Goal: Task Accomplishment & Management: Manage account settings

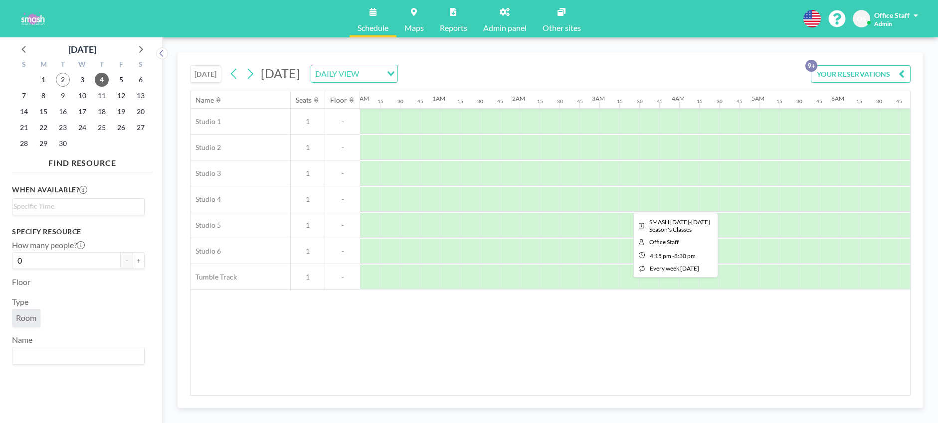
scroll to position [0, 1153]
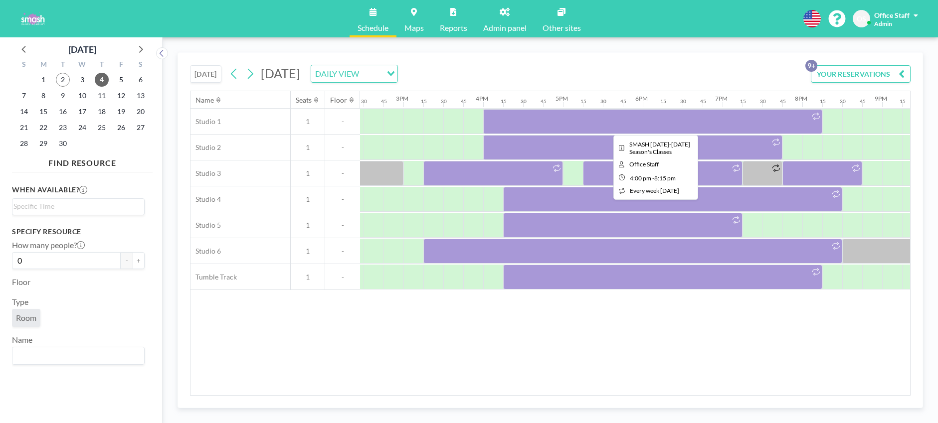
click at [639, 124] on div at bounding box center [652, 121] width 339 height 25
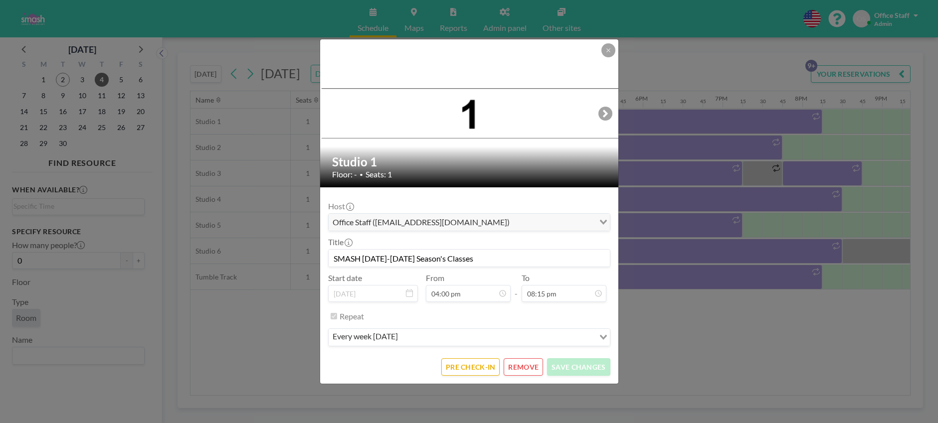
scroll to position [1437, 0]
click at [480, 367] on button "PRE CHECK-IN" at bounding box center [470, 366] width 58 height 17
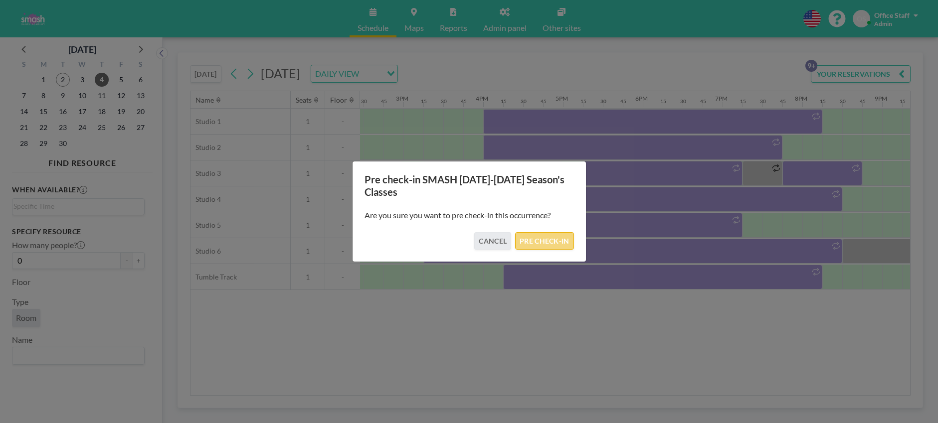
drag, startPoint x: 545, startPoint y: 244, endPoint x: 535, endPoint y: 236, distance: 12.9
click at [545, 244] on button "PRE CHECK-IN" at bounding box center [544, 240] width 58 height 17
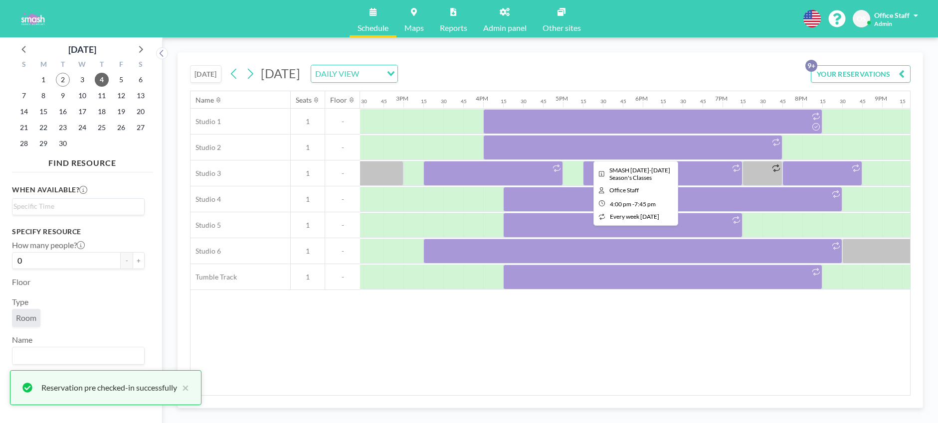
click at [589, 147] on div at bounding box center [632, 147] width 299 height 25
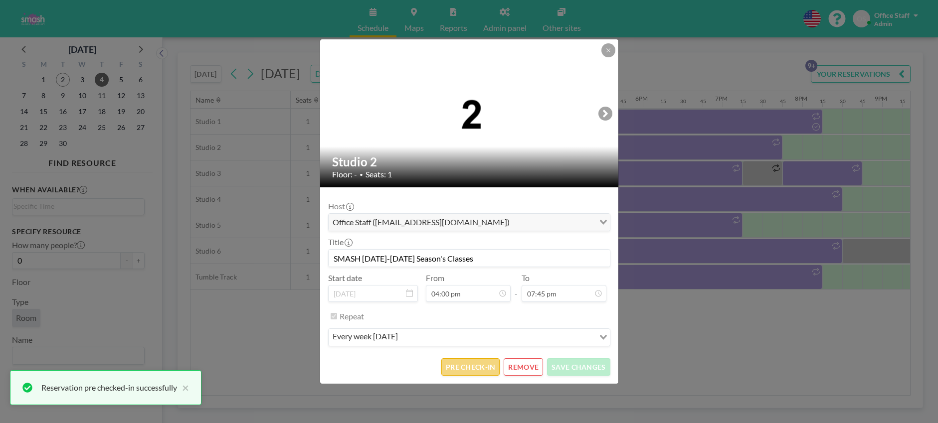
scroll to position [1402, 0]
click at [469, 368] on button "PRE CHECK-IN" at bounding box center [470, 366] width 58 height 17
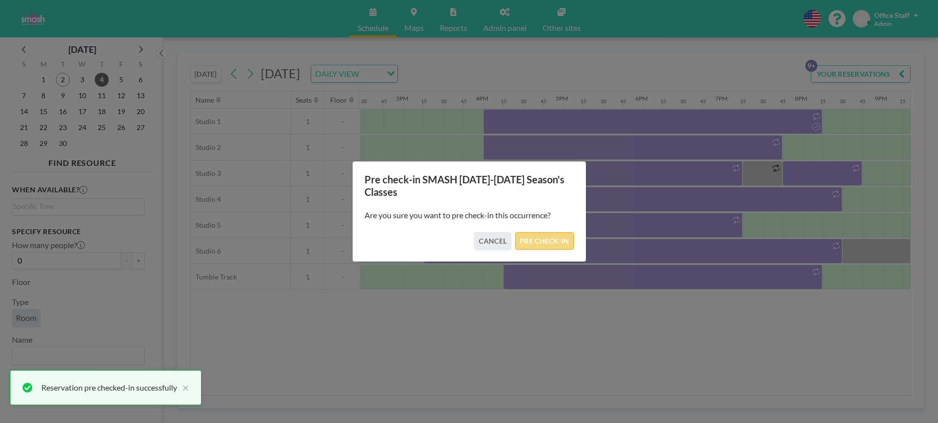
click at [556, 241] on button "PRE CHECK-IN" at bounding box center [544, 240] width 58 height 17
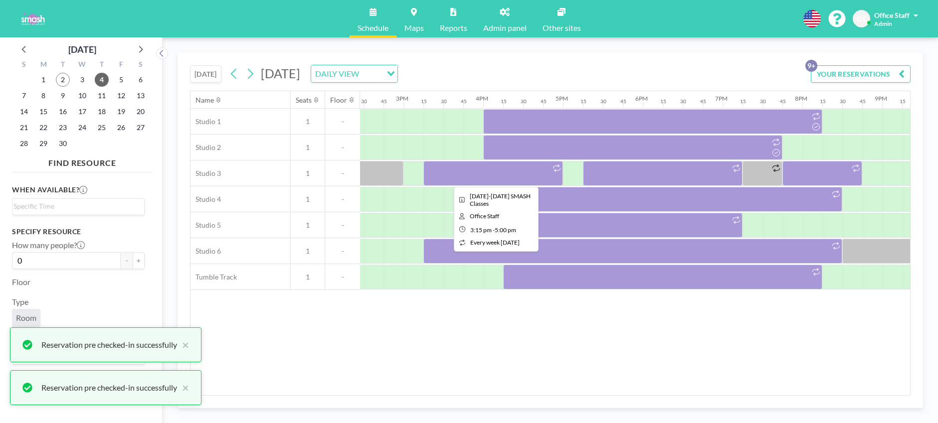
click at [437, 172] on div at bounding box center [493, 173] width 140 height 25
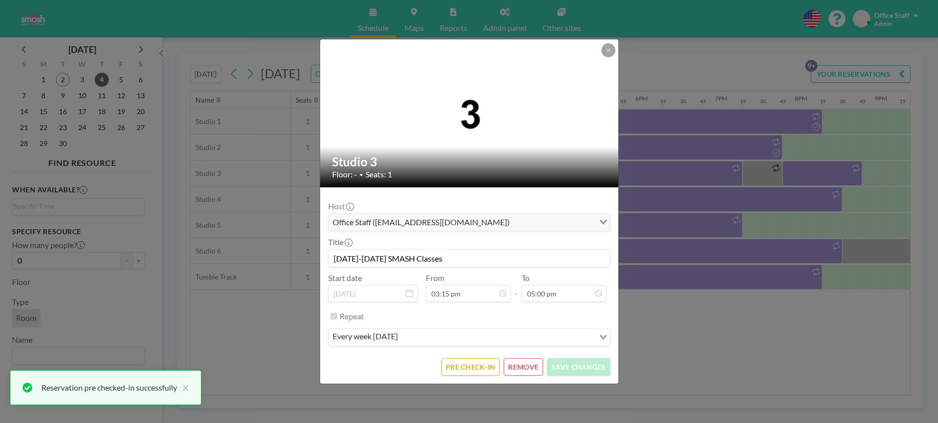
scroll to position [1082, 0]
click at [469, 365] on button "PRE CHECK-IN" at bounding box center [470, 366] width 58 height 17
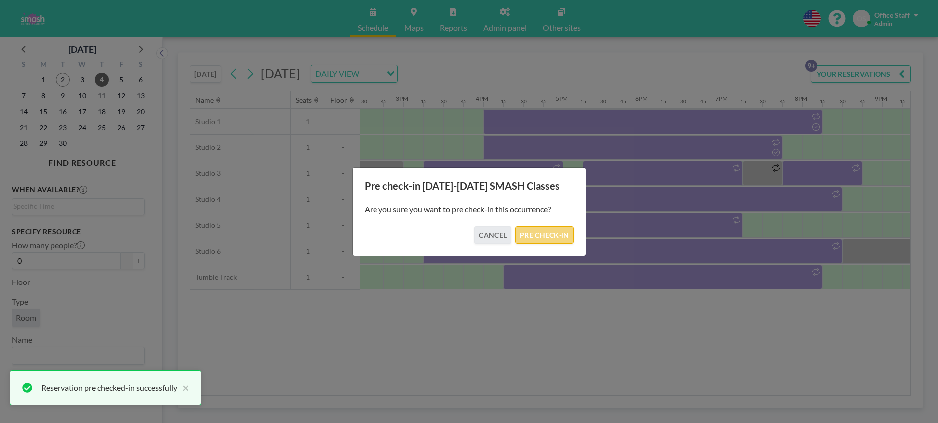
click at [547, 233] on button "PRE CHECK-IN" at bounding box center [544, 234] width 58 height 17
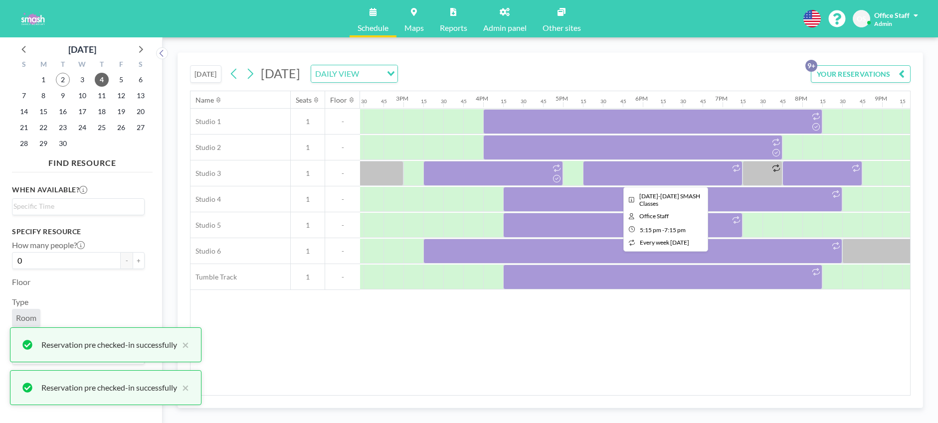
click at [662, 173] on div at bounding box center [663, 173] width 160 height 25
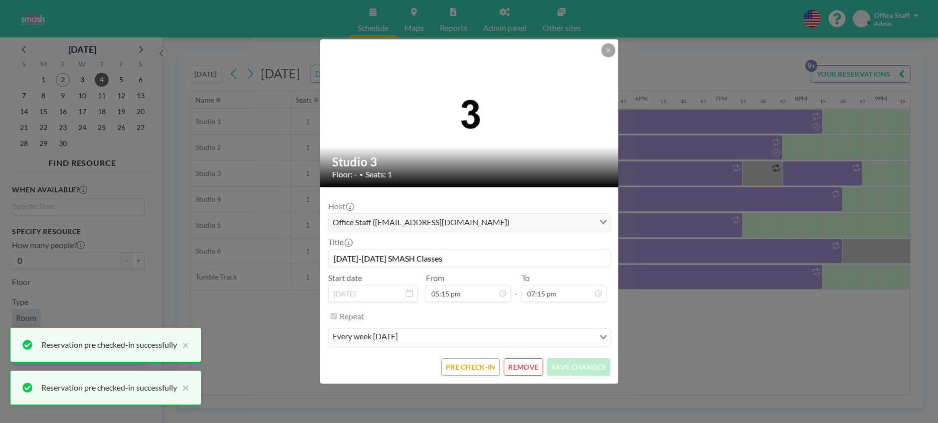
scroll to position [1366, 0]
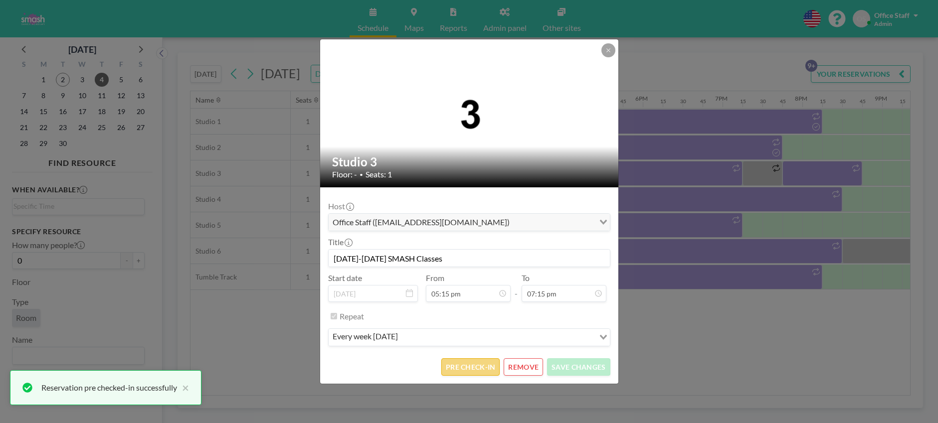
click at [460, 369] on button "PRE CHECK-IN" at bounding box center [470, 366] width 58 height 17
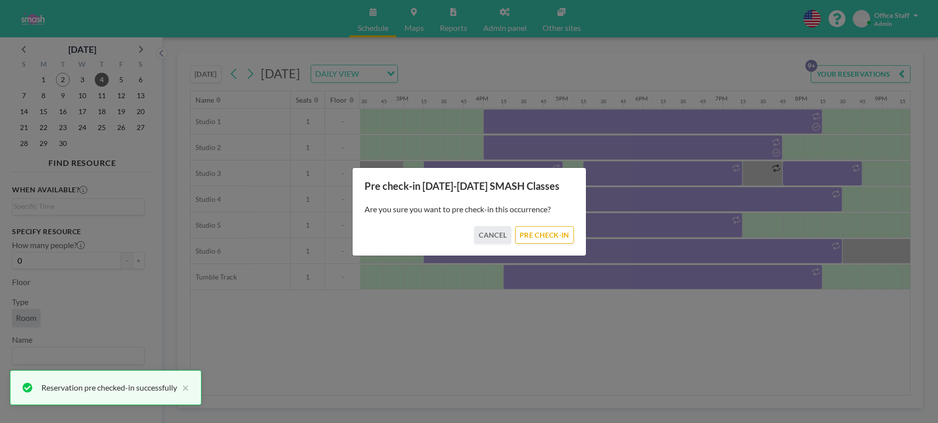
drag, startPoint x: 559, startPoint y: 236, endPoint x: 588, endPoint y: 231, distance: 29.3
click at [559, 236] on button "PRE CHECK-IN" at bounding box center [544, 234] width 58 height 17
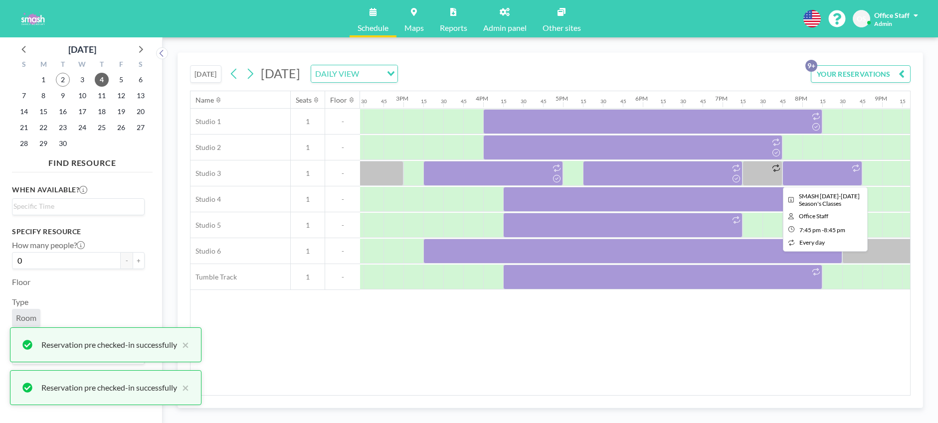
click at [820, 174] on div at bounding box center [822, 173] width 80 height 25
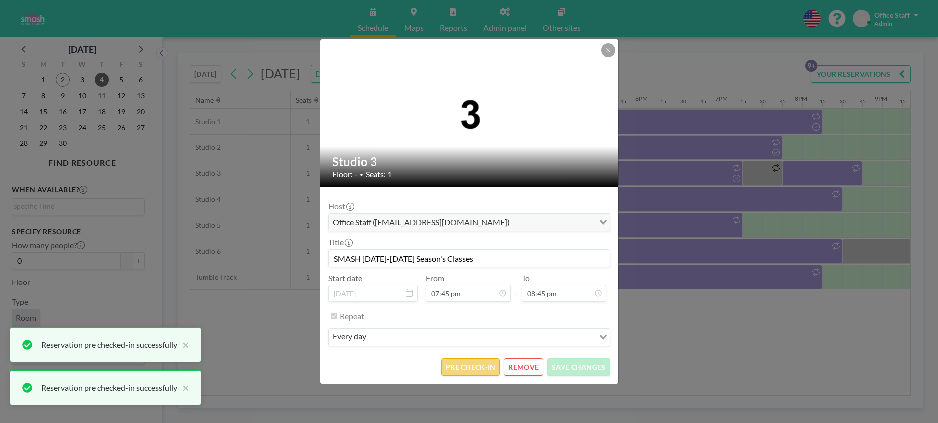
click at [472, 364] on button "PRE CHECK-IN" at bounding box center [470, 366] width 58 height 17
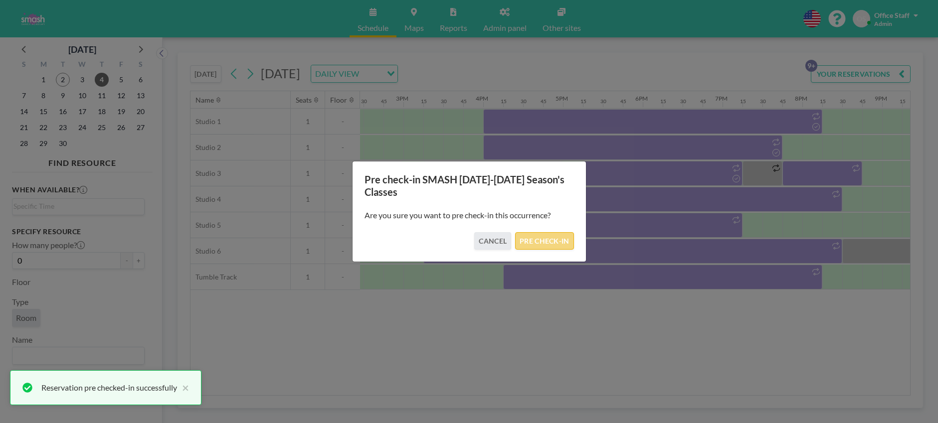
click at [529, 244] on button "PRE CHECK-IN" at bounding box center [544, 240] width 58 height 17
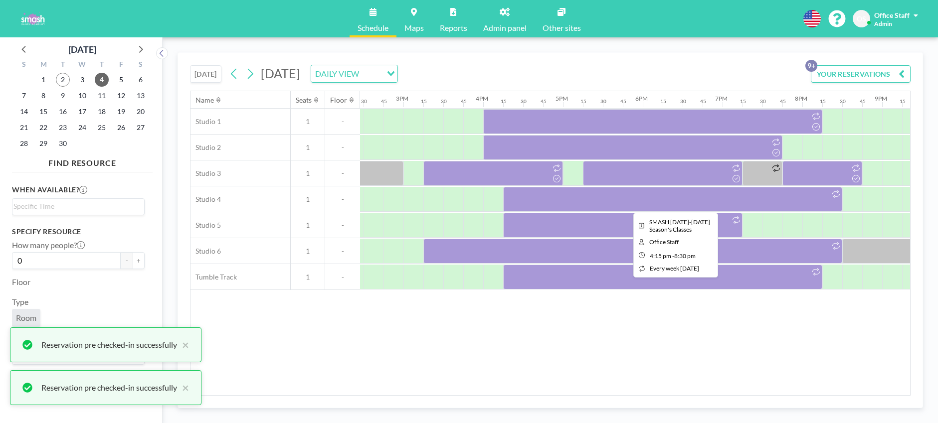
click at [589, 202] on div at bounding box center [672, 199] width 339 height 25
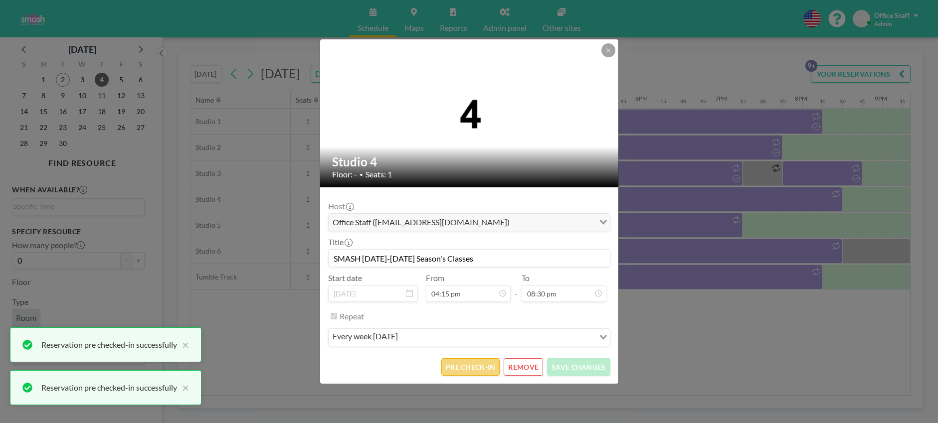
click at [476, 369] on button "PRE CHECK-IN" at bounding box center [470, 366] width 58 height 17
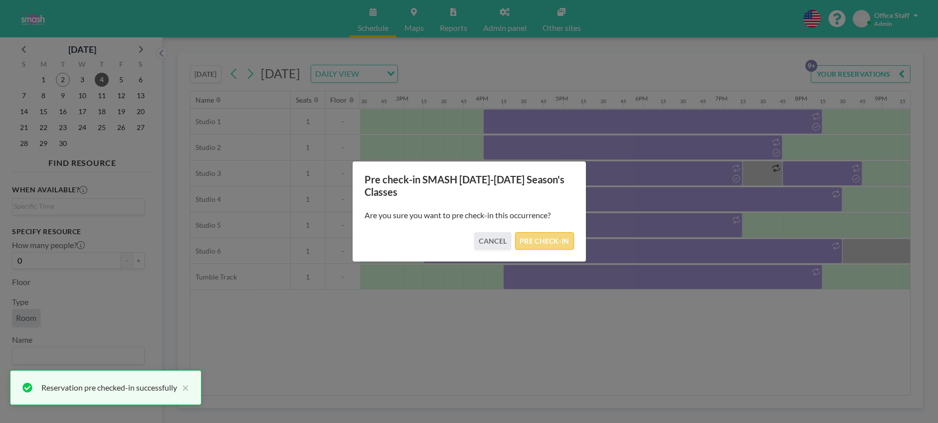
click at [547, 244] on button "PRE CHECK-IN" at bounding box center [544, 240] width 58 height 17
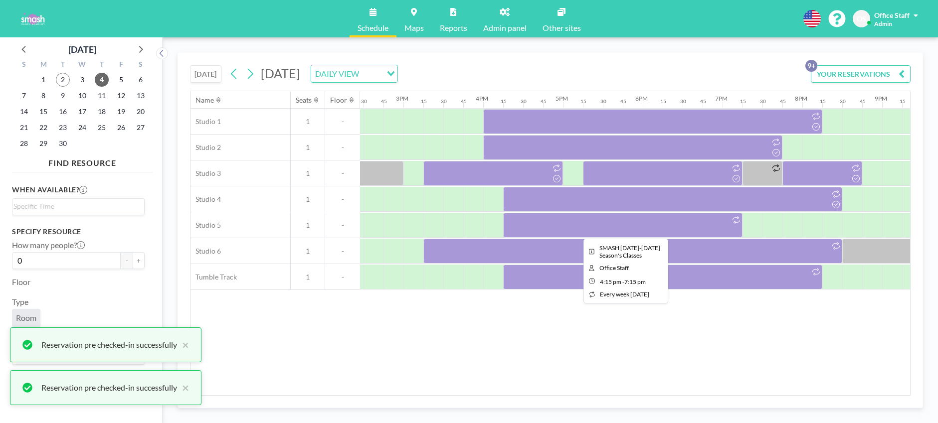
click at [575, 232] on div at bounding box center [622, 225] width 239 height 25
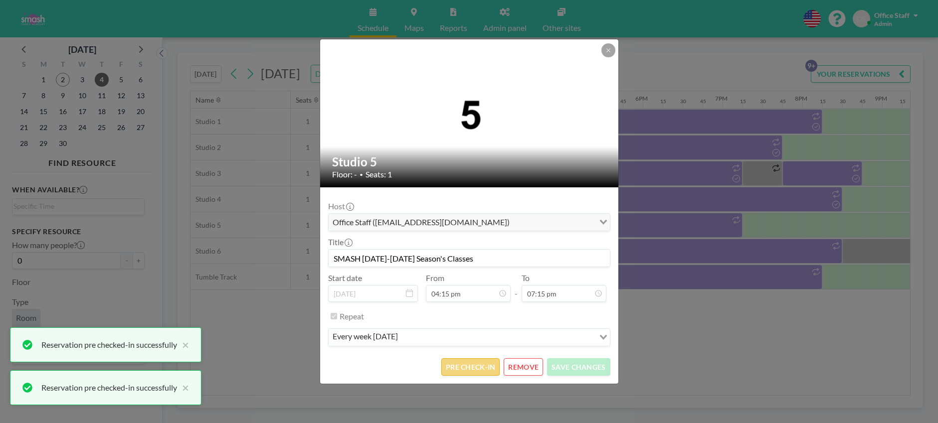
click at [465, 364] on button "PRE CHECK-IN" at bounding box center [470, 366] width 58 height 17
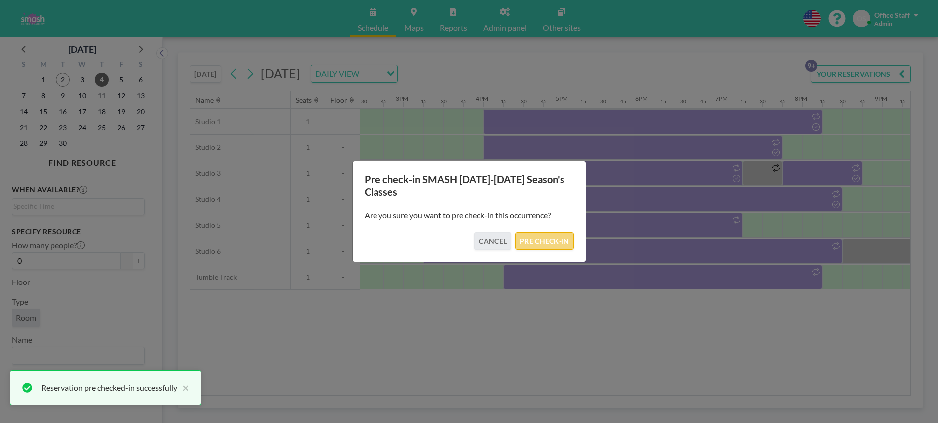
drag, startPoint x: 545, startPoint y: 236, endPoint x: 557, endPoint y: 234, distance: 12.6
click at [545, 236] on button "PRE CHECK-IN" at bounding box center [544, 240] width 58 height 17
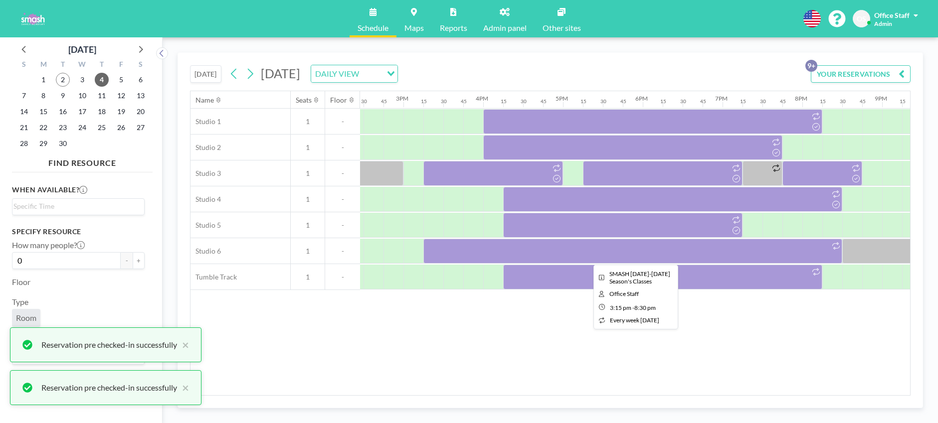
click at [632, 258] on div at bounding box center [632, 251] width 419 height 25
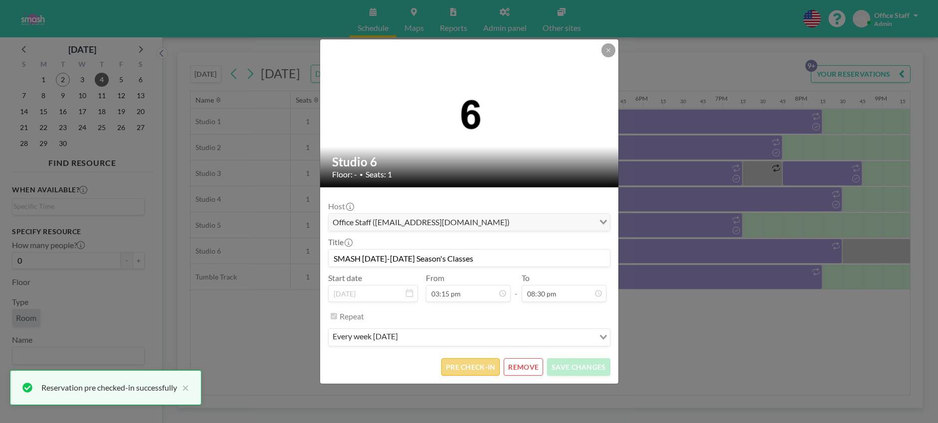
click at [469, 369] on button "PRE CHECK-IN" at bounding box center [470, 366] width 58 height 17
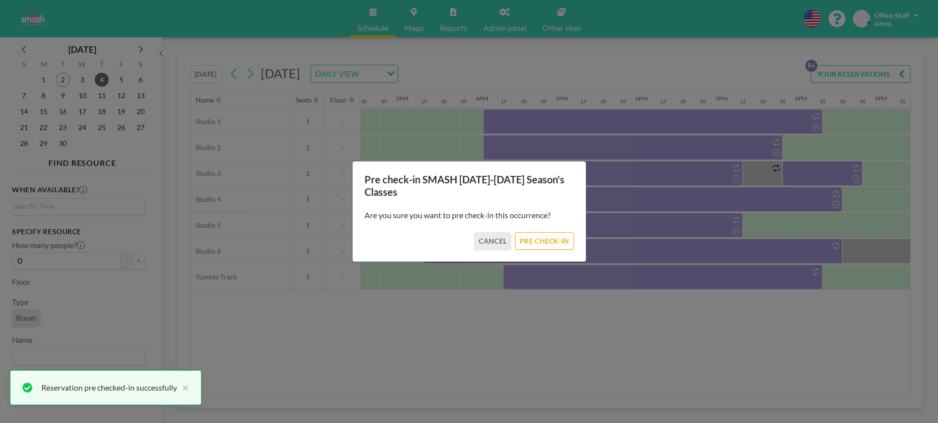
drag, startPoint x: 560, startPoint y: 241, endPoint x: 607, endPoint y: 258, distance: 50.1
click at [560, 241] on button "PRE CHECK-IN" at bounding box center [544, 240] width 58 height 17
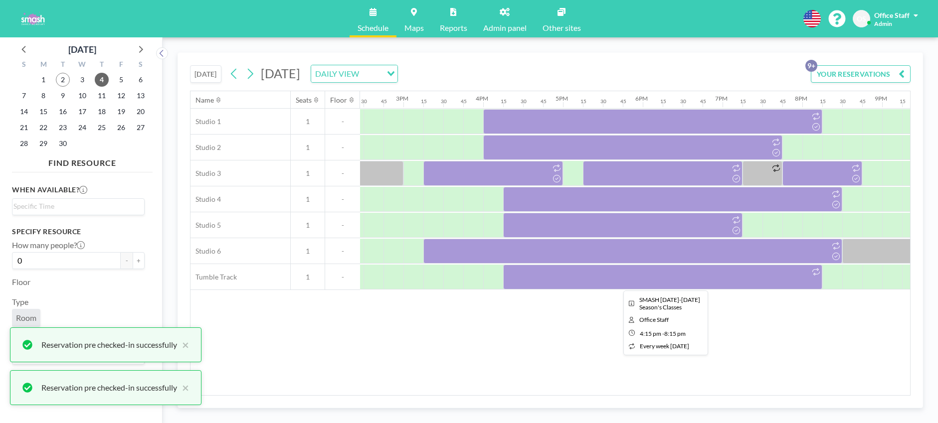
click at [651, 278] on div at bounding box center [662, 277] width 319 height 25
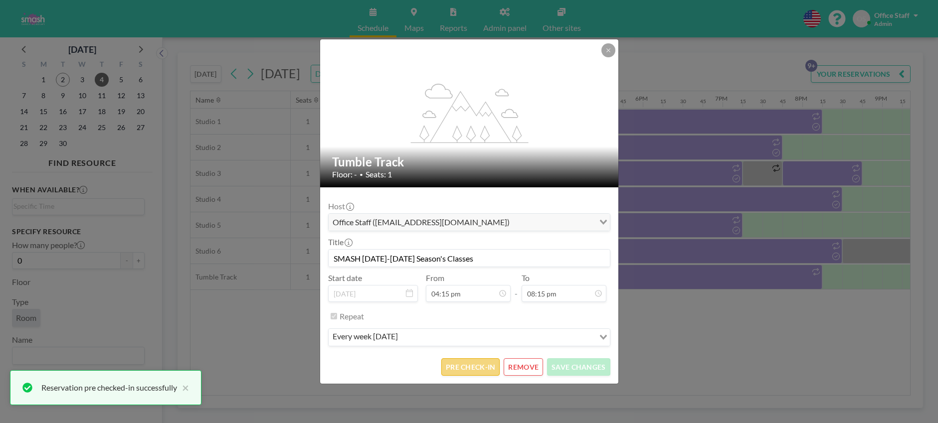
click at [476, 367] on button "PRE CHECK-IN" at bounding box center [470, 366] width 58 height 17
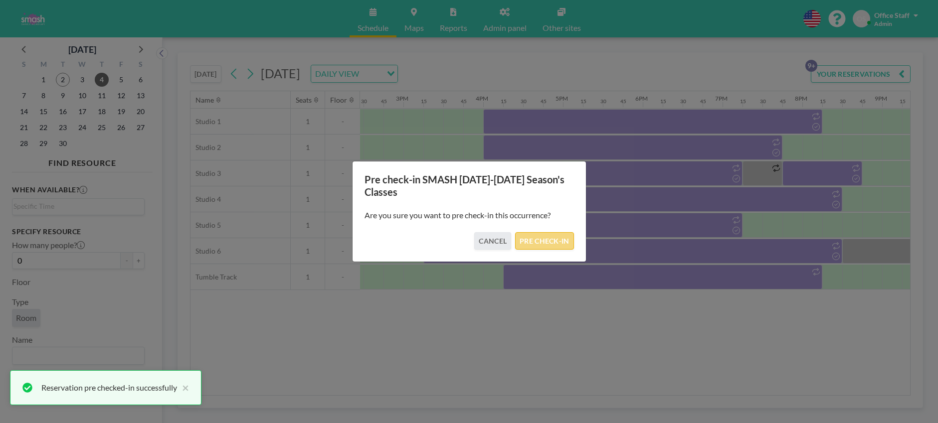
click at [547, 241] on button "PRE CHECK-IN" at bounding box center [544, 240] width 58 height 17
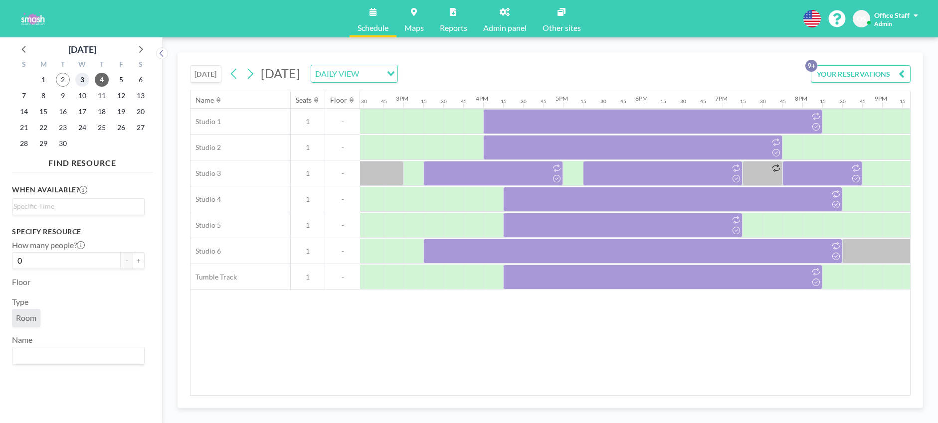
drag, startPoint x: 81, startPoint y: 79, endPoint x: 109, endPoint y: 89, distance: 29.0
click at [82, 80] on span "3" at bounding box center [82, 80] width 14 height 14
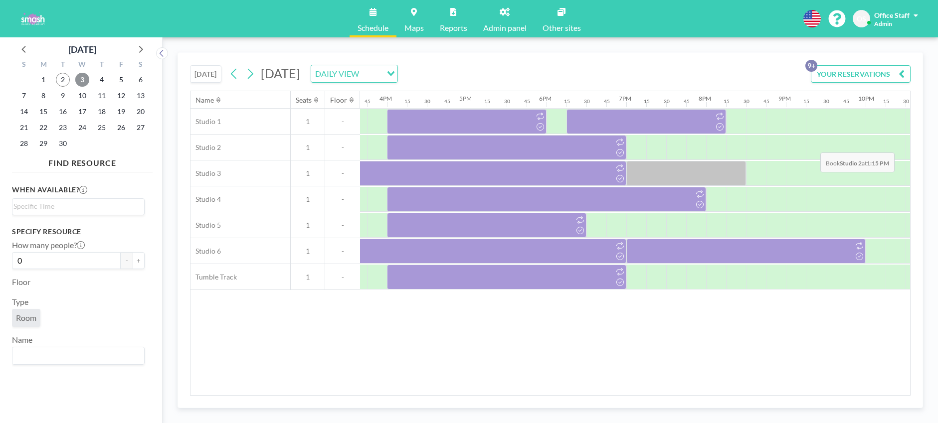
scroll to position [0, 1271]
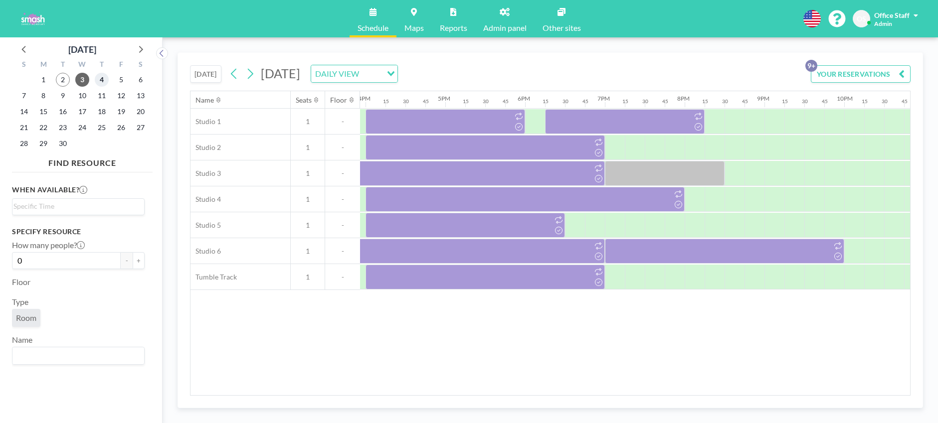
click at [105, 82] on span "4" at bounding box center [102, 80] width 14 height 14
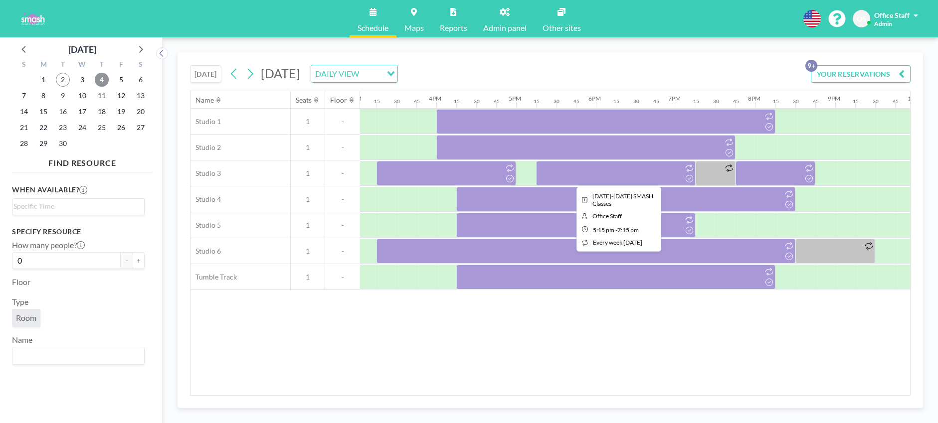
scroll to position [0, 1199]
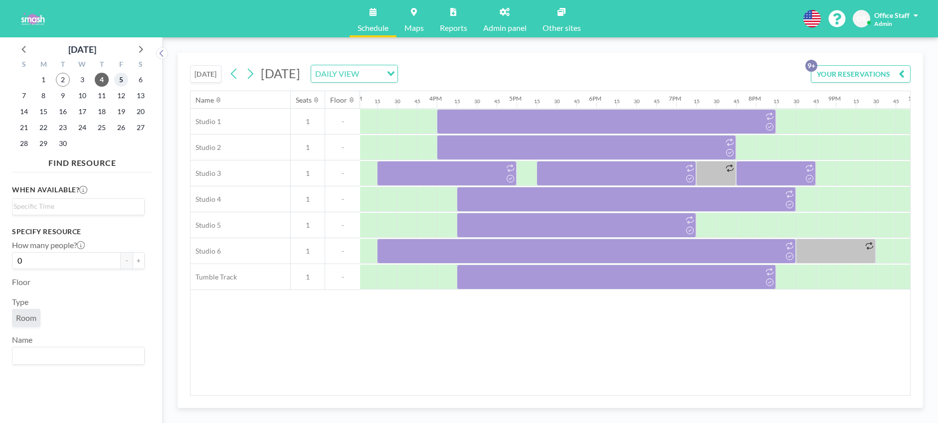
click at [122, 77] on span "5" at bounding box center [121, 80] width 14 height 14
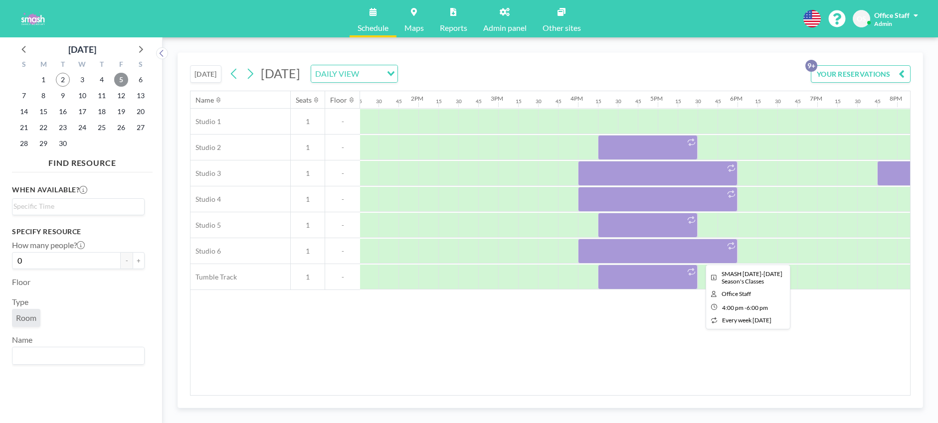
scroll to position [0, 1059]
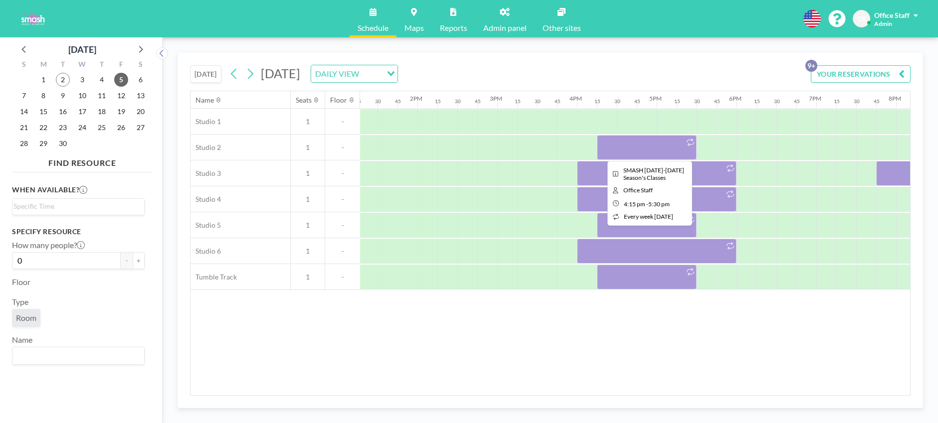
click at [653, 143] on div at bounding box center [647, 147] width 100 height 25
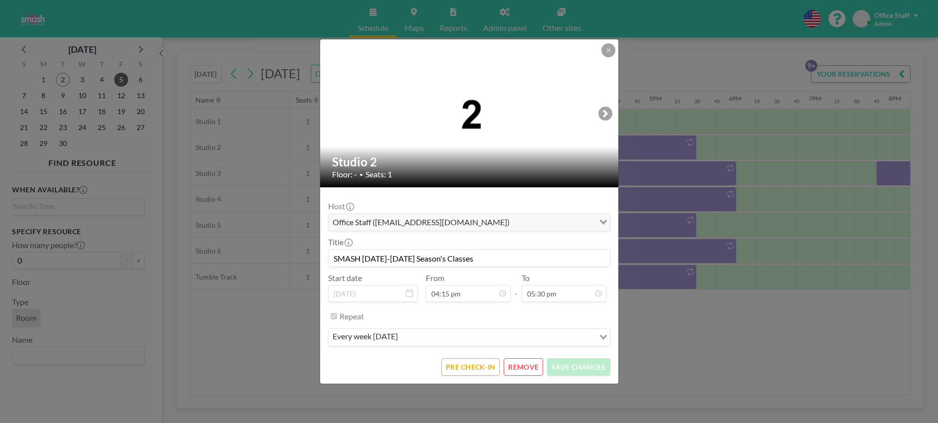
scroll to position [1242, 0]
click at [464, 374] on button "PRE CHECK-IN" at bounding box center [470, 366] width 58 height 17
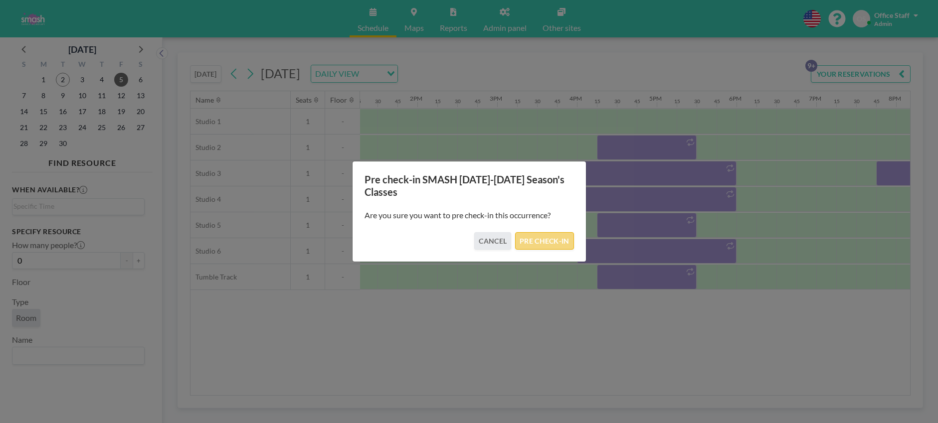
click at [553, 241] on button "PRE CHECK-IN" at bounding box center [544, 240] width 58 height 17
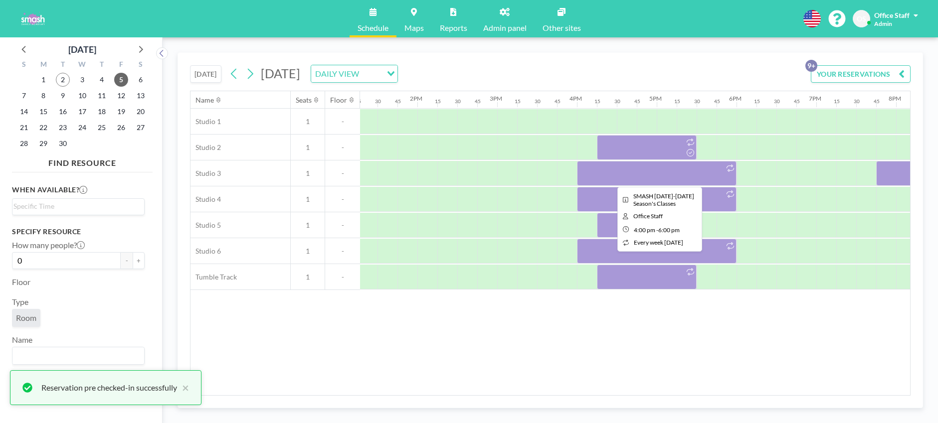
click at [661, 175] on div at bounding box center [657, 173] width 160 height 25
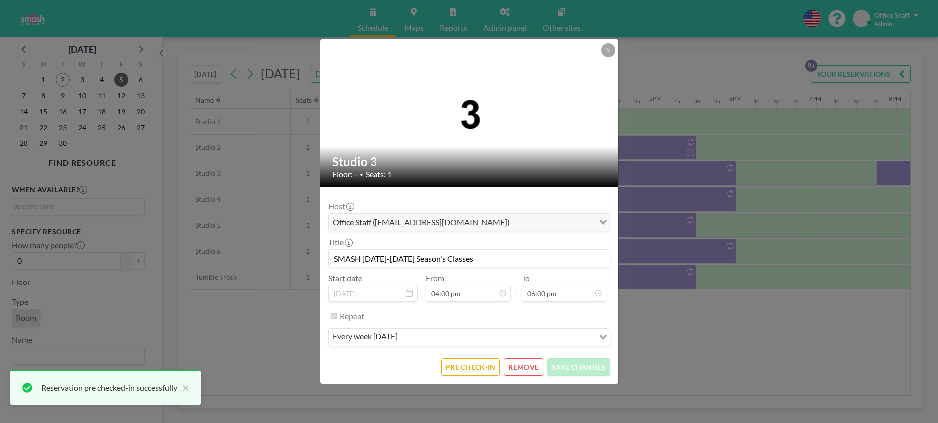
scroll to position [1278, 0]
click at [470, 375] on button "PRE CHECK-IN" at bounding box center [470, 366] width 58 height 17
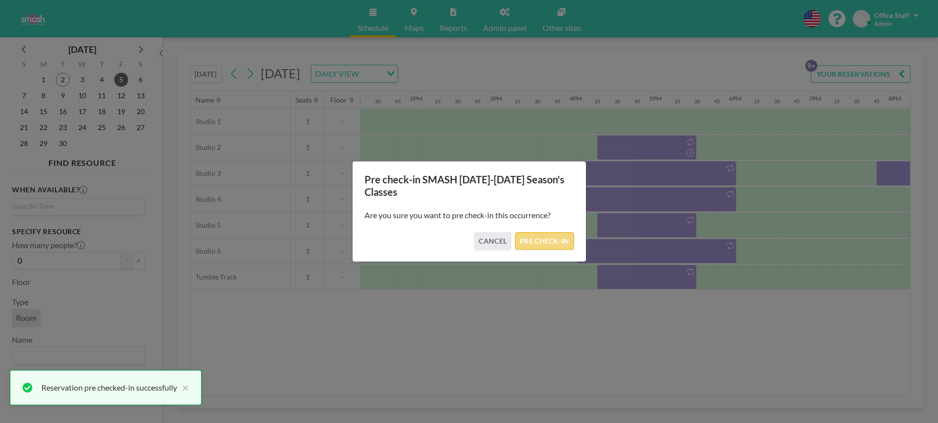
drag, startPoint x: 548, startPoint y: 240, endPoint x: 563, endPoint y: 232, distance: 16.7
click at [548, 240] on button "PRE CHECK-IN" at bounding box center [544, 240] width 58 height 17
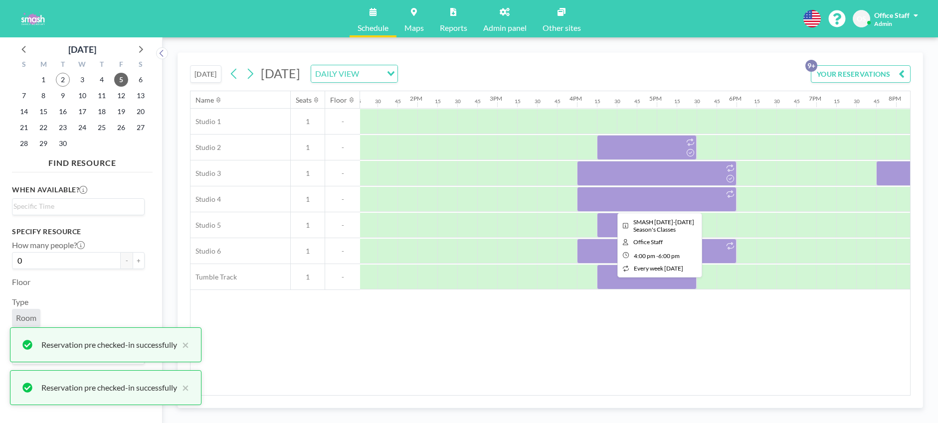
click at [688, 202] on div at bounding box center [657, 199] width 160 height 25
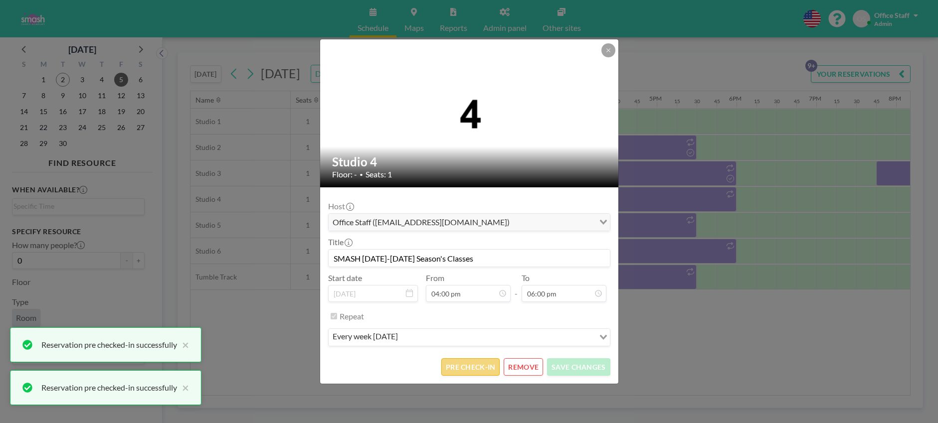
scroll to position [0, 0]
click at [476, 370] on button "PRE CHECK-IN" at bounding box center [470, 366] width 58 height 17
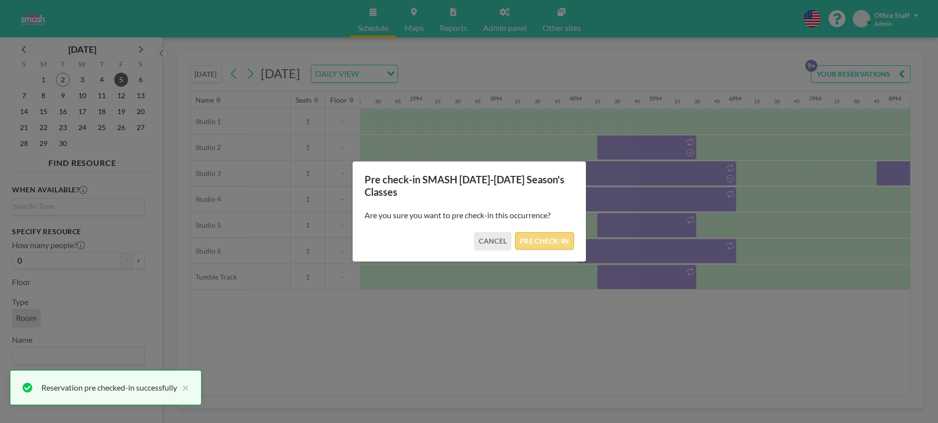
click at [535, 239] on button "PRE CHECK-IN" at bounding box center [544, 240] width 58 height 17
click at [640, 227] on div at bounding box center [647, 225] width 100 height 25
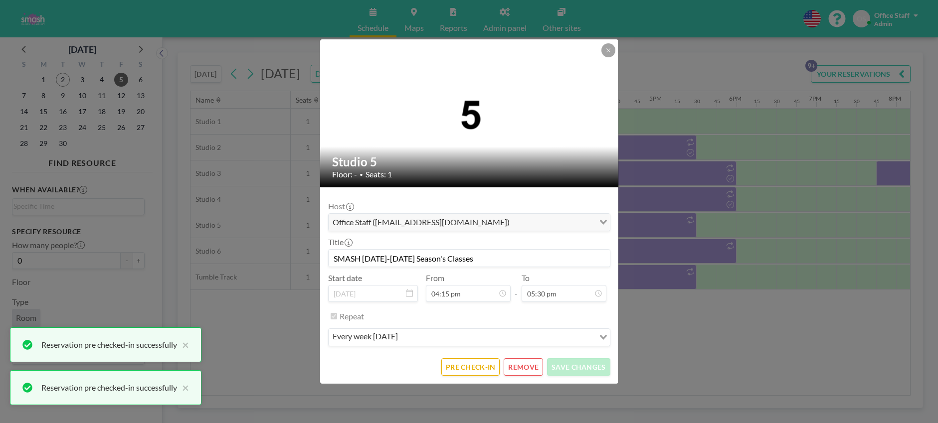
scroll to position [1242, 0]
click at [465, 370] on button "PRE CHECK-IN" at bounding box center [470, 366] width 58 height 17
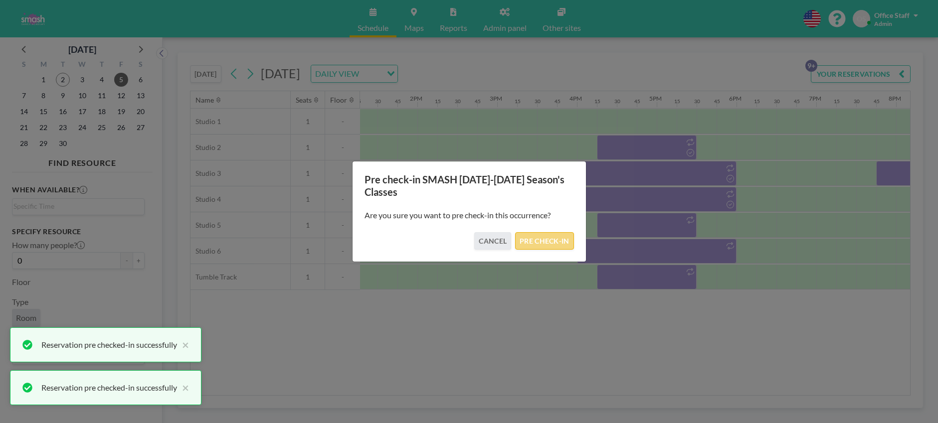
click at [556, 245] on button "PRE CHECK-IN" at bounding box center [544, 240] width 58 height 17
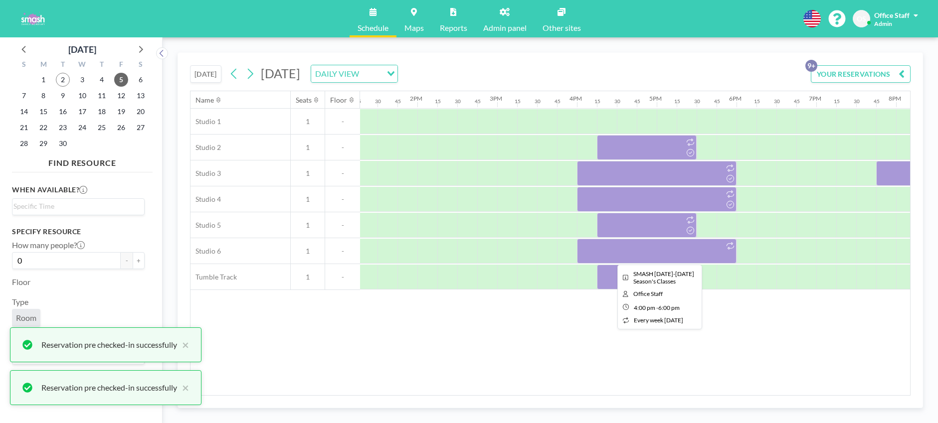
click at [654, 255] on div at bounding box center [657, 251] width 160 height 25
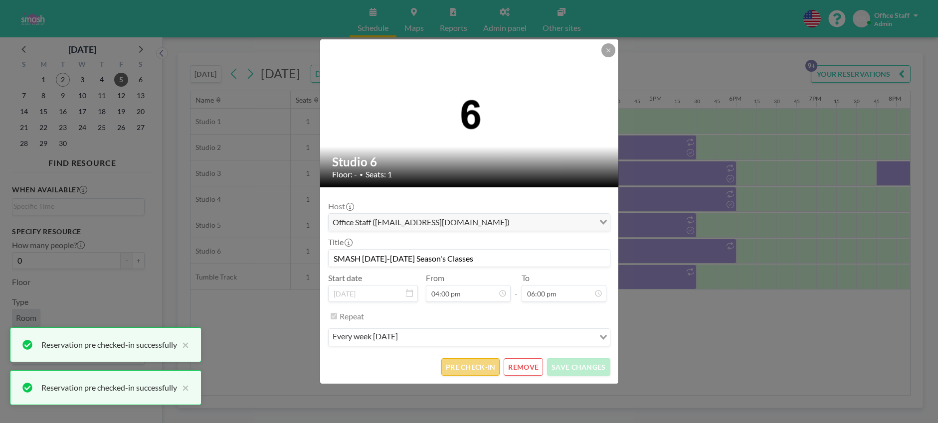
click at [470, 369] on button "PRE CHECK-IN" at bounding box center [470, 366] width 58 height 17
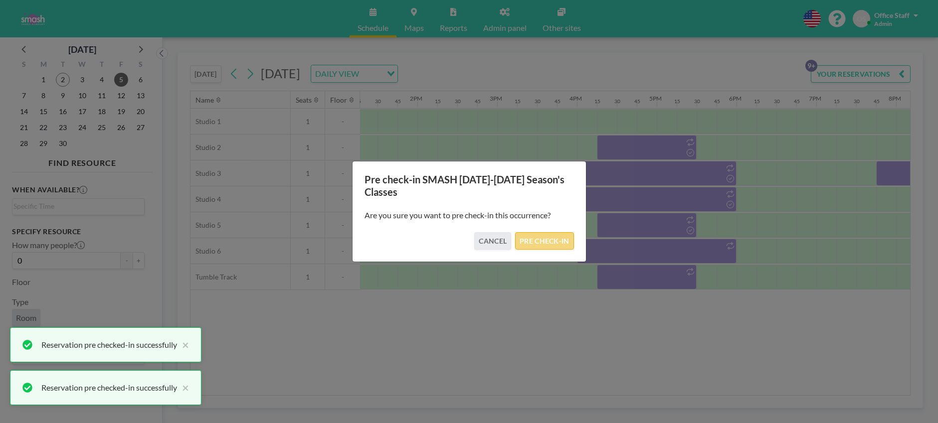
click at [563, 247] on button "PRE CHECK-IN" at bounding box center [544, 240] width 58 height 17
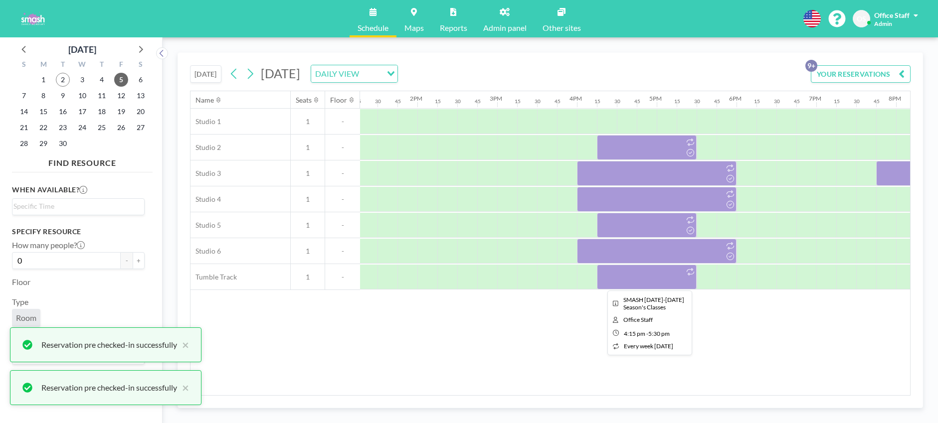
click at [635, 282] on div at bounding box center [647, 277] width 100 height 25
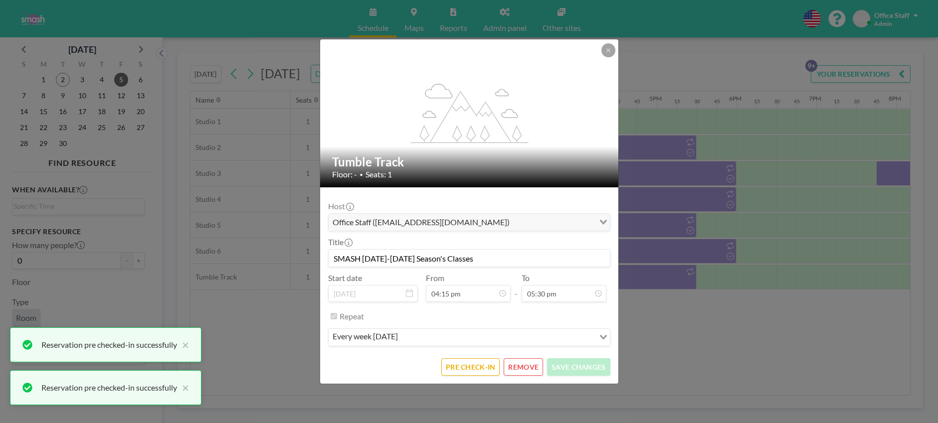
scroll to position [1154, 0]
click at [469, 379] on form "Host Office Staff ([EMAIL_ADDRESS][DOMAIN_NAME]) Loading... Title SMASH [DATE]-…" at bounding box center [469, 285] width 298 height 196
click at [467, 371] on button "PRE CHECK-IN" at bounding box center [470, 366] width 58 height 17
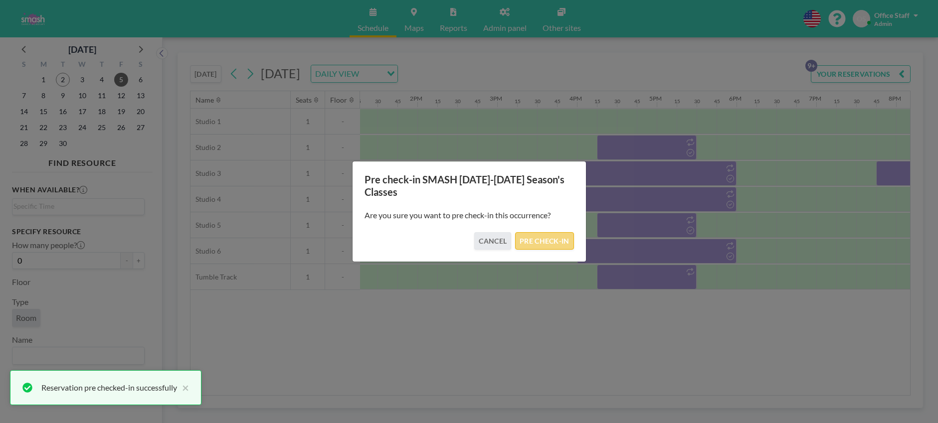
click at [560, 238] on button "PRE CHECK-IN" at bounding box center [544, 240] width 58 height 17
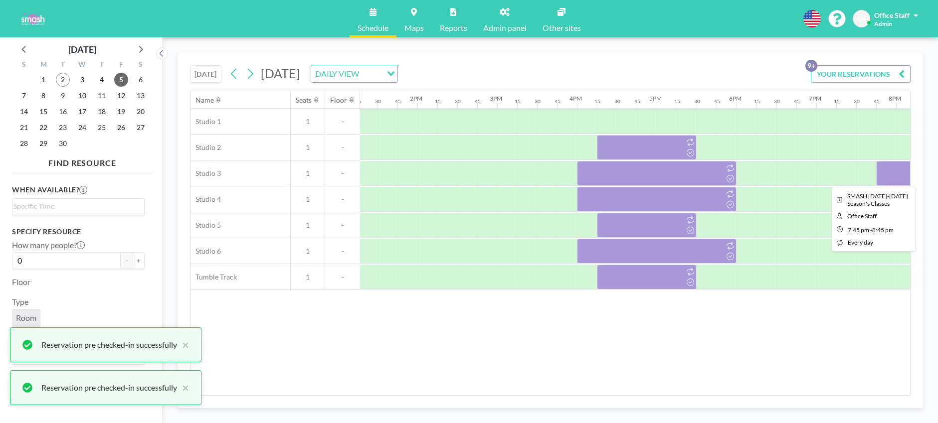
click at [897, 175] on div at bounding box center [916, 173] width 80 height 25
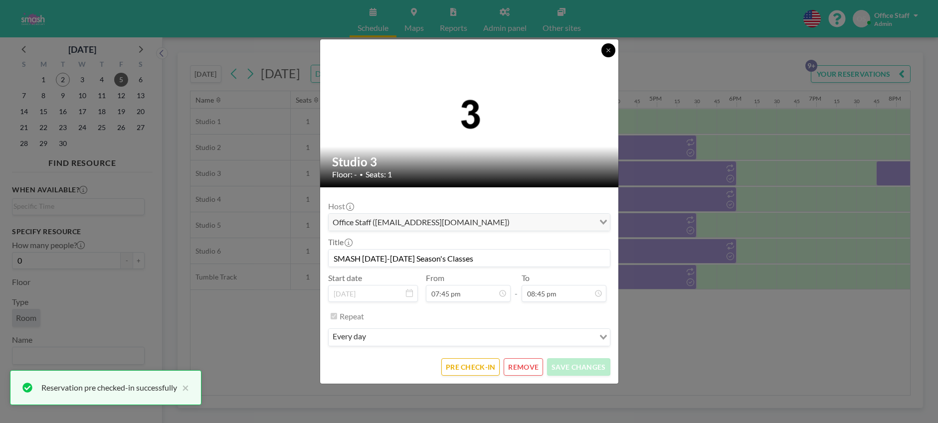
click at [605, 52] on icon at bounding box center [608, 50] width 6 height 6
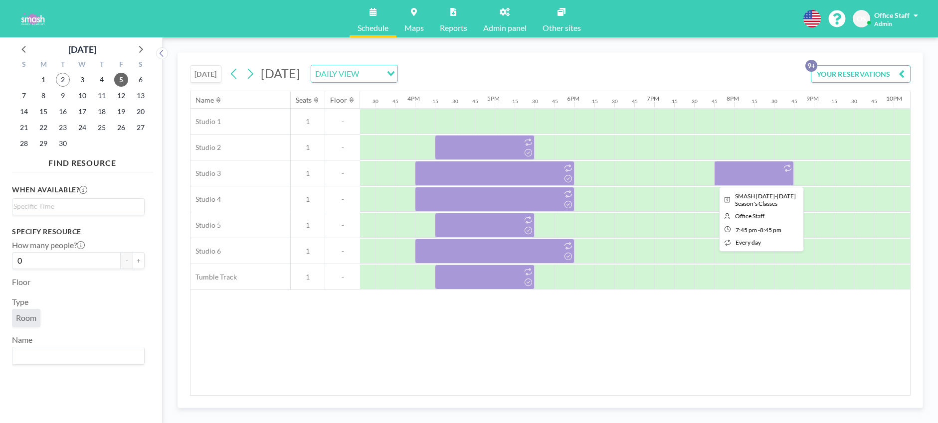
scroll to position [0, 1222]
click at [756, 174] on div at bounding box center [753, 173] width 80 height 25
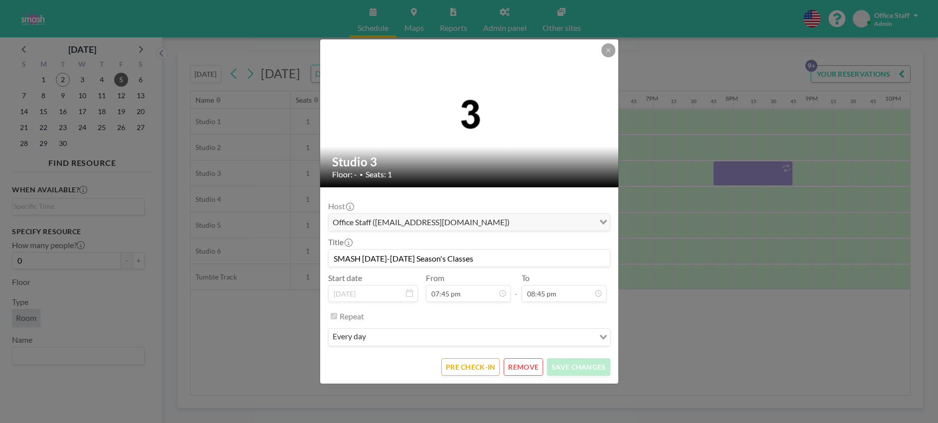
scroll to position [1473, 0]
click at [526, 370] on button "REMOVE" at bounding box center [522, 366] width 39 height 17
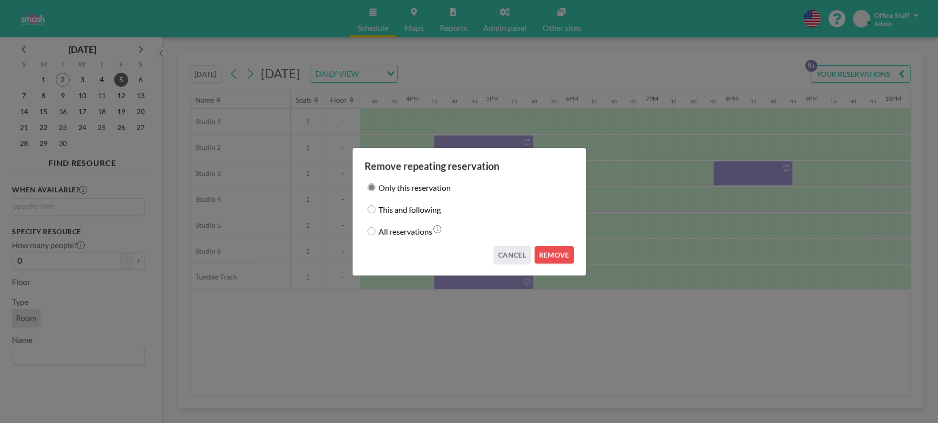
click at [388, 210] on label "This and following" at bounding box center [409, 209] width 62 height 14
click at [375, 210] on input "This and following" at bounding box center [371, 209] width 8 height 8
radio input "true"
click at [551, 257] on button "REMOVE" at bounding box center [553, 254] width 39 height 17
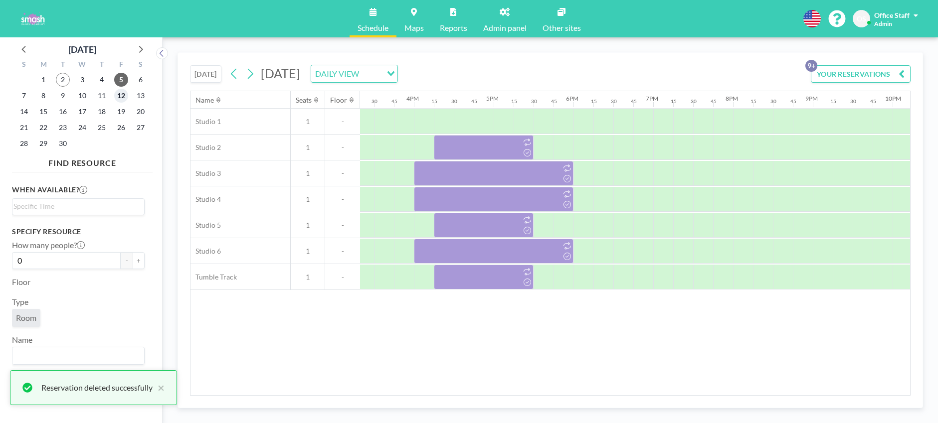
click at [119, 97] on span "12" at bounding box center [121, 96] width 14 height 14
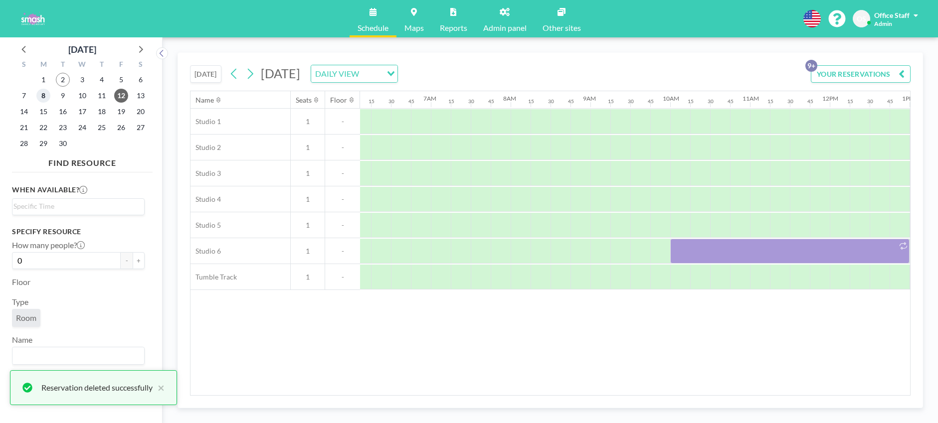
scroll to position [0, 618]
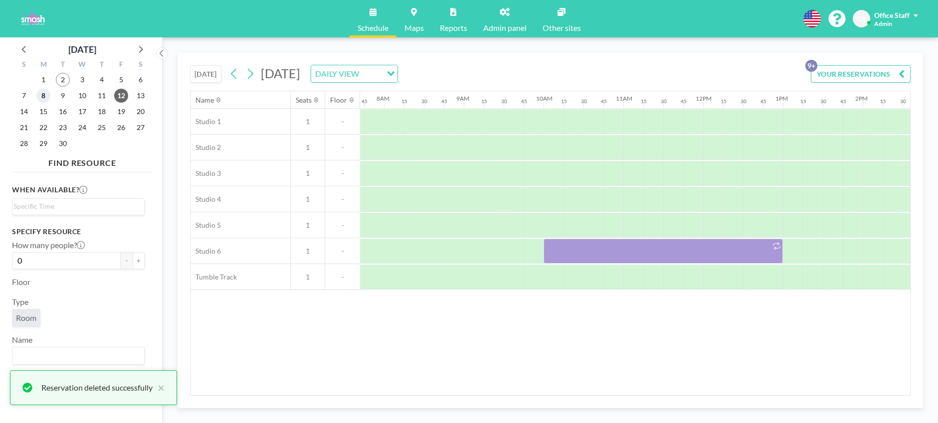
click at [45, 97] on span "8" at bounding box center [43, 96] width 14 height 14
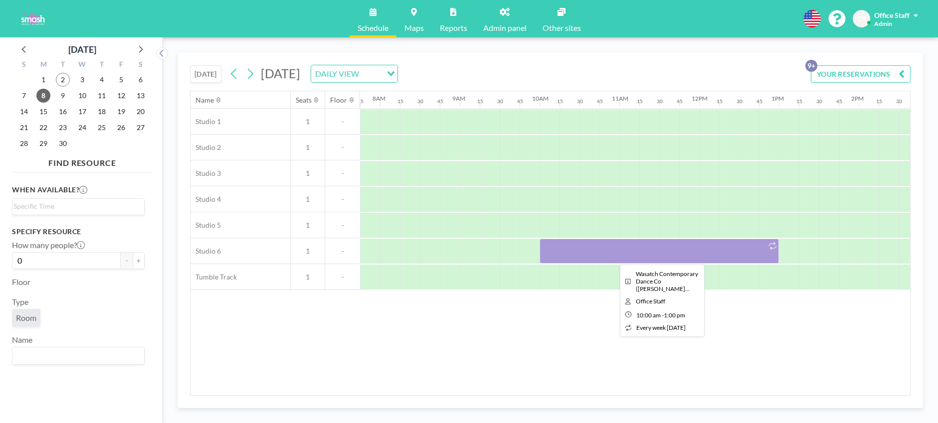
click at [640, 258] on div at bounding box center [658, 251] width 239 height 25
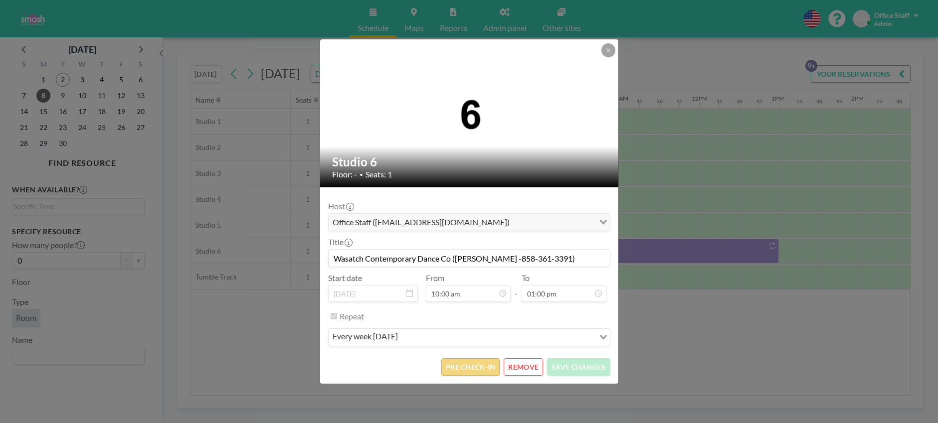
scroll to position [923, 0]
click at [470, 369] on button "PRE CHECK-IN" at bounding box center [470, 366] width 58 height 17
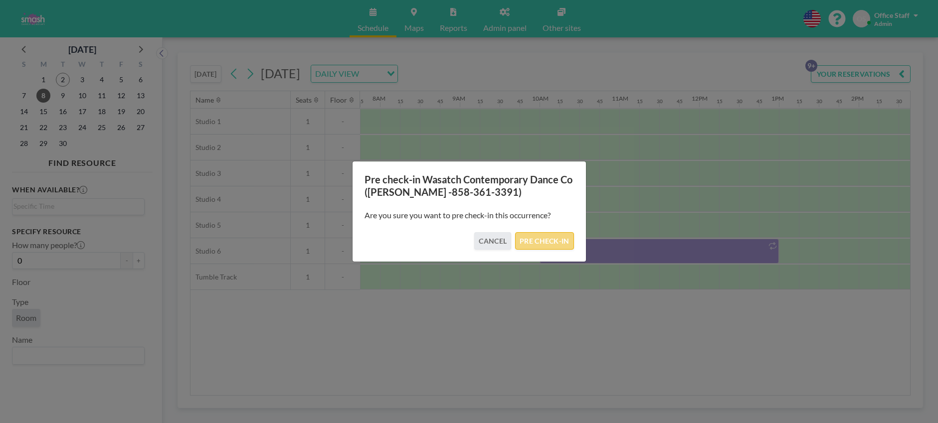
click at [538, 242] on button "PRE CHECK-IN" at bounding box center [544, 240] width 58 height 17
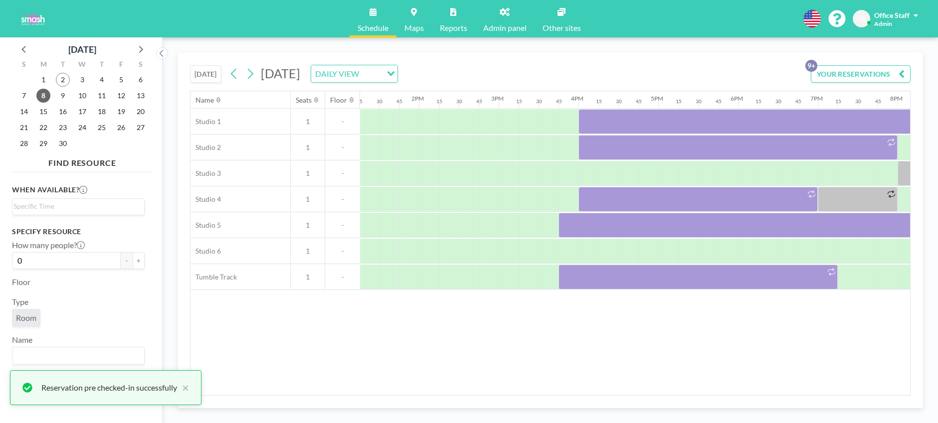
scroll to position [0, 1365]
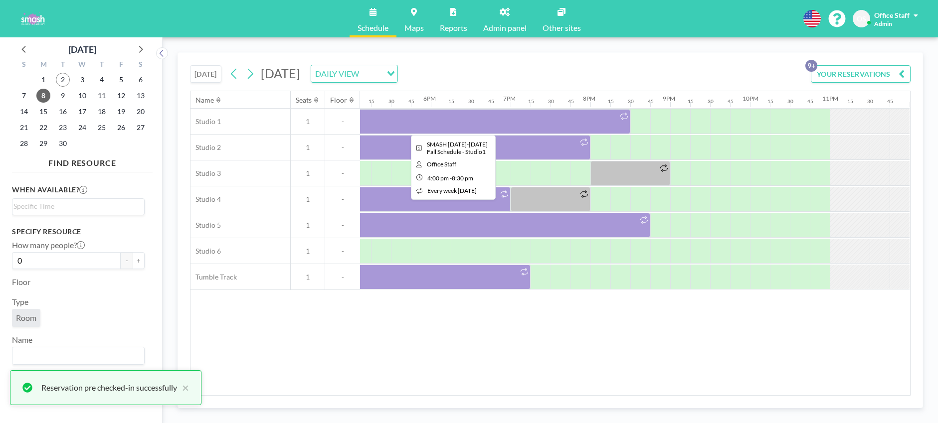
click at [552, 122] on div at bounding box center [450, 121] width 359 height 25
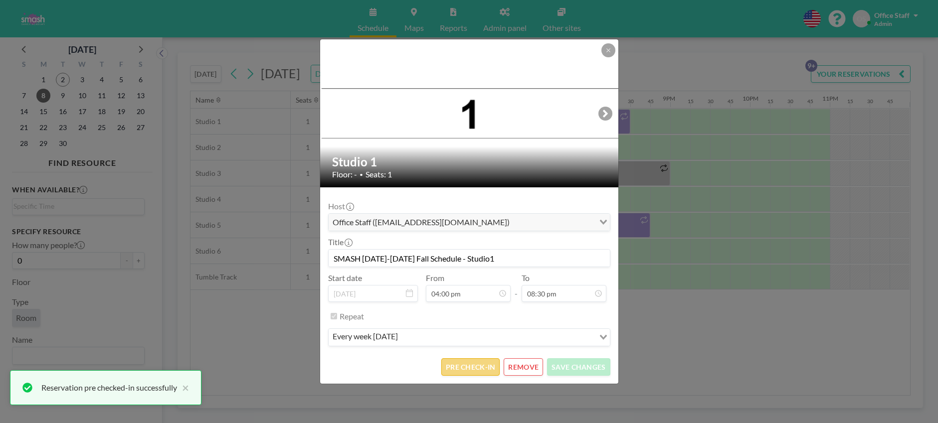
click at [462, 370] on button "PRE CHECK-IN" at bounding box center [470, 366] width 58 height 17
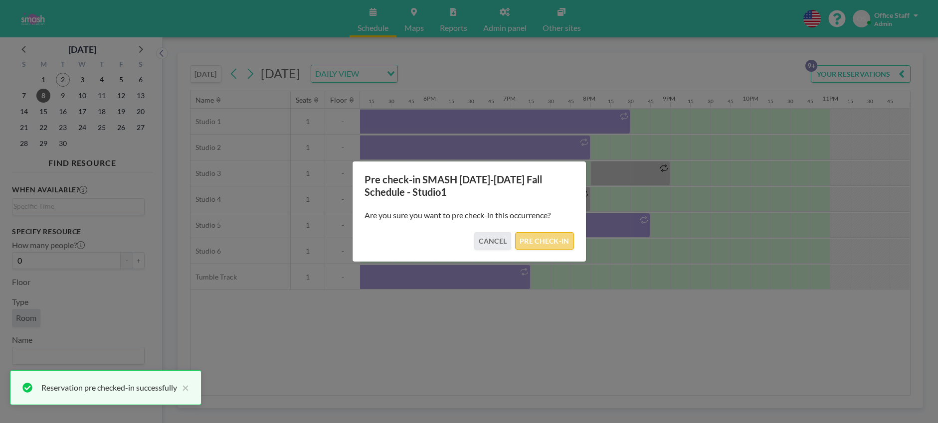
click at [550, 240] on button "PRE CHECK-IN" at bounding box center [544, 240] width 58 height 17
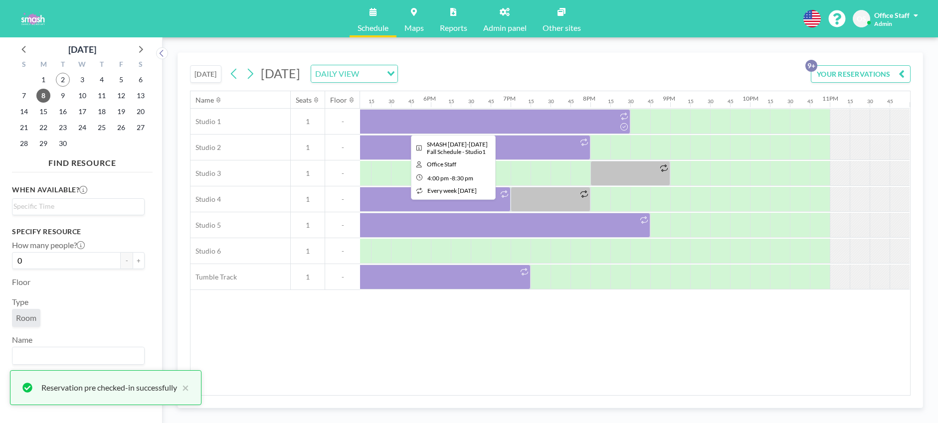
click at [526, 115] on div at bounding box center [450, 121] width 359 height 25
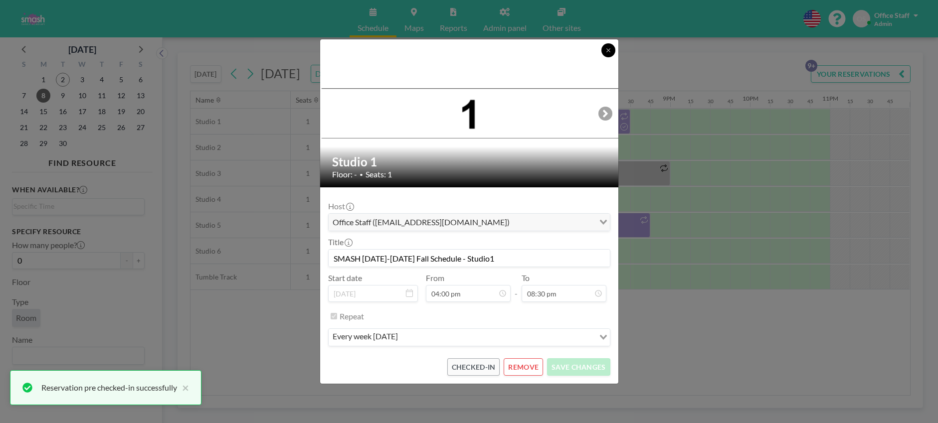
click at [602, 50] on button at bounding box center [608, 50] width 14 height 14
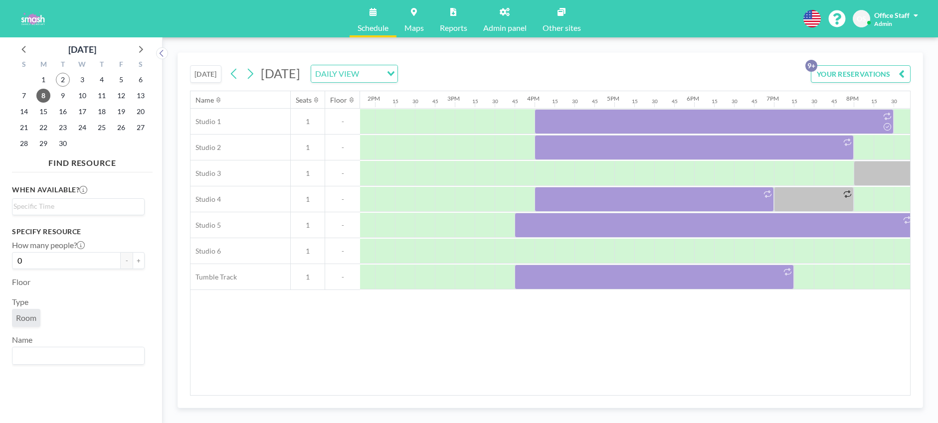
scroll to position [0, 1109]
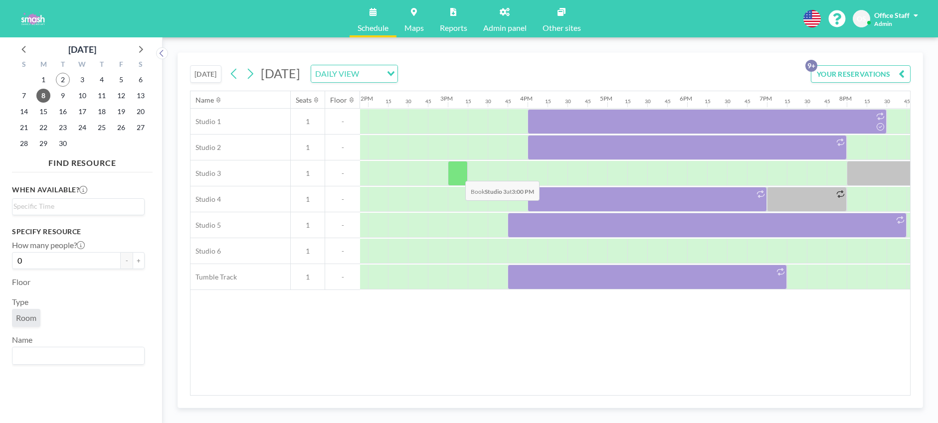
click at [457, 173] on div at bounding box center [458, 173] width 20 height 25
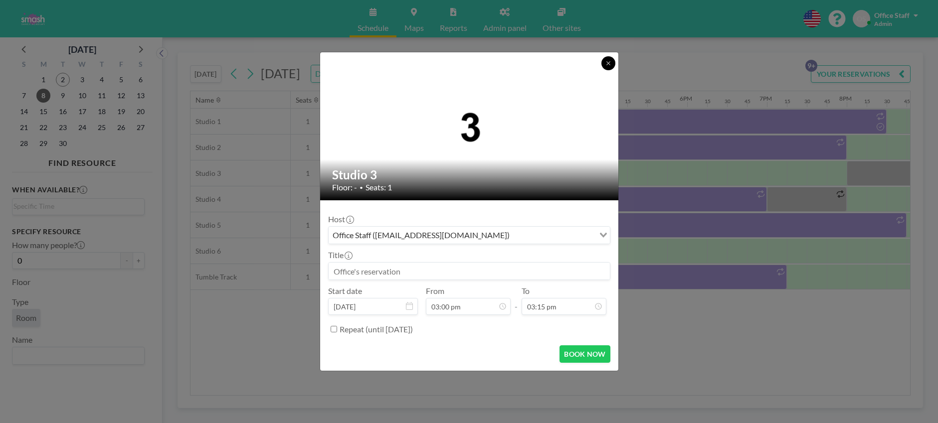
click at [608, 62] on icon at bounding box center [608, 63] width 6 height 6
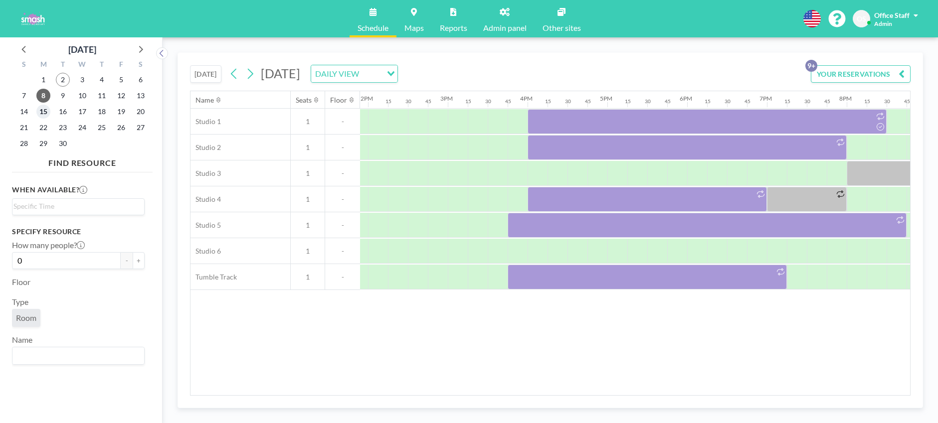
click at [46, 113] on span "15" at bounding box center [43, 112] width 14 height 14
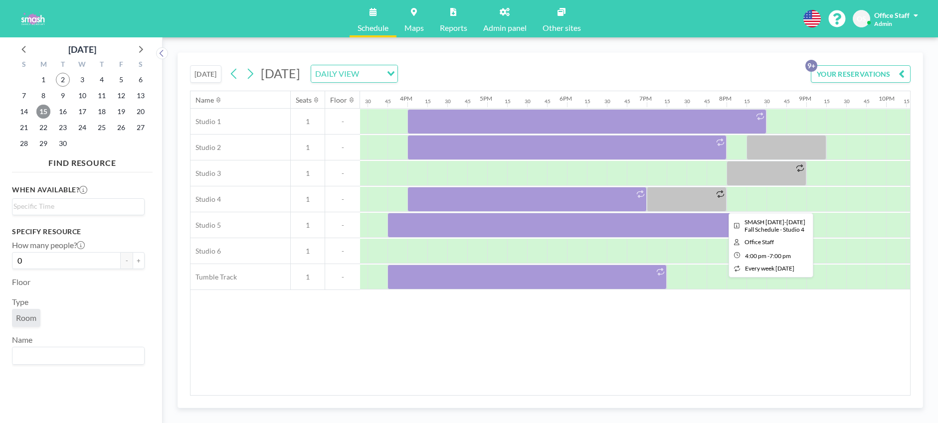
scroll to position [0, 1365]
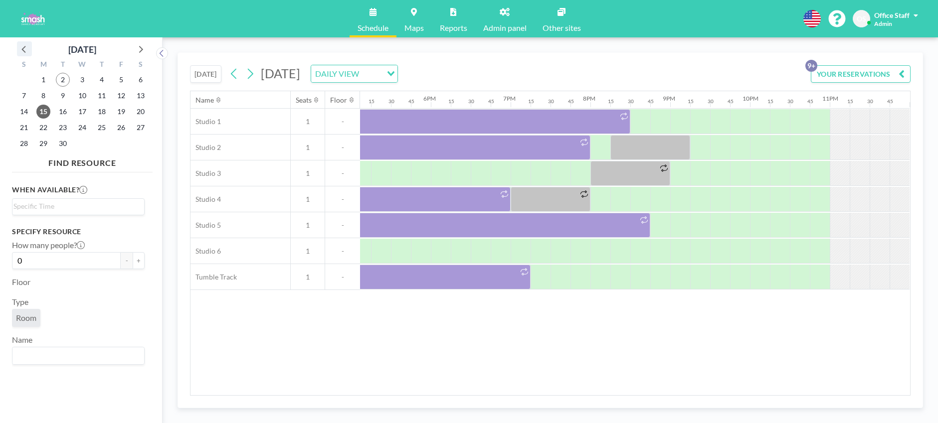
click at [24, 50] on icon at bounding box center [24, 48] width 13 height 13
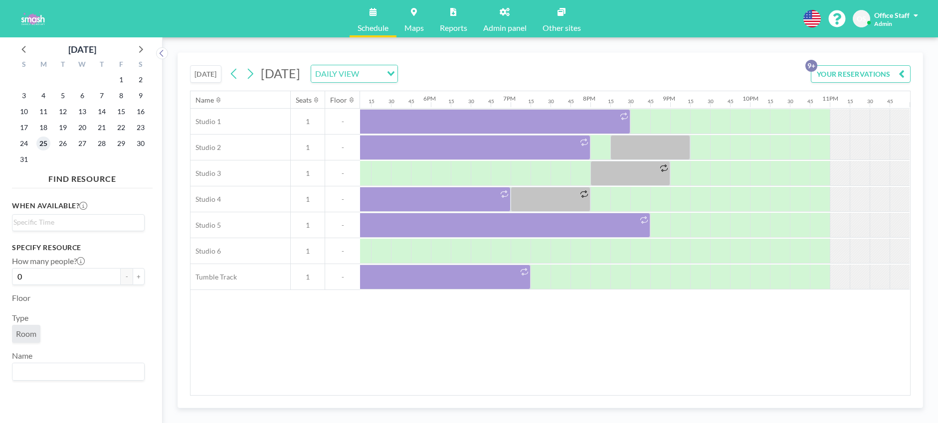
click at [42, 144] on span "25" at bounding box center [43, 144] width 14 height 14
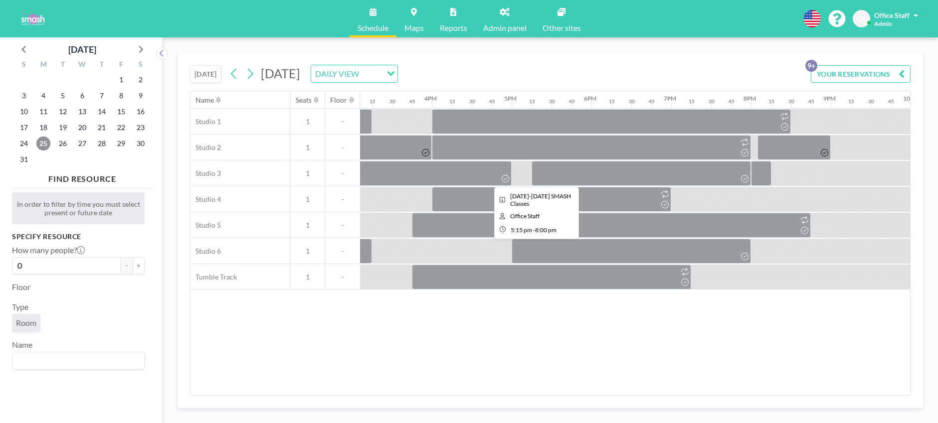
scroll to position [0, 1204]
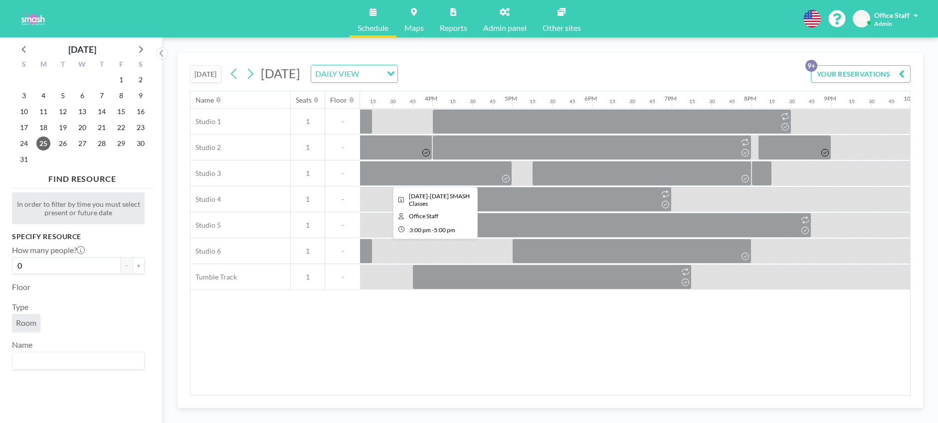
click at [415, 173] on div at bounding box center [432, 173] width 160 height 25
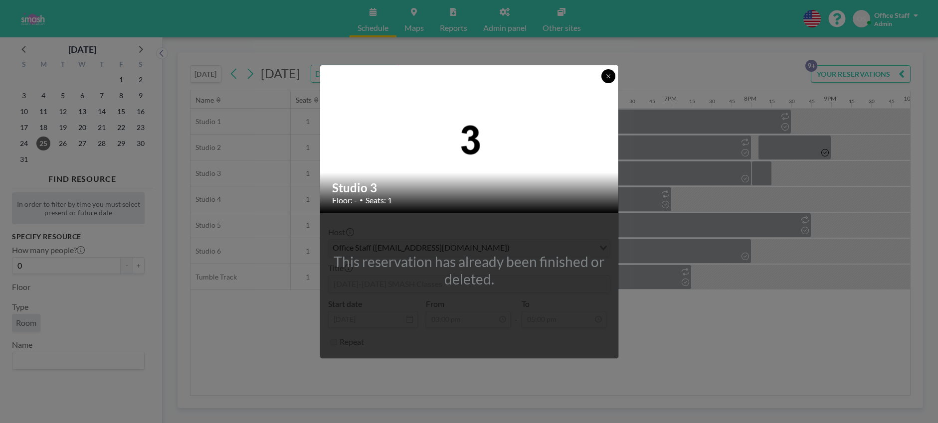
click at [607, 76] on icon at bounding box center [608, 76] width 6 height 6
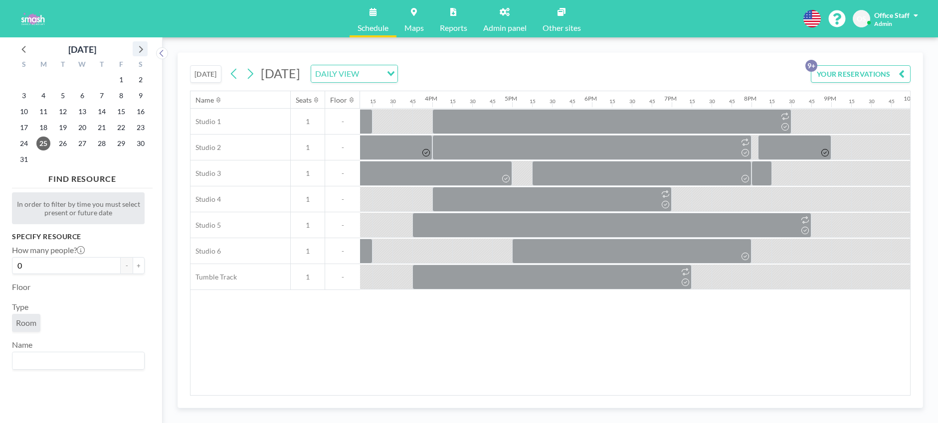
click at [143, 49] on icon at bounding box center [140, 48] width 13 height 13
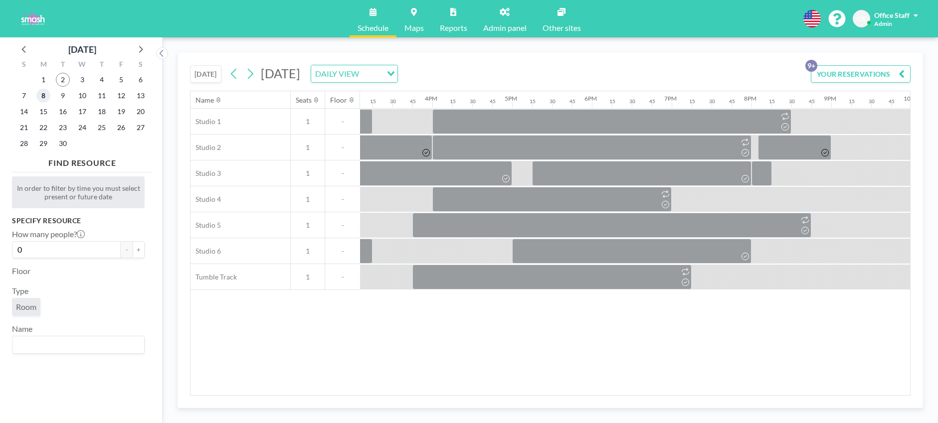
click at [40, 98] on span "8" at bounding box center [43, 96] width 14 height 14
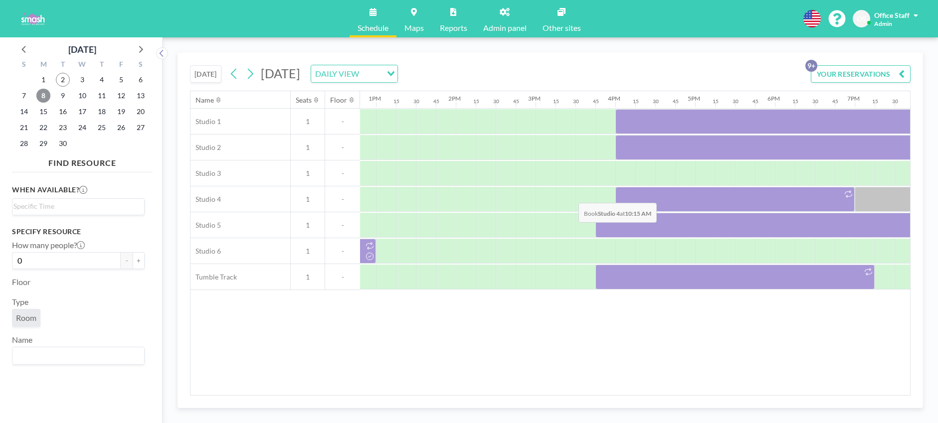
scroll to position [0, 1063]
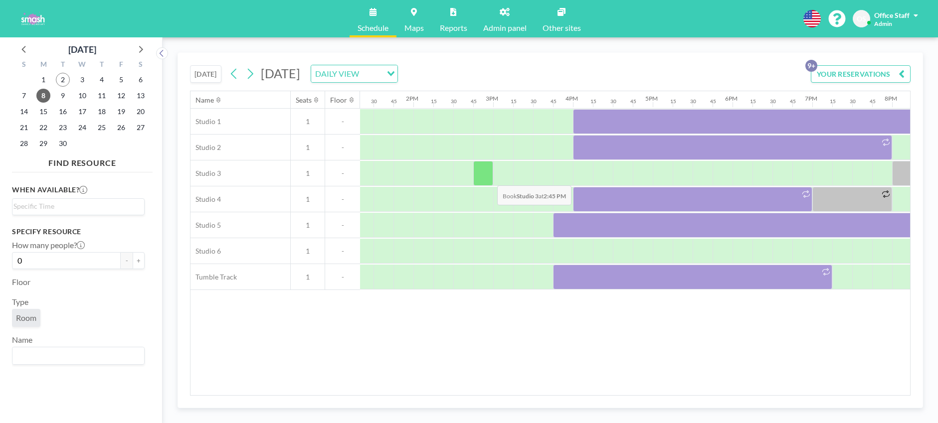
click at [489, 178] on div at bounding box center [483, 173] width 20 height 25
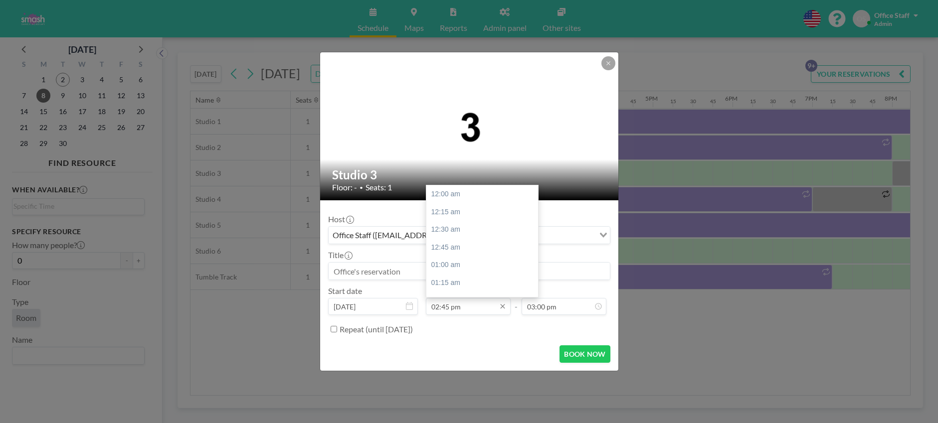
scroll to position [1047, 0]
click at [451, 309] on input "02:45 pm" at bounding box center [468, 306] width 85 height 17
click at [460, 212] on div "03:00 pm" at bounding box center [482, 212] width 112 height 18
type input "03:00 pm"
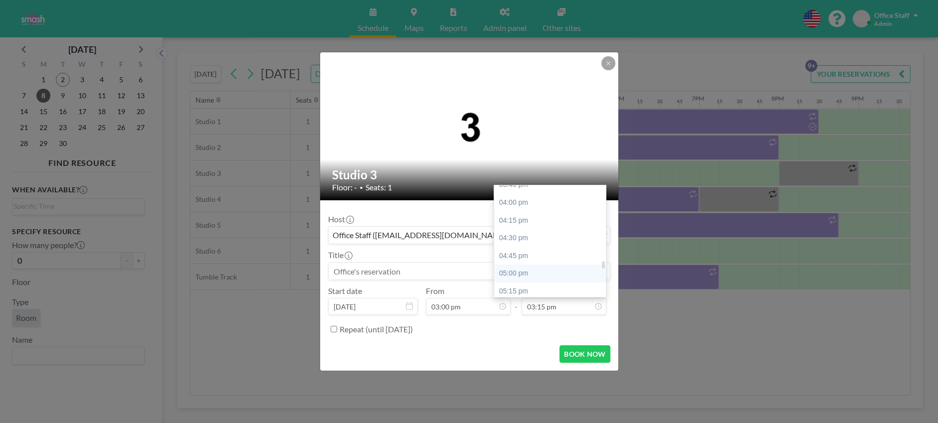
scroll to position [1128, 0]
click at [524, 272] on div "05:00 pm" at bounding box center [550, 273] width 112 height 18
type input "05:00 pm"
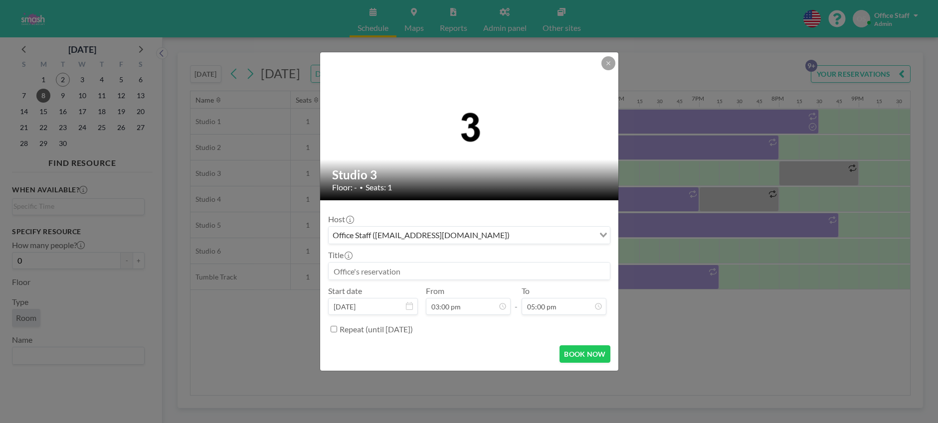
scroll to position [1206, 0]
click at [344, 273] on input at bounding box center [469, 271] width 281 height 17
type input "2025-"
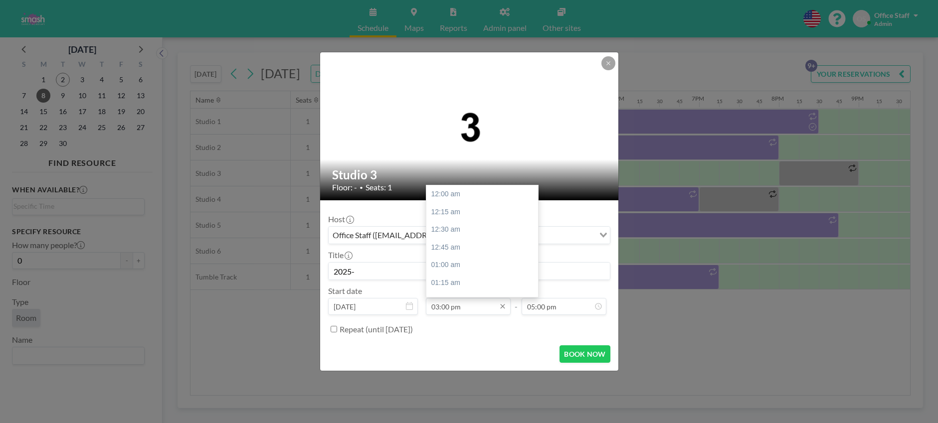
scroll to position [1065, 0]
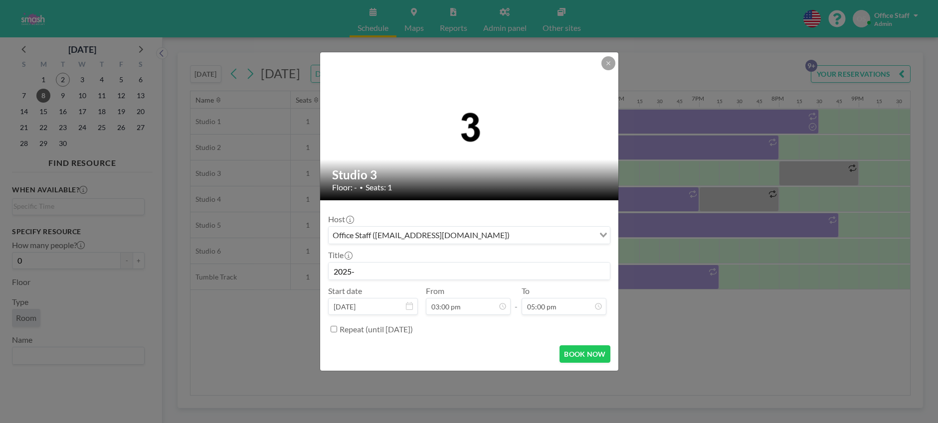
click at [329, 328] on div "Repeat (until [DATE])" at bounding box center [469, 329] width 282 height 16
click at [334, 330] on input "Repeat (until [DATE])" at bounding box center [334, 329] width 6 height 6
checkbox input "true"
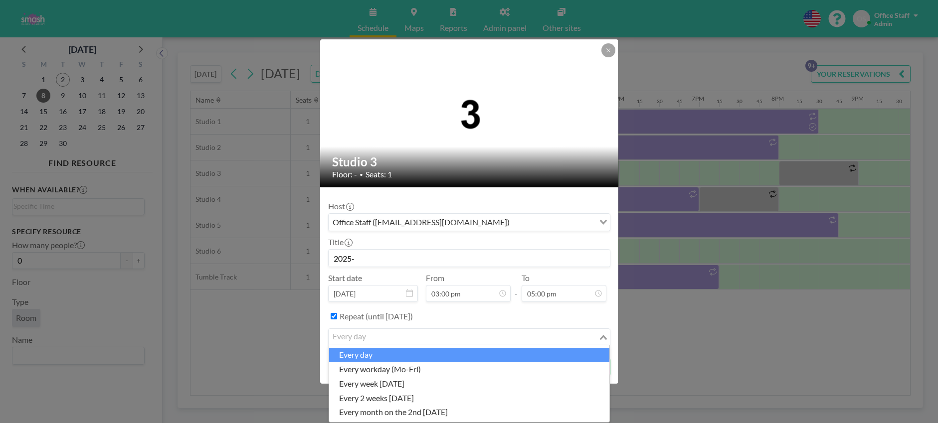
click at [376, 335] on input "Search for option" at bounding box center [464, 337] width 268 height 13
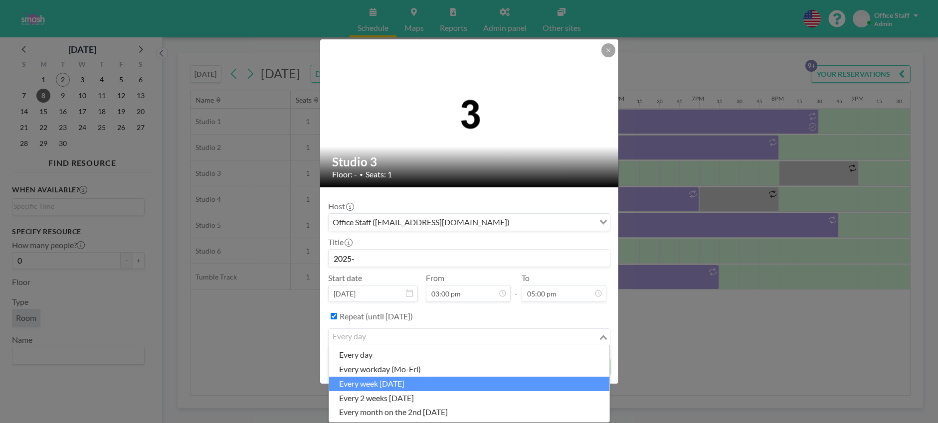
click at [375, 385] on li "every week [DATE]" at bounding box center [469, 384] width 280 height 14
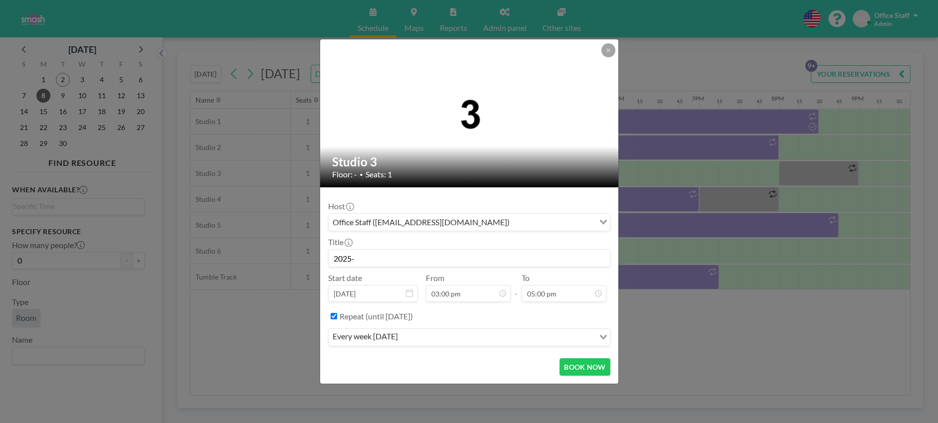
click at [505, 259] on input "2025-" at bounding box center [469, 258] width 281 height 17
click at [439, 257] on input "[DATE]-[DATE] SMASH Dance Aclasse" at bounding box center [469, 258] width 281 height 17
click at [439, 258] on input "[DATE]-[DATE] SMASH Dance Aclasse" at bounding box center [469, 258] width 281 height 17
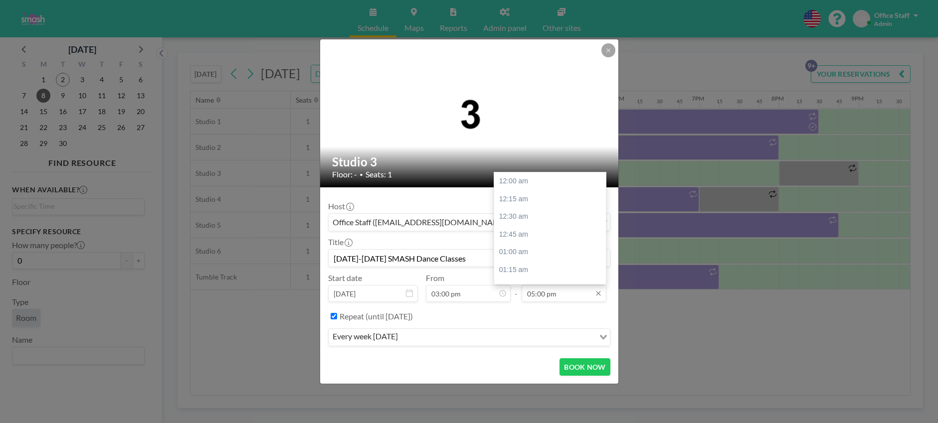
type input "[DATE]-[DATE] SMASH Dance Classes"
click at [554, 298] on input "05:00 pm" at bounding box center [563, 293] width 85 height 17
click at [510, 256] on div "08:00 pm" at bounding box center [550, 257] width 112 height 18
type input "08:00 pm"
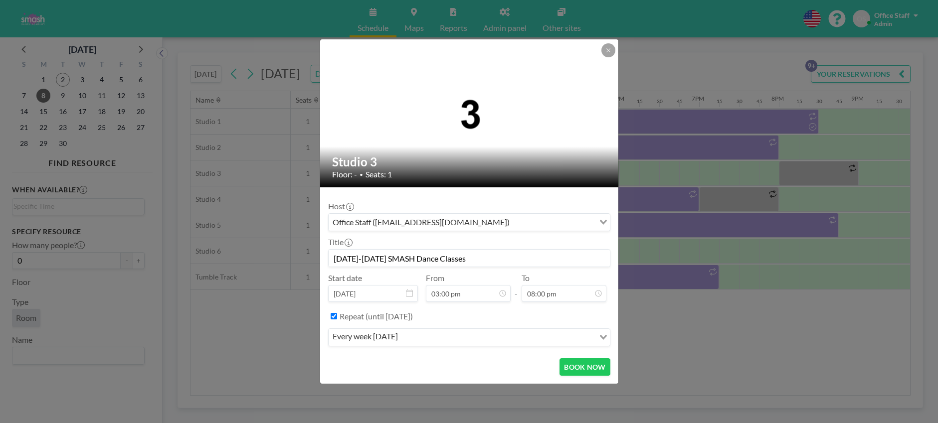
scroll to position [1420, 0]
click at [590, 367] on button "BOOK NOW" at bounding box center [584, 366] width 50 height 17
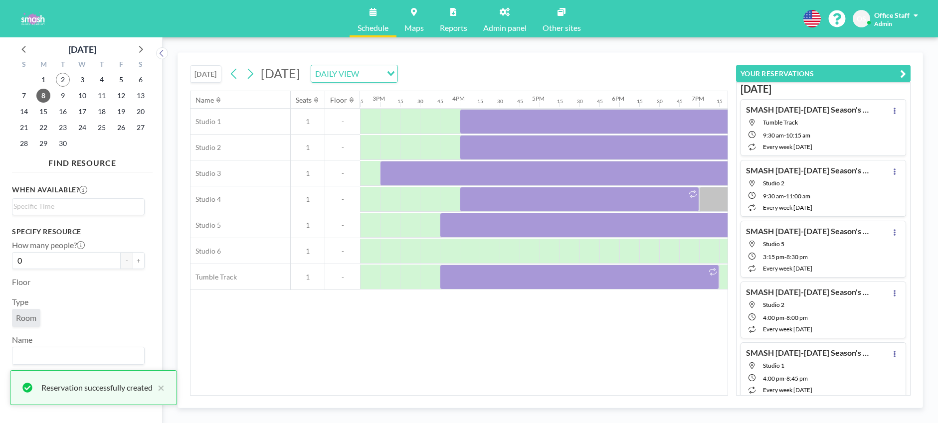
click at [902, 73] on icon "button" at bounding box center [903, 74] width 6 height 12
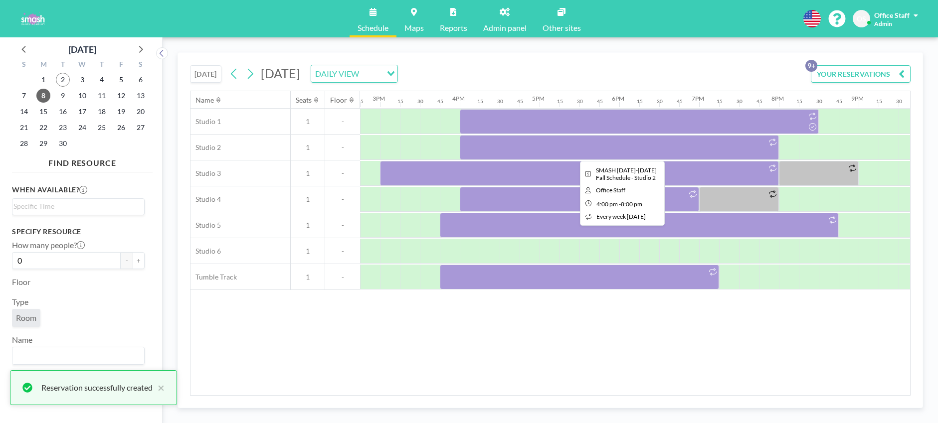
click at [560, 153] on div at bounding box center [619, 147] width 319 height 25
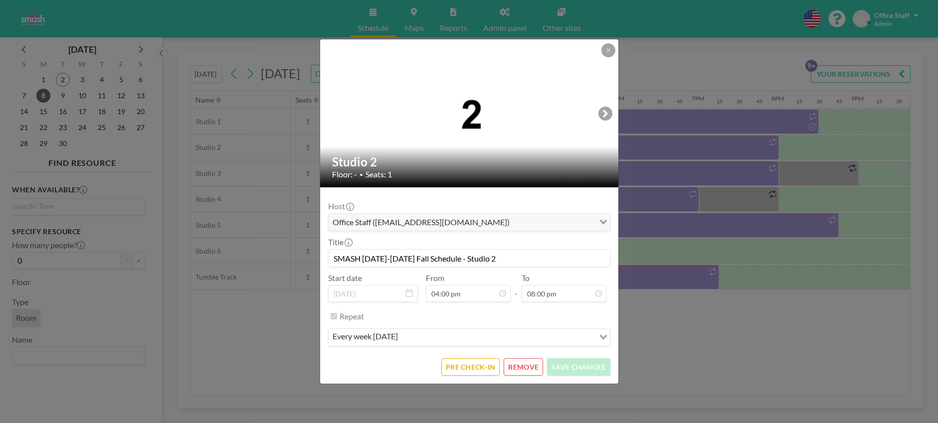
click at [467, 258] on input "SMASH [DATE]-[DATE] Fall Schedule - Studio 2" at bounding box center [469, 258] width 281 height 17
drag, startPoint x: 449, startPoint y: 259, endPoint x: 503, endPoint y: 261, distance: 53.9
click at [503, 261] on input "SMASH [DATE]-[DATE] Fall Schedule - Studio 2" at bounding box center [469, 258] width 281 height 17
click at [486, 364] on button "PRE CHECK-IN" at bounding box center [470, 366] width 58 height 17
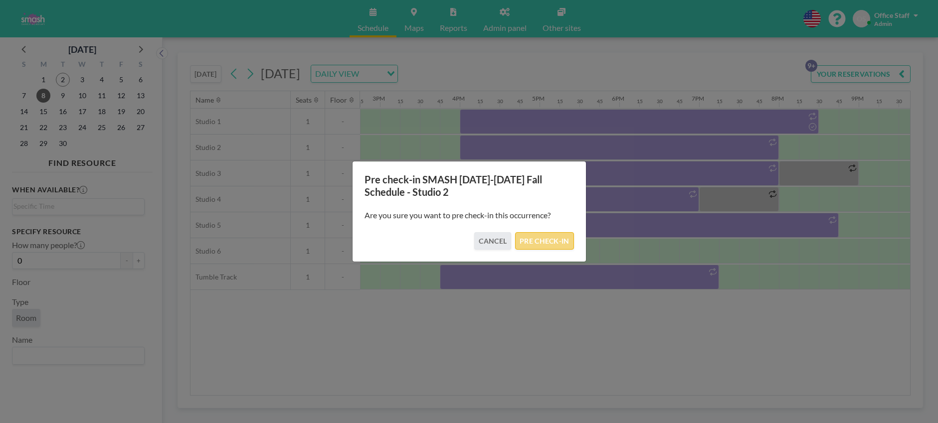
click at [553, 240] on button "PRE CHECK-IN" at bounding box center [544, 240] width 58 height 17
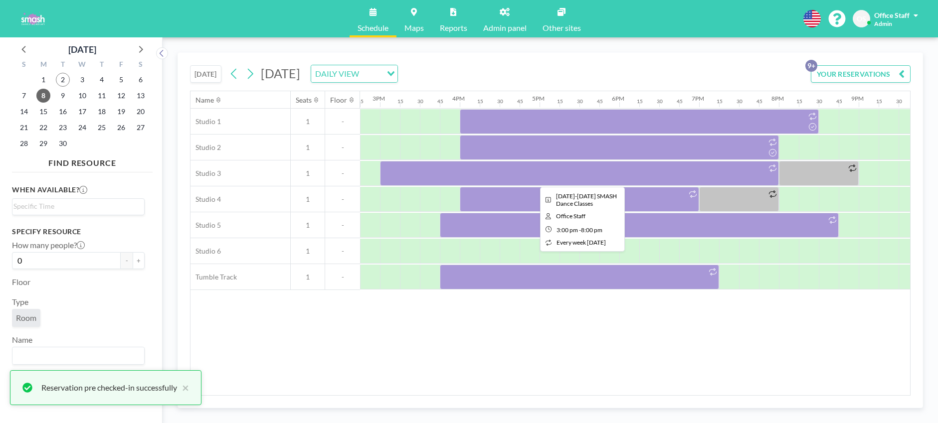
click at [561, 179] on div at bounding box center [579, 173] width 399 height 25
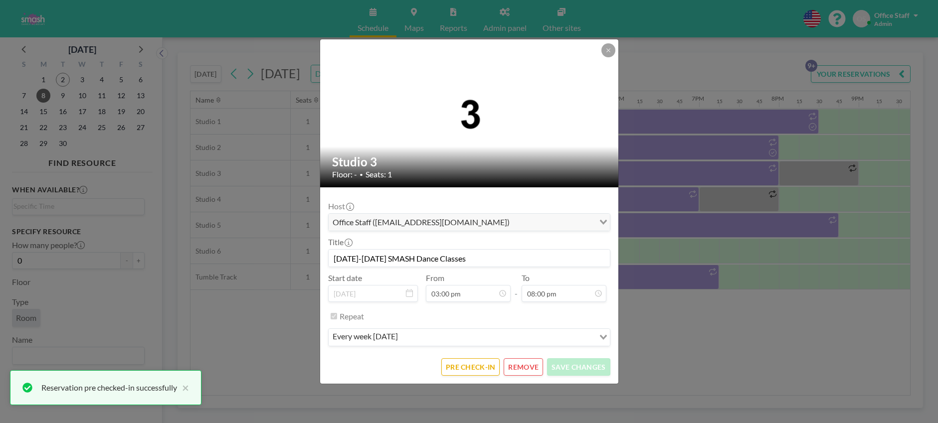
scroll to position [0, 0]
click at [483, 370] on button "PRE CHECK-IN" at bounding box center [470, 366] width 58 height 17
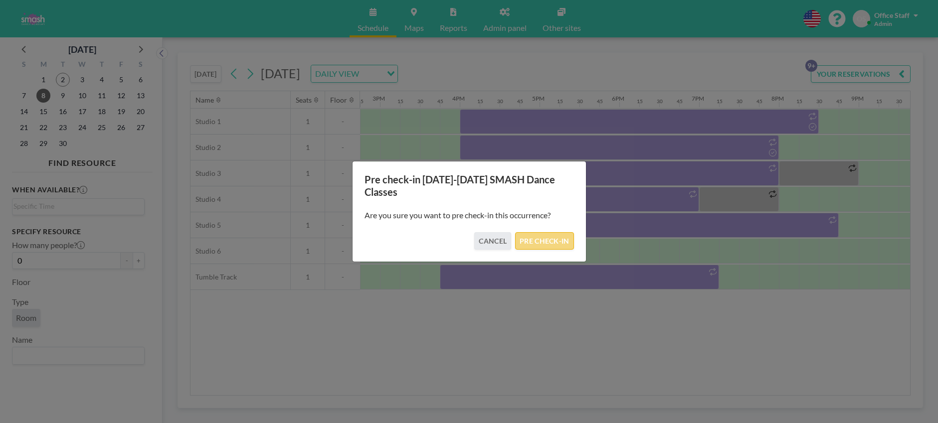
click at [550, 233] on button "PRE CHECK-IN" at bounding box center [544, 240] width 58 height 17
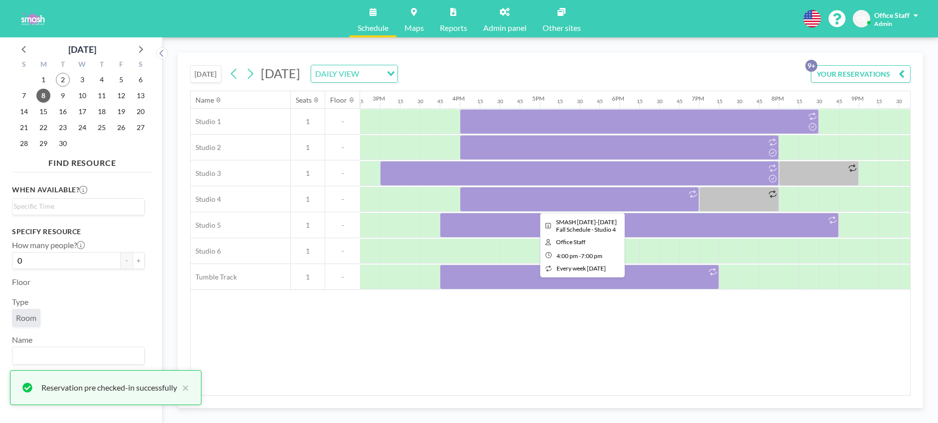
click at [653, 200] on div at bounding box center [579, 199] width 239 height 25
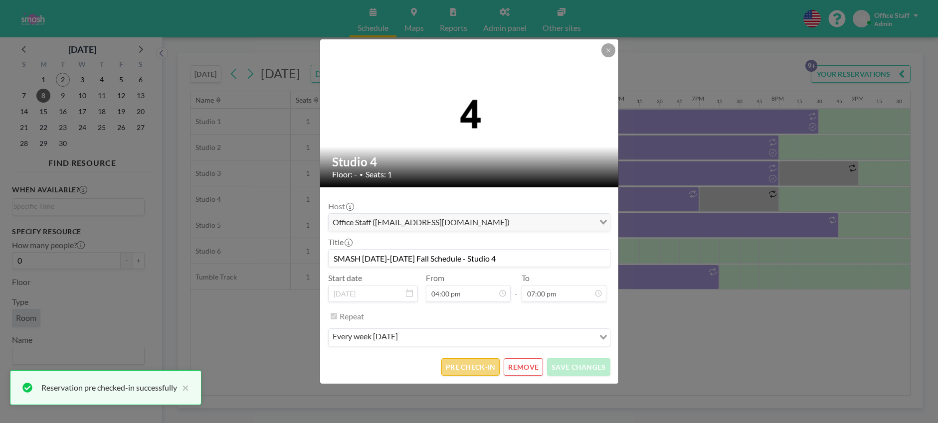
click at [483, 365] on button "PRE CHECK-IN" at bounding box center [470, 366] width 58 height 17
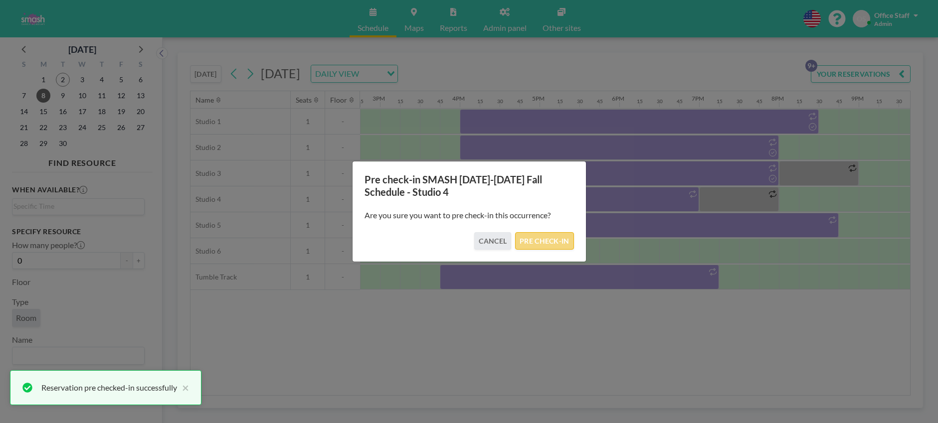
click at [544, 238] on button "PRE CHECK-IN" at bounding box center [544, 240] width 58 height 17
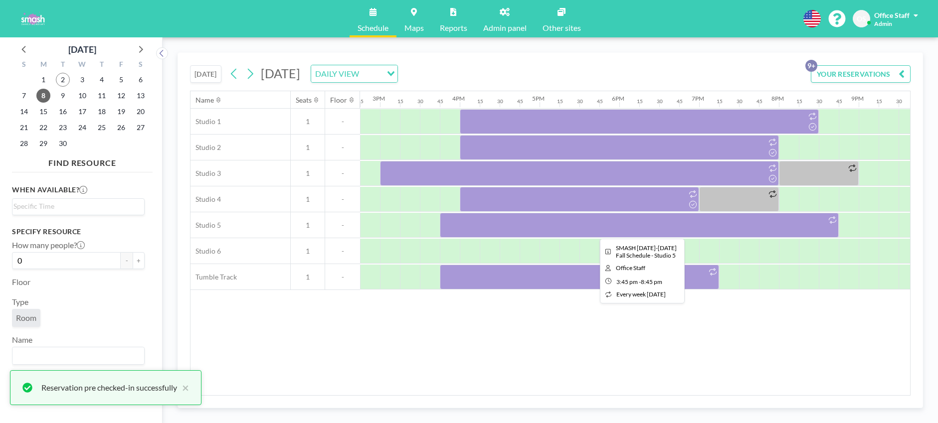
click at [650, 229] on div at bounding box center [639, 225] width 399 height 25
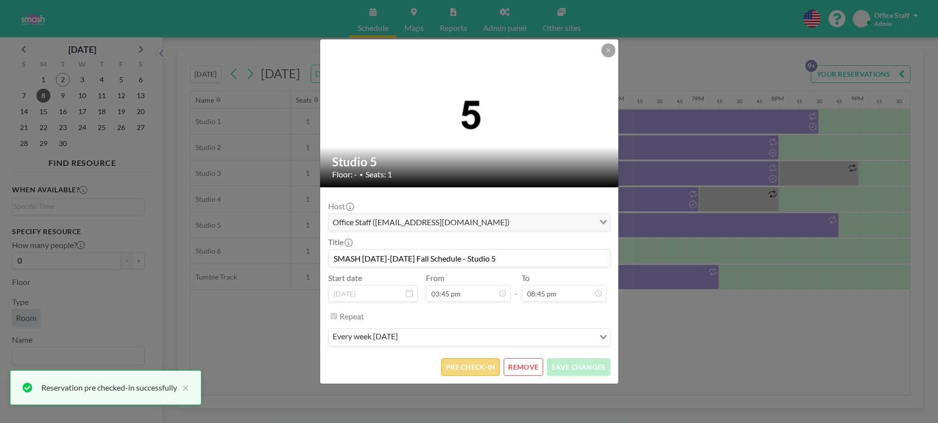
click at [464, 367] on button "PRE CHECK-IN" at bounding box center [470, 366] width 58 height 17
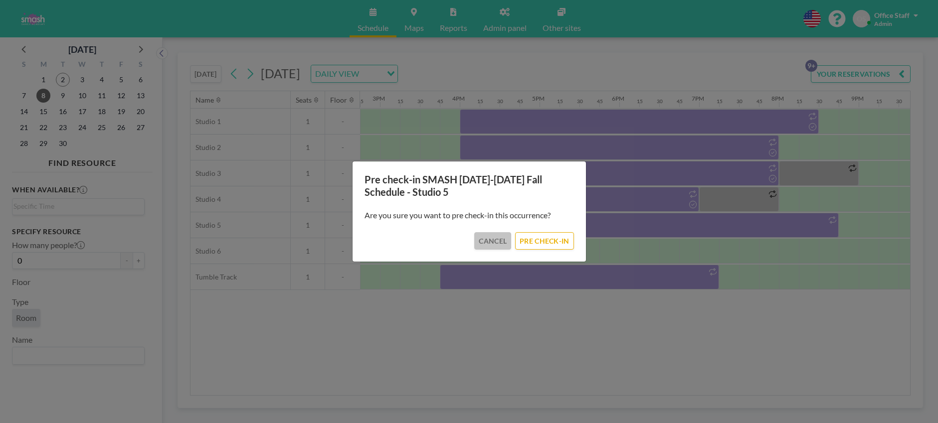
click at [494, 239] on button "CANCEL" at bounding box center [492, 240] width 37 height 17
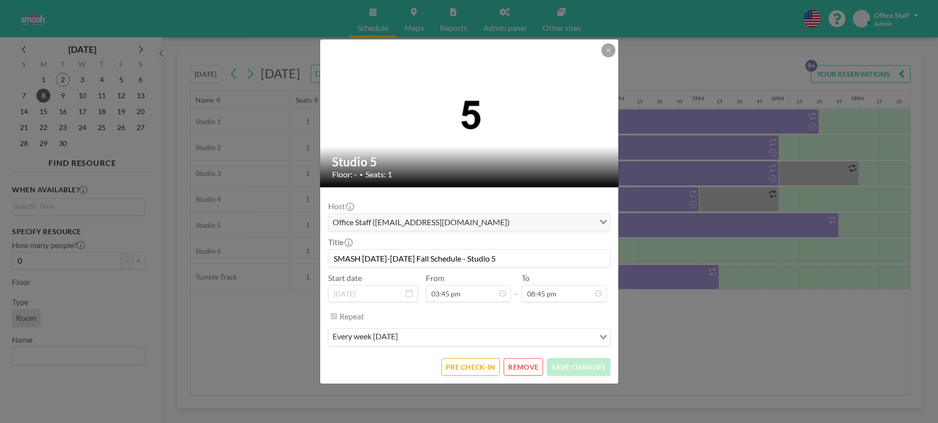
drag, startPoint x: 395, startPoint y: 264, endPoint x: 334, endPoint y: 259, distance: 61.5
click at [333, 264] on input "SMASH [DATE]-[DATE] Fall Schedule - Studio 5" at bounding box center [469, 258] width 281 height 17
drag, startPoint x: 432, startPoint y: 259, endPoint x: 509, endPoint y: 258, distance: 77.3
click at [509, 258] on input "SMASH [DATE]-[DATE] Fall Schedule - Studio 5" at bounding box center [469, 258] width 281 height 17
click at [477, 367] on button "PRE CHECK-IN" at bounding box center [470, 366] width 58 height 17
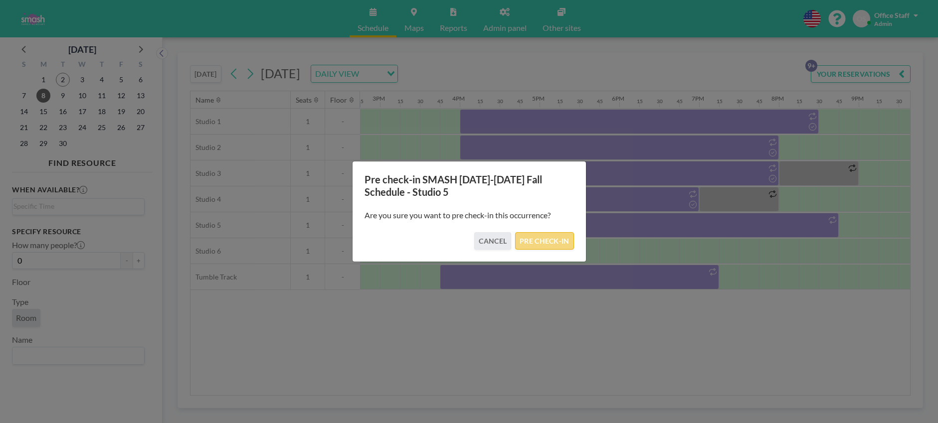
click at [547, 237] on button "PRE CHECK-IN" at bounding box center [544, 240] width 58 height 17
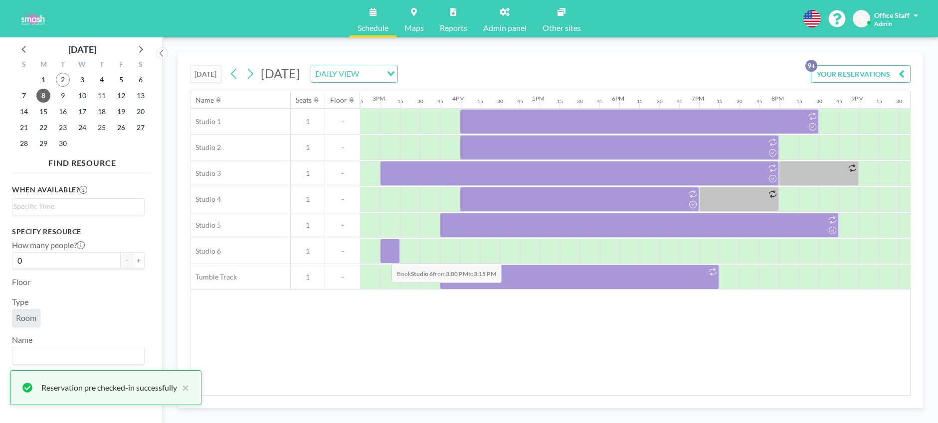
click at [383, 256] on div at bounding box center [390, 251] width 20 height 25
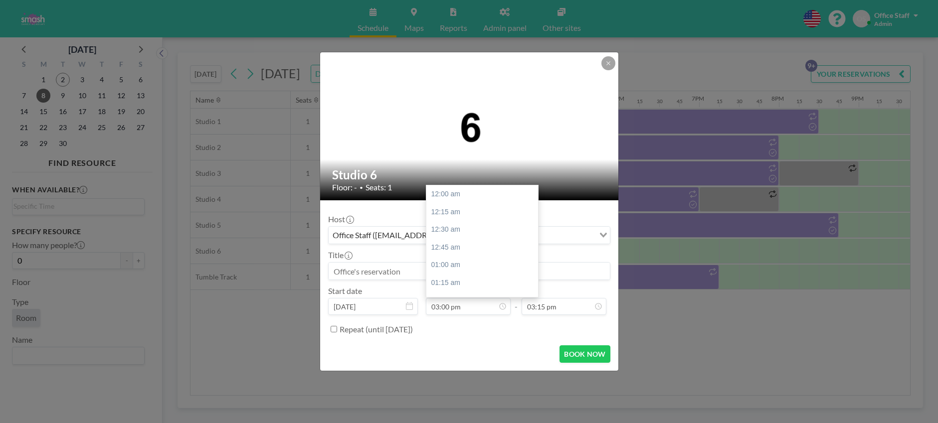
scroll to position [1065, 0]
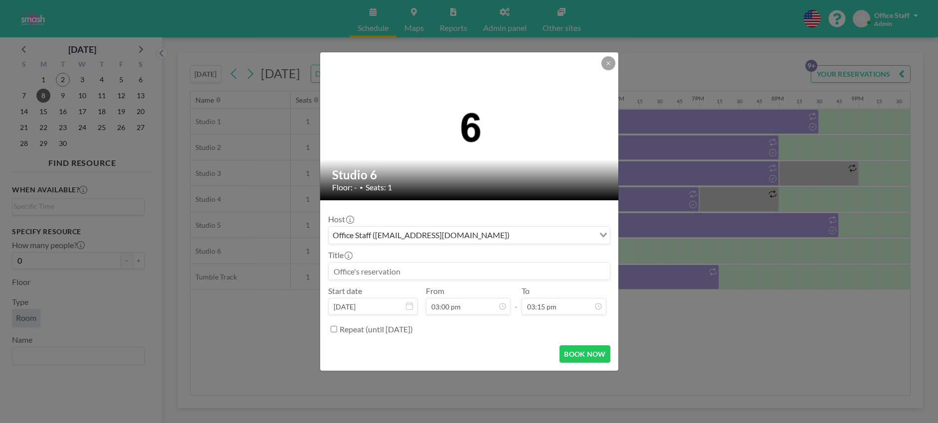
click at [501, 270] on input at bounding box center [469, 271] width 281 height 17
paste input "SMASH [DATE]-[DATE] Fall Schedule - Studio 5"
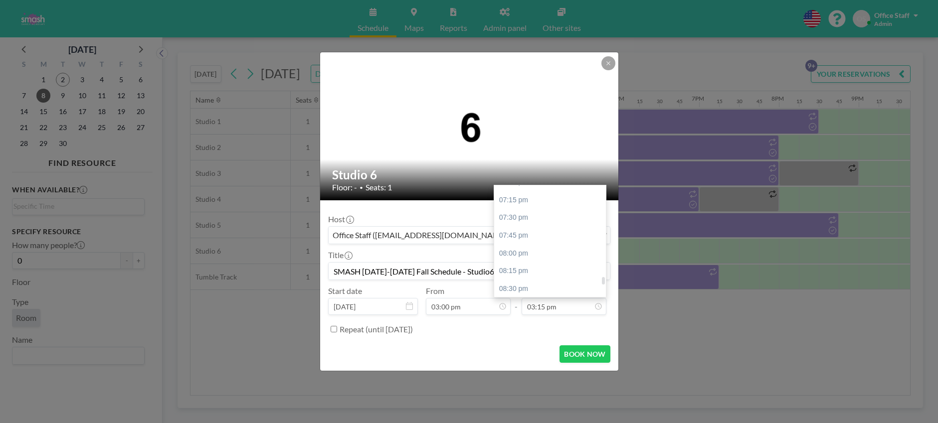
scroll to position [1363, 0]
type input "SMASH [DATE]-[DATE] Fall Schedule - Studio6"
click at [528, 249] on div "08:00 pm" at bounding box center [550, 251] width 112 height 18
type input "08:00 pm"
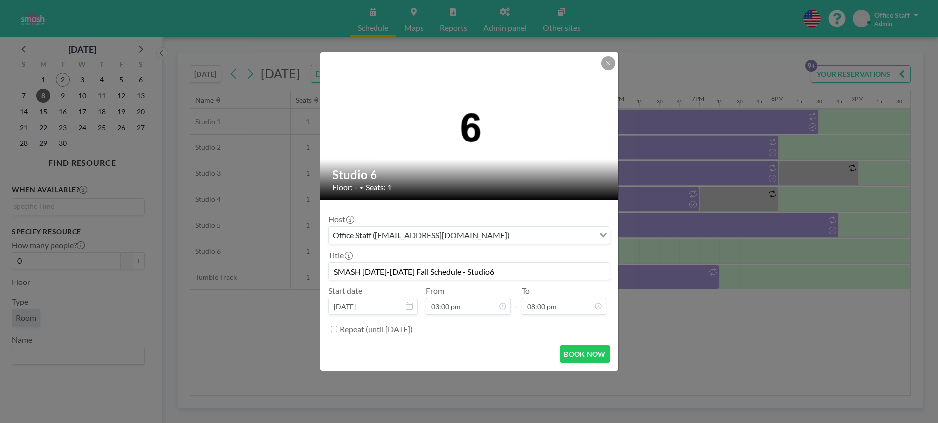
scroll to position [1420, 0]
click at [585, 356] on button "BOOK NOW" at bounding box center [584, 353] width 50 height 17
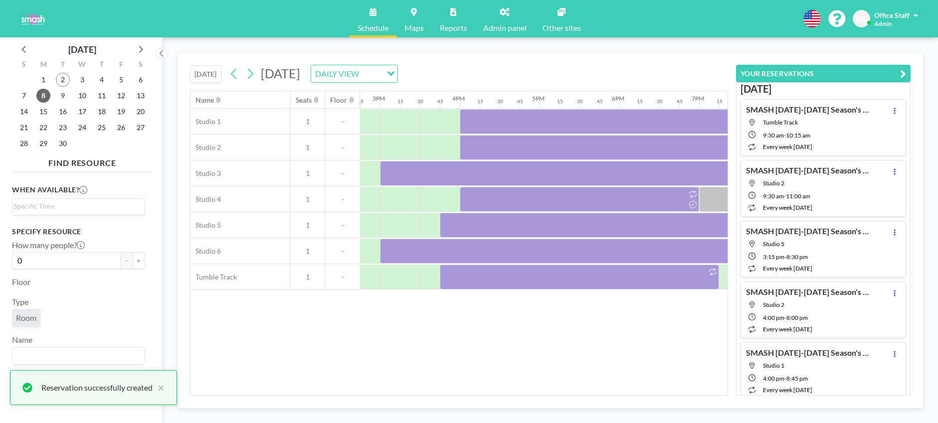
click at [902, 71] on icon "button" at bounding box center [903, 74] width 6 height 12
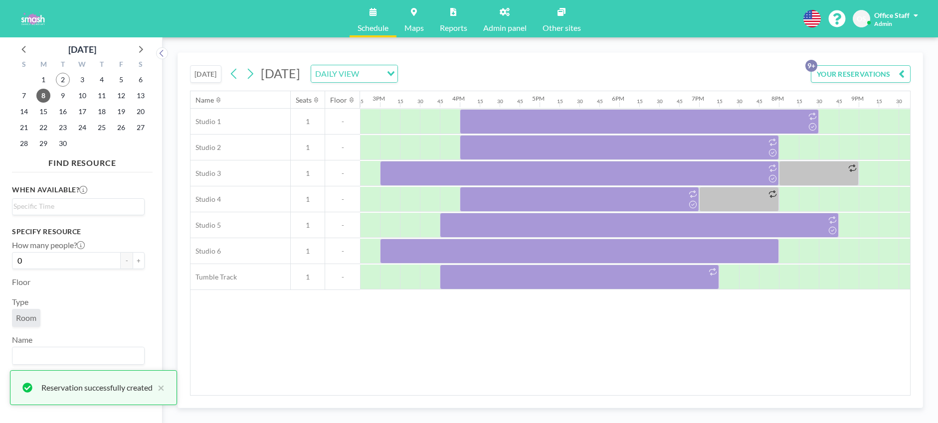
click at [903, 75] on icon "button" at bounding box center [901, 74] width 6 height 12
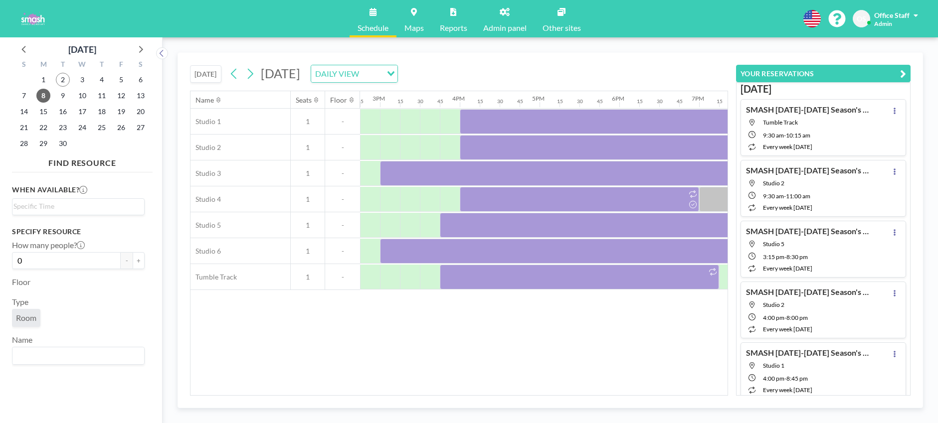
click at [903, 75] on icon "button" at bounding box center [903, 74] width 6 height 12
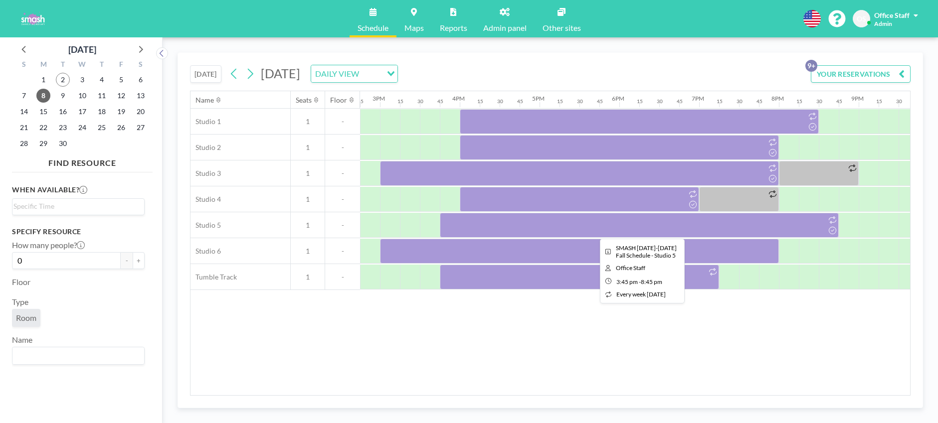
click at [574, 236] on div at bounding box center [639, 225] width 399 height 25
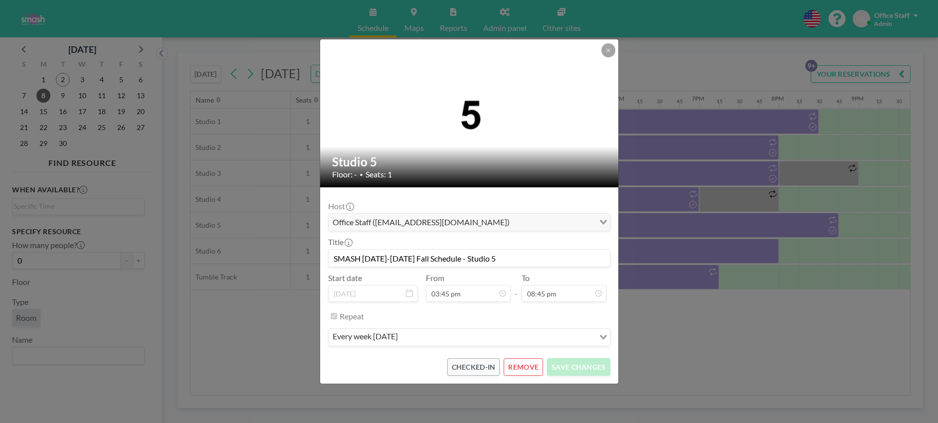
scroll to position [1473, 0]
click at [611, 51] on icon at bounding box center [608, 50] width 6 height 6
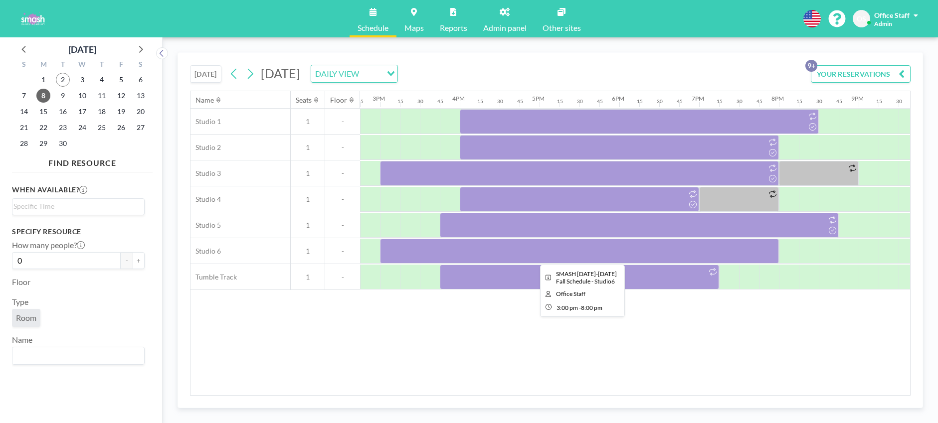
click at [563, 258] on div at bounding box center [579, 251] width 399 height 25
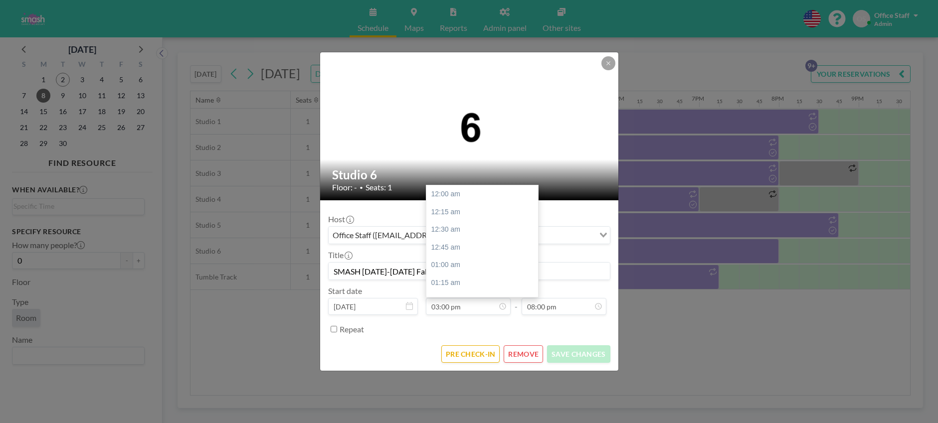
scroll to position [1065, 0]
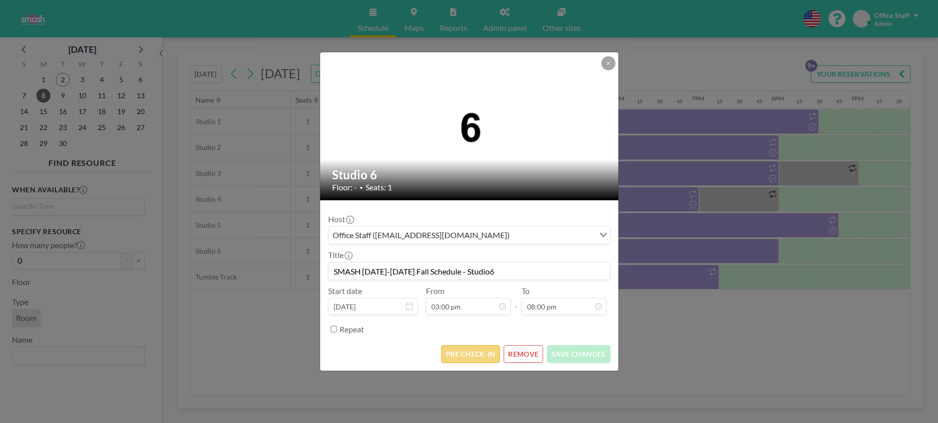
click at [469, 354] on button "PRE CHECK-IN" at bounding box center [470, 353] width 58 height 17
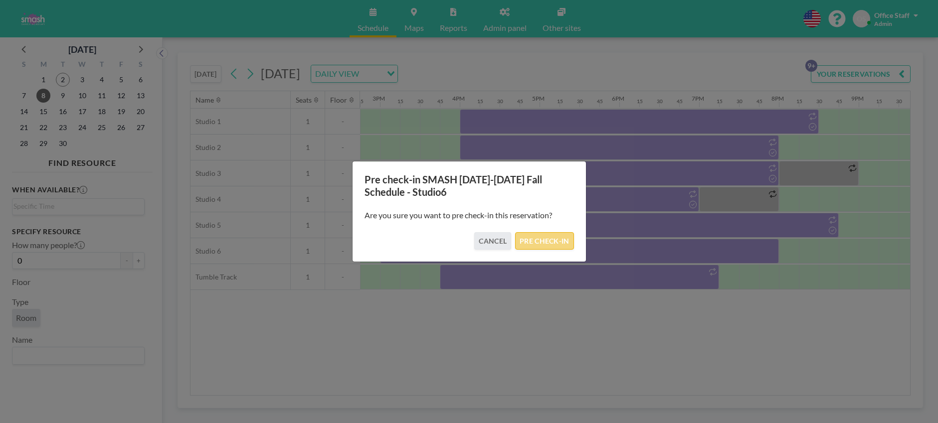
click at [536, 241] on button "PRE CHECK-IN" at bounding box center [544, 240] width 58 height 17
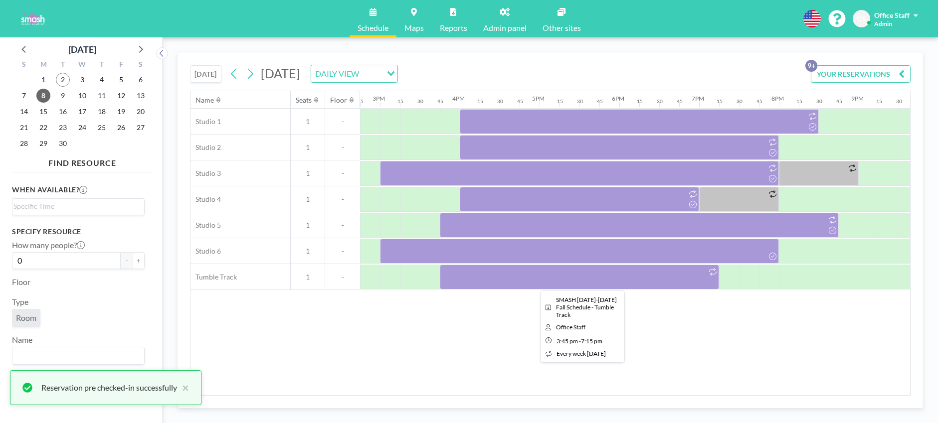
click at [618, 277] on div at bounding box center [579, 277] width 279 height 25
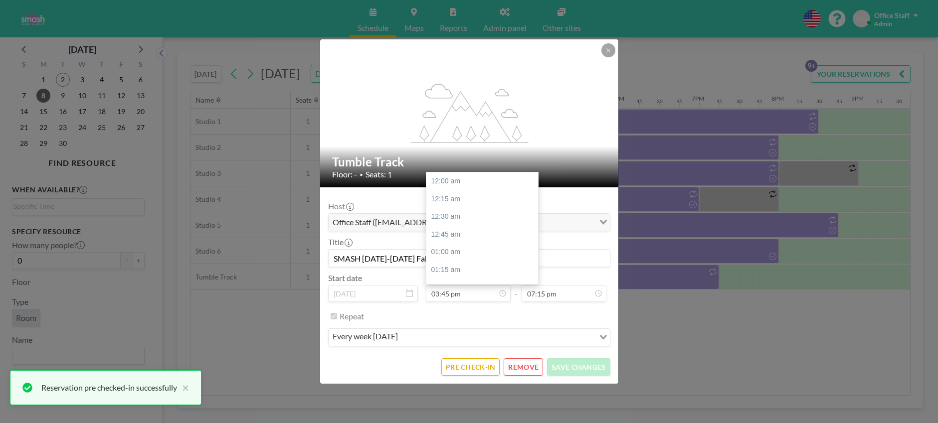
scroll to position [1366, 0]
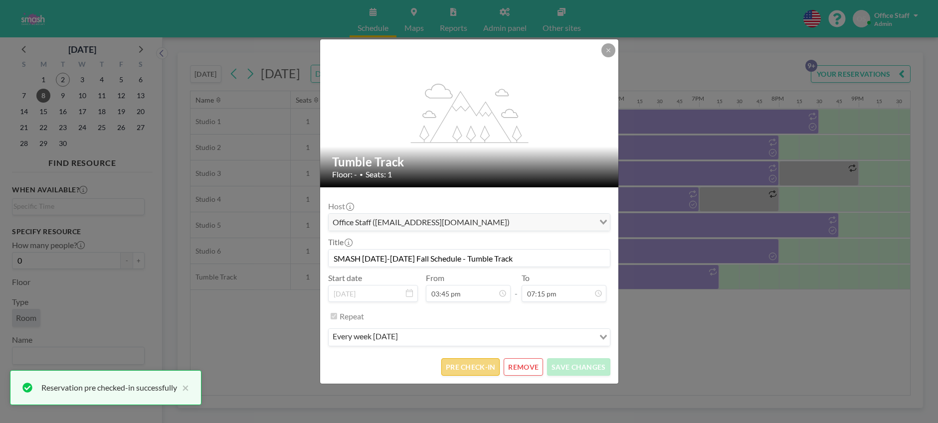
click at [466, 364] on button "PRE CHECK-IN" at bounding box center [470, 366] width 58 height 17
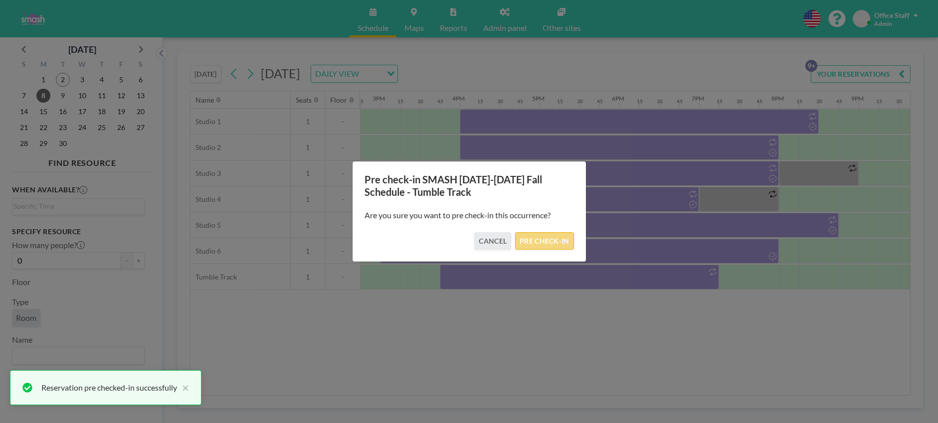
click at [557, 241] on button "PRE CHECK-IN" at bounding box center [544, 240] width 58 height 17
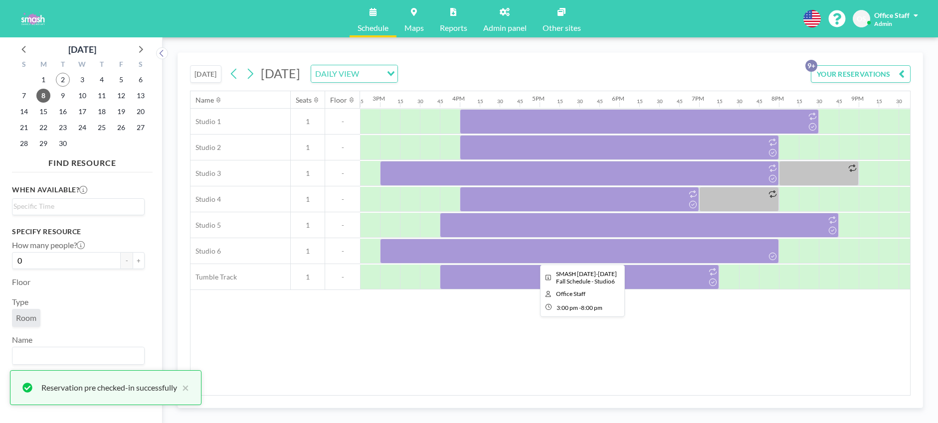
click at [503, 252] on div at bounding box center [579, 251] width 399 height 25
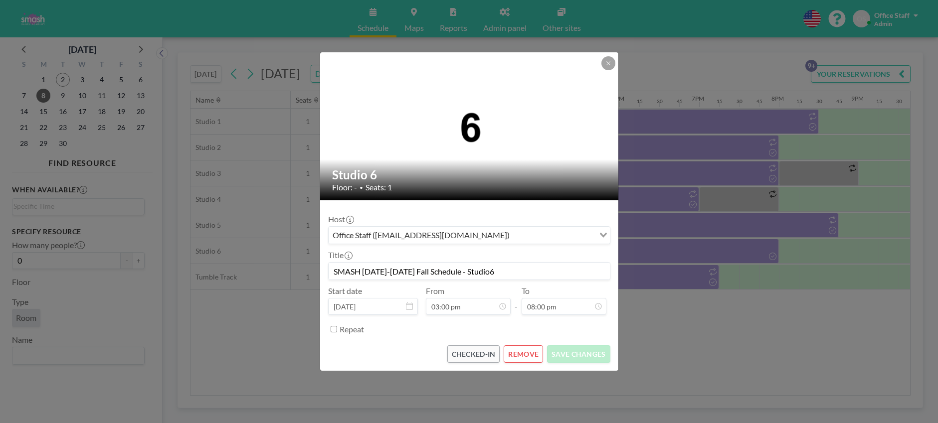
scroll to position [0, 0]
click at [335, 330] on input "Repeat" at bounding box center [334, 329] width 6 height 6
checkbox input "true"
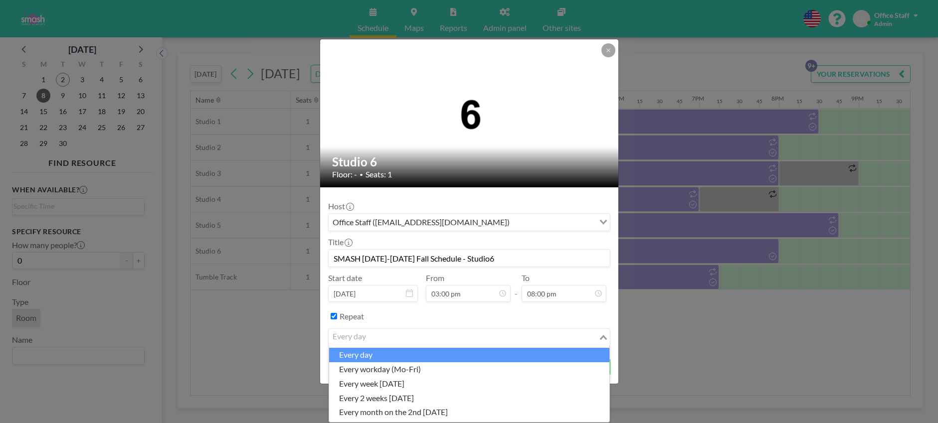
click at [360, 336] on div "every day" at bounding box center [464, 336] width 270 height 15
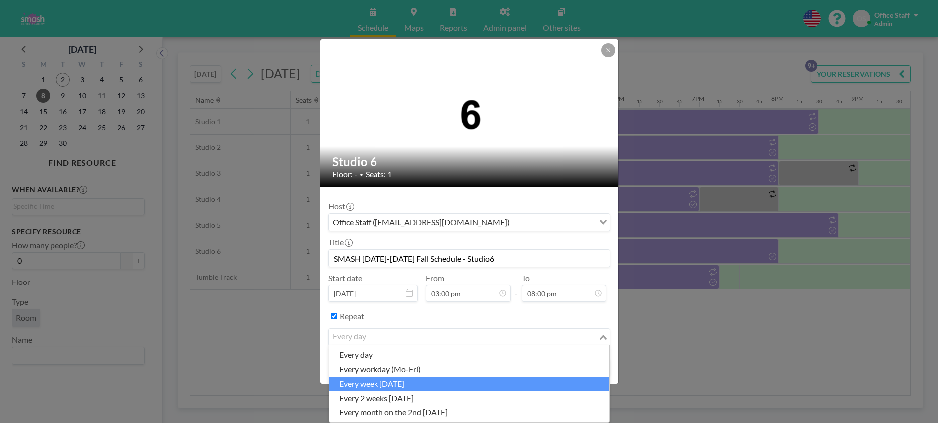
click at [361, 381] on li "every week [DATE]" at bounding box center [469, 384] width 280 height 14
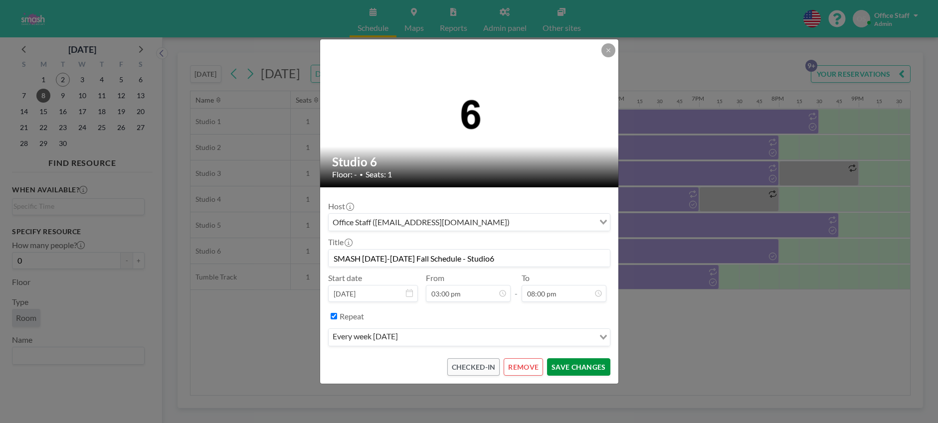
click at [586, 367] on button "SAVE CHANGES" at bounding box center [578, 366] width 63 height 17
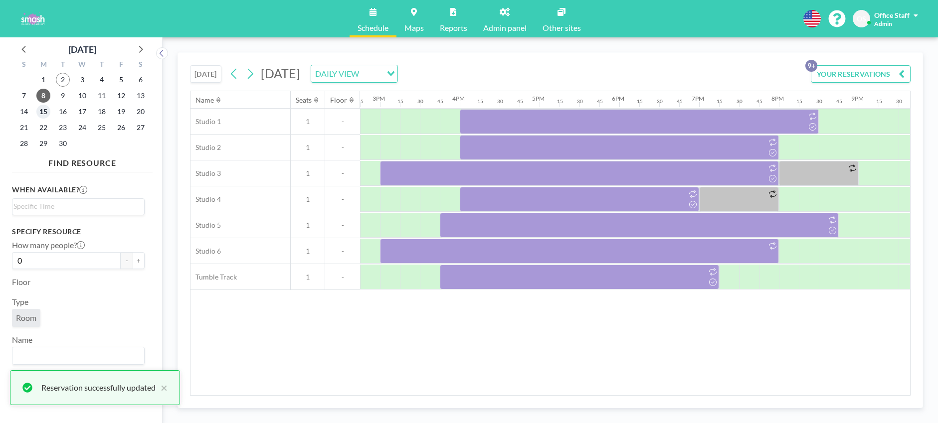
click at [47, 110] on span "15" at bounding box center [43, 112] width 14 height 14
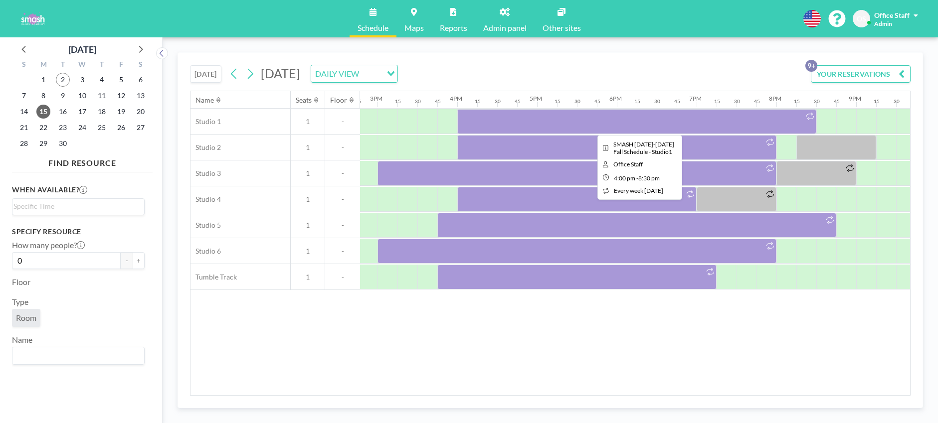
click at [595, 121] on div at bounding box center [636, 121] width 359 height 25
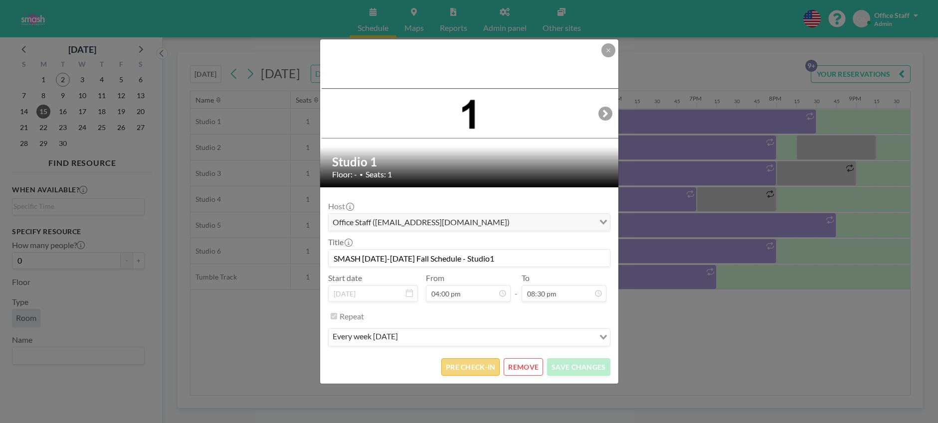
scroll to position [0, 0]
click at [455, 374] on button "PRE CHECK-IN" at bounding box center [470, 366] width 58 height 17
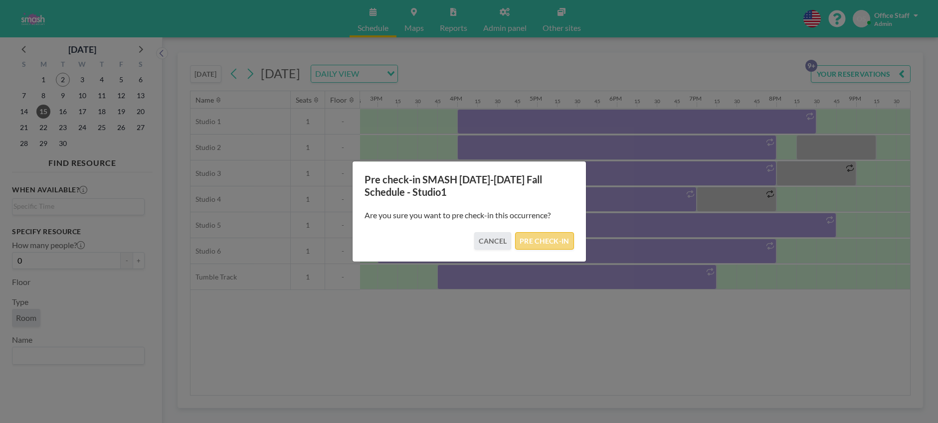
click at [541, 242] on button "PRE CHECK-IN" at bounding box center [544, 240] width 58 height 17
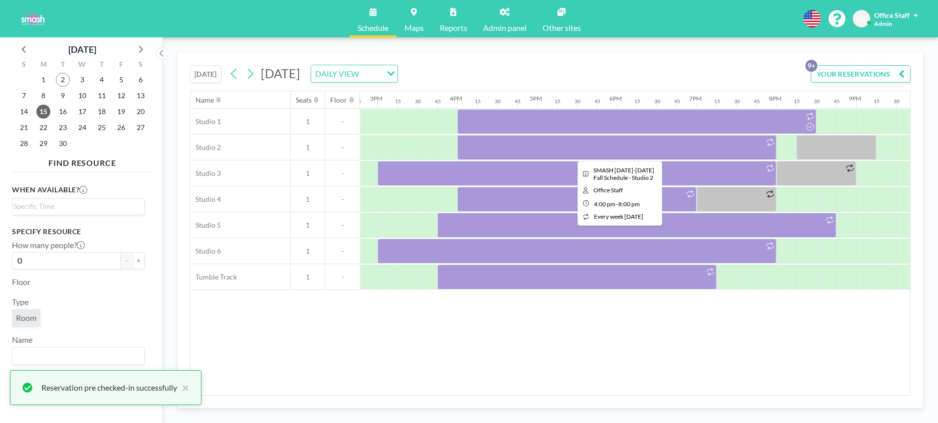
click at [557, 147] on div at bounding box center [616, 147] width 319 height 25
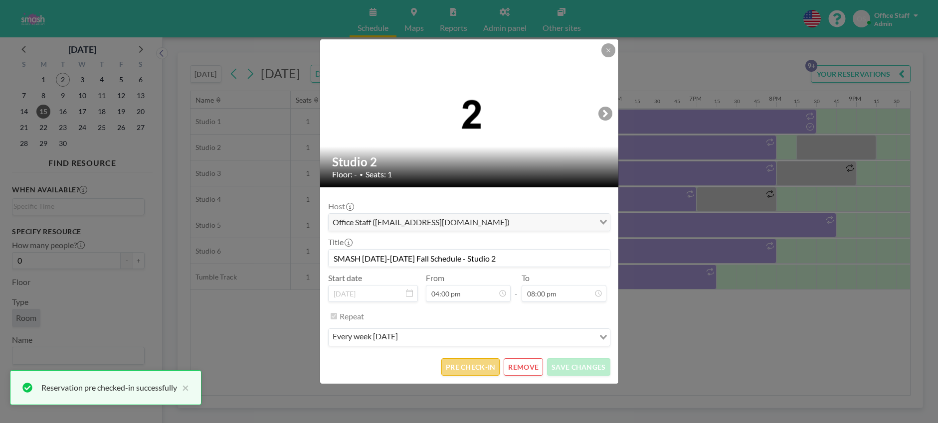
scroll to position [1136, 0]
click at [473, 366] on button "PRE CHECK-IN" at bounding box center [470, 366] width 58 height 17
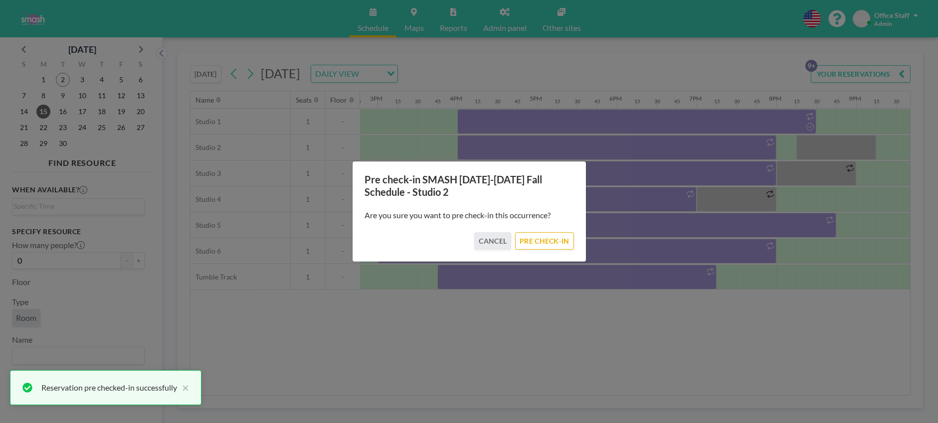
drag, startPoint x: 551, startPoint y: 237, endPoint x: 563, endPoint y: 226, distance: 15.5
click at [551, 237] on button "PRE CHECK-IN" at bounding box center [544, 240] width 58 height 17
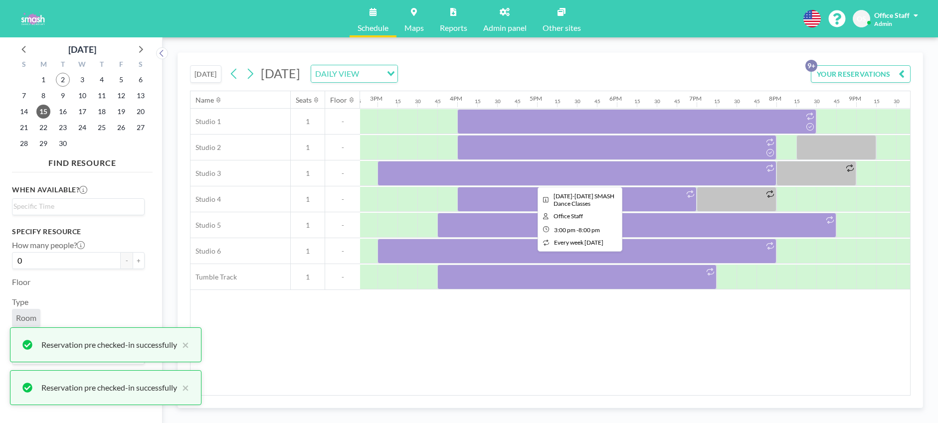
click at [574, 175] on div at bounding box center [576, 173] width 399 height 25
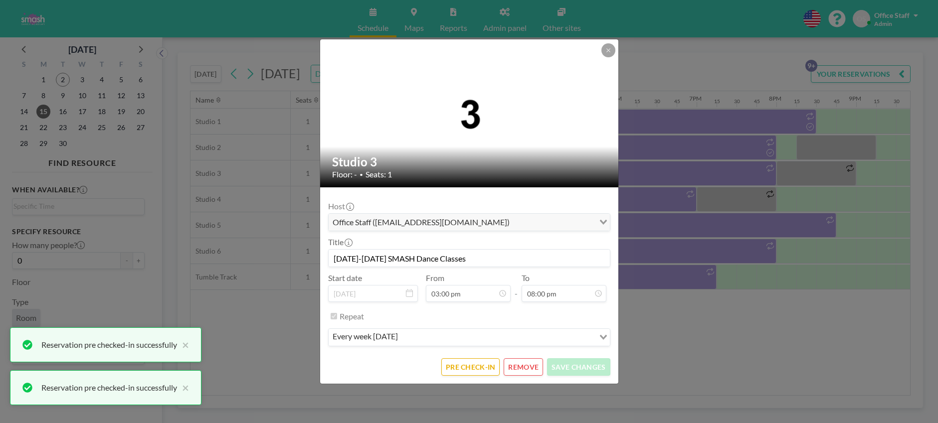
scroll to position [1420, 0]
click at [481, 362] on button "PRE CHECK-IN" at bounding box center [470, 366] width 58 height 17
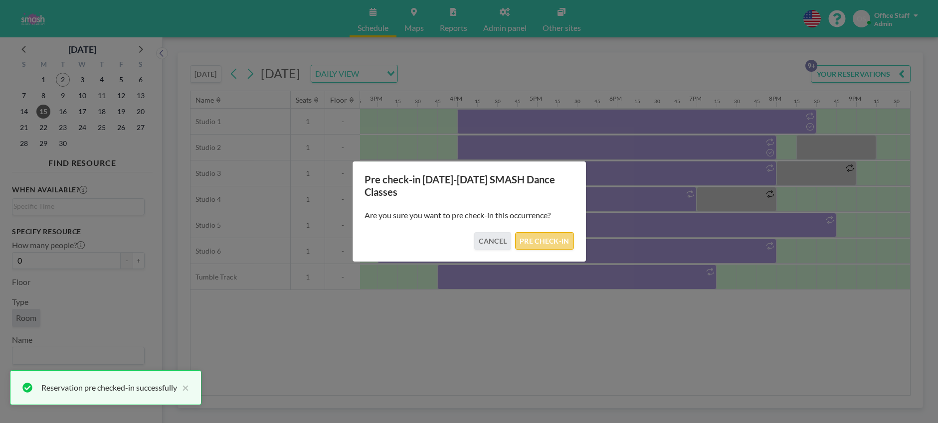
click at [539, 236] on button "PRE CHECK-IN" at bounding box center [544, 240] width 58 height 17
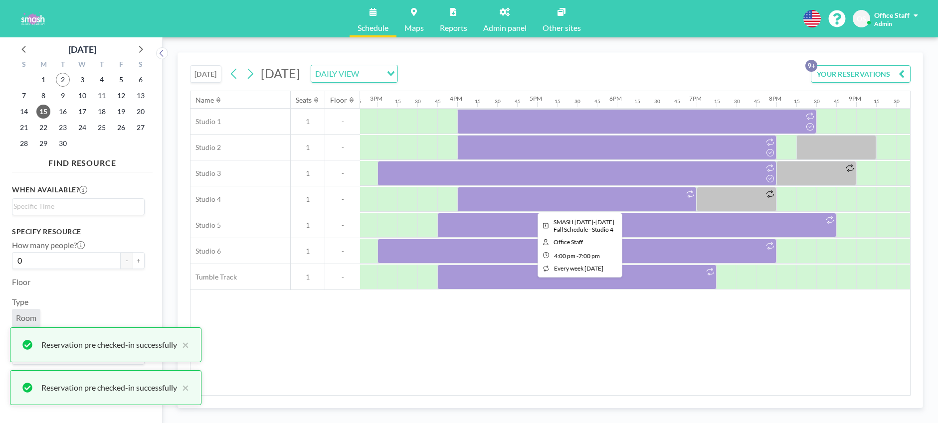
click at [621, 206] on div at bounding box center [576, 199] width 239 height 25
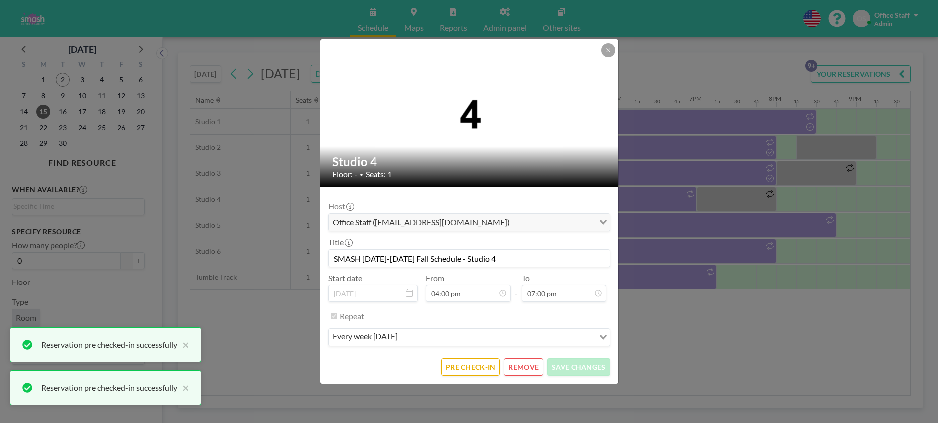
scroll to position [1348, 0]
click at [480, 368] on button "PRE CHECK-IN" at bounding box center [470, 366] width 58 height 17
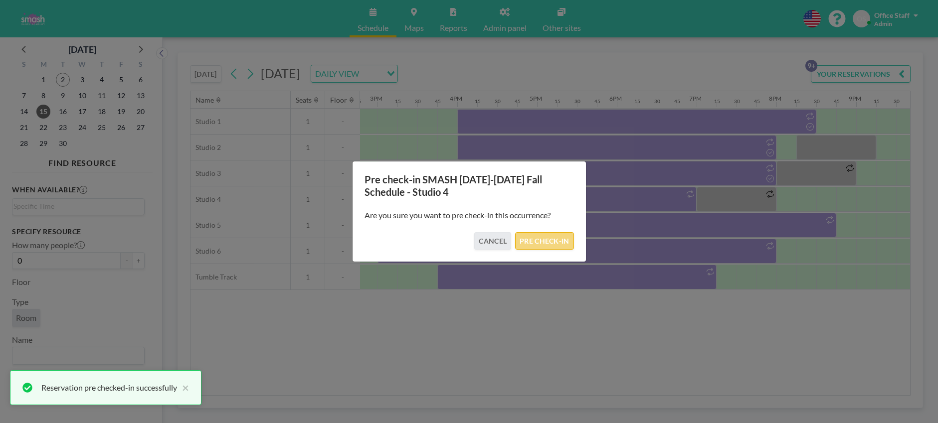
click at [557, 242] on button "PRE CHECK-IN" at bounding box center [544, 240] width 58 height 17
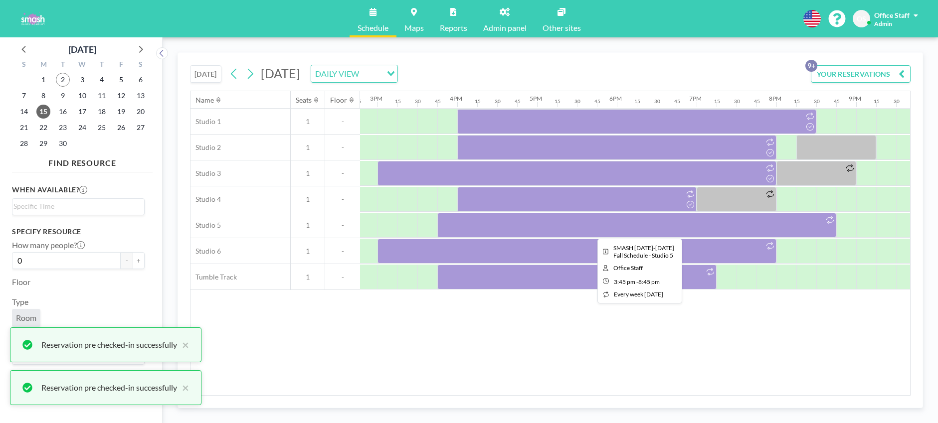
click at [617, 227] on div at bounding box center [636, 225] width 399 height 25
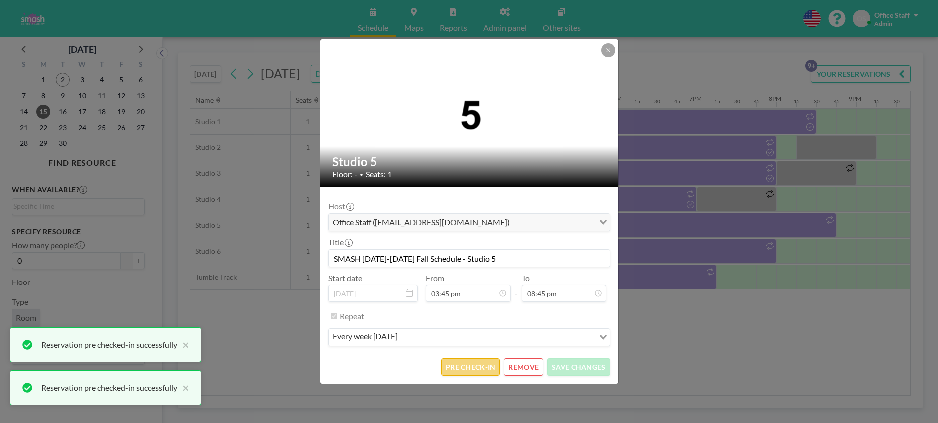
click at [474, 367] on button "PRE CHECK-IN" at bounding box center [470, 366] width 58 height 17
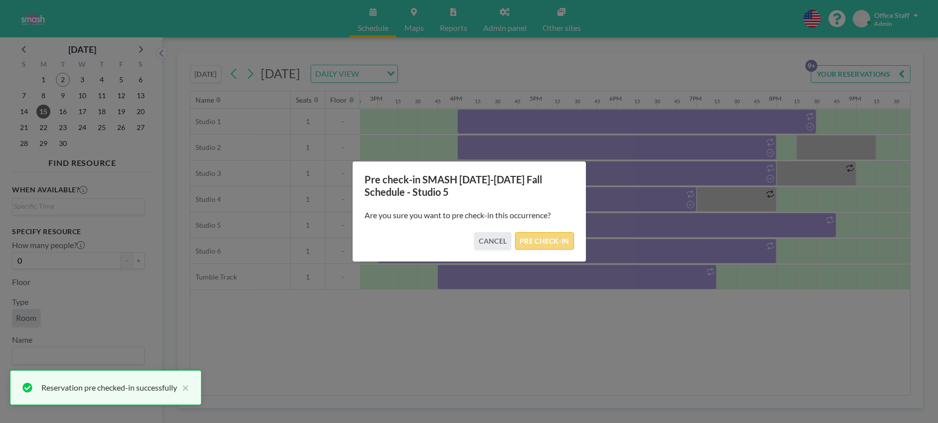
click at [543, 237] on button "PRE CHECK-IN" at bounding box center [544, 240] width 58 height 17
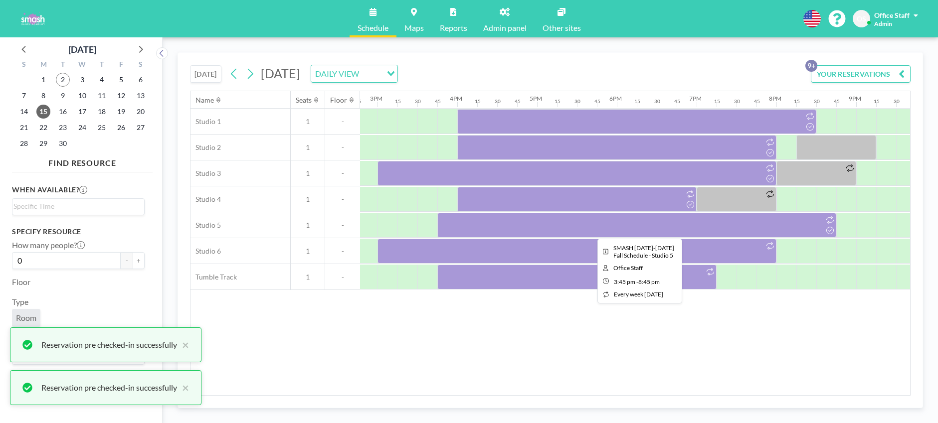
click at [629, 227] on div at bounding box center [636, 225] width 399 height 25
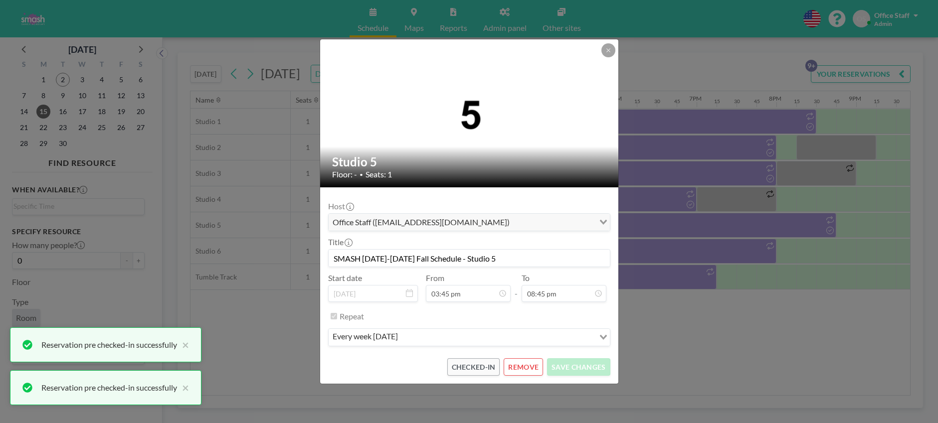
scroll to position [1473, 0]
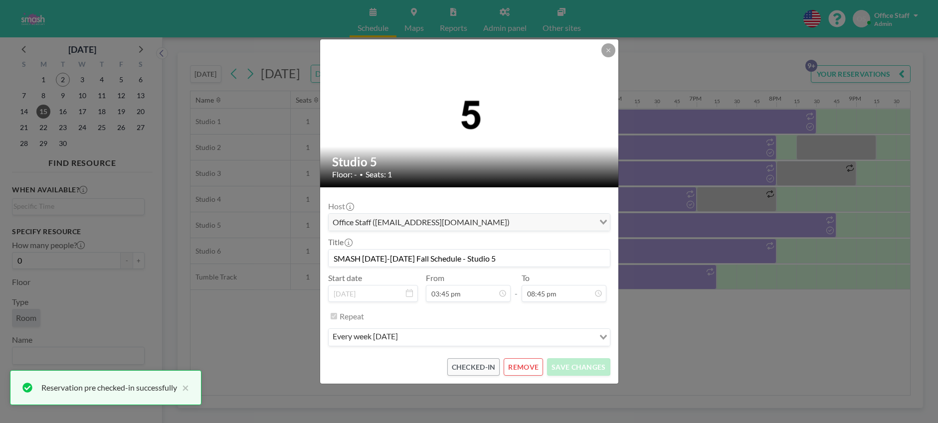
click at [691, 249] on div "Studio 5 Floor: - • Seats: 1 Host Office Staff ([EMAIL_ADDRESS][DOMAIN_NAME]) L…" at bounding box center [469, 211] width 938 height 423
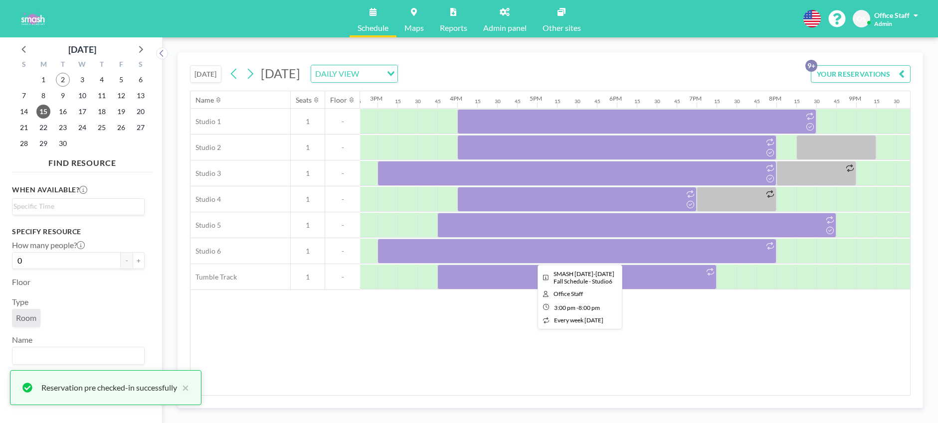
click at [601, 253] on div at bounding box center [576, 251] width 399 height 25
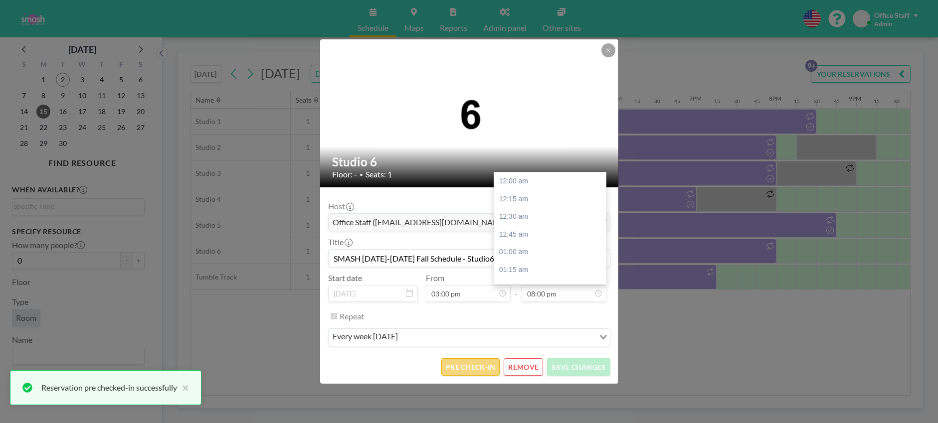
scroll to position [1420, 0]
click at [477, 362] on button "PRE CHECK-IN" at bounding box center [470, 366] width 58 height 17
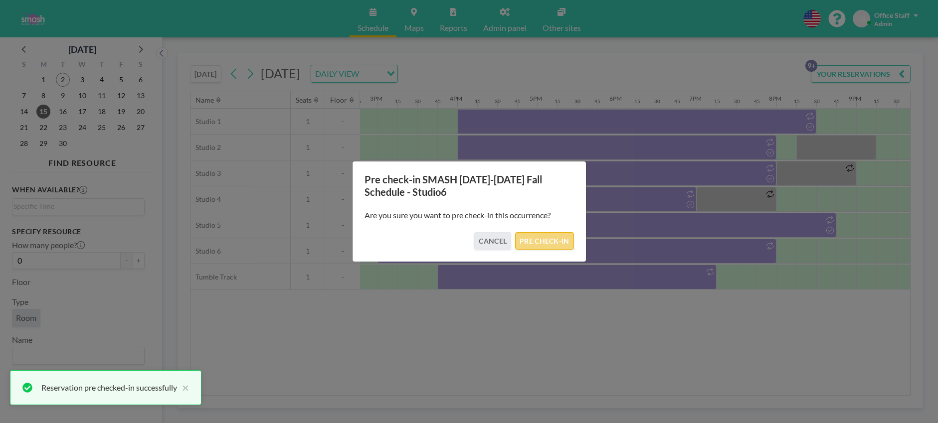
click at [552, 236] on button "PRE CHECK-IN" at bounding box center [544, 240] width 58 height 17
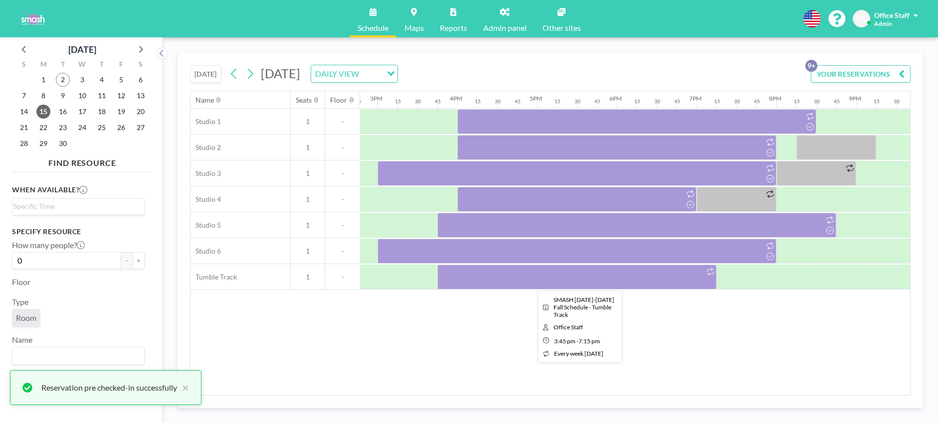
click at [550, 282] on div at bounding box center [576, 277] width 279 height 25
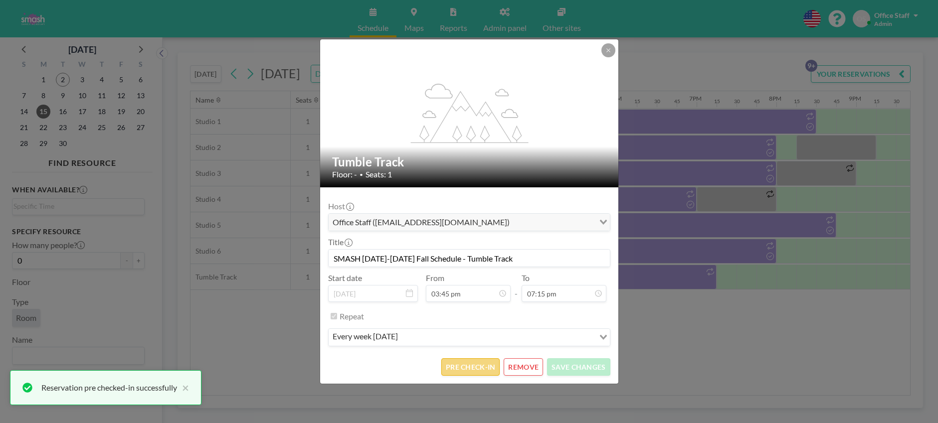
scroll to position [1366, 0]
click at [459, 366] on button "PRE CHECK-IN" at bounding box center [470, 366] width 58 height 17
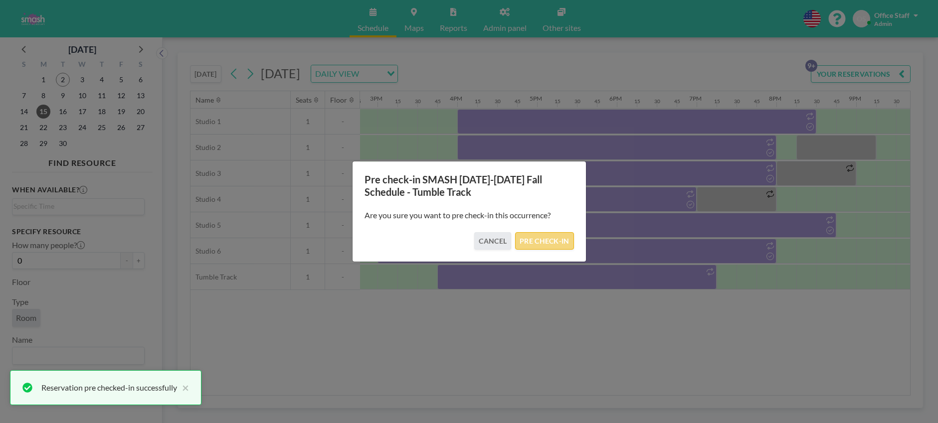
drag, startPoint x: 560, startPoint y: 235, endPoint x: 566, endPoint y: 236, distance: 6.1
click at [560, 235] on button "PRE CHECK-IN" at bounding box center [544, 240] width 58 height 17
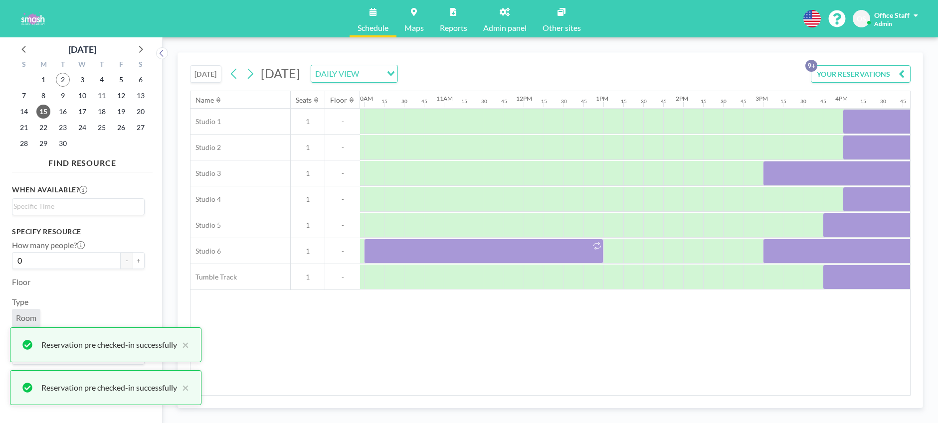
scroll to position [0, 780]
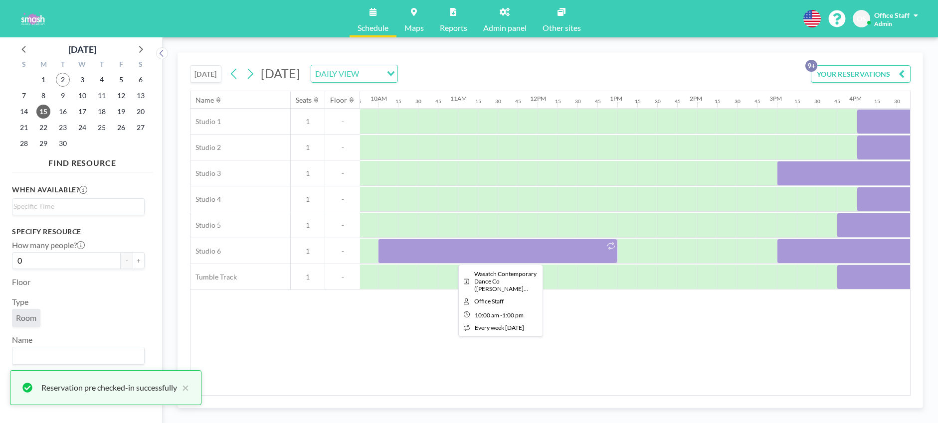
click at [515, 245] on div at bounding box center [497, 251] width 239 height 25
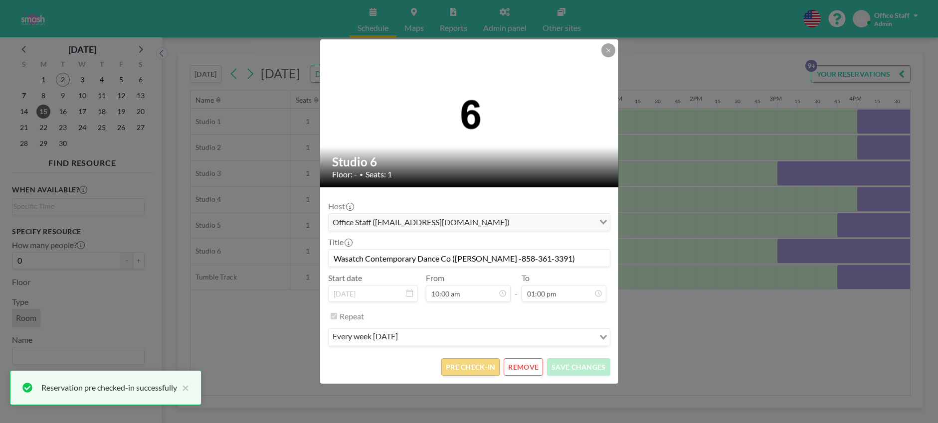
scroll to position [710, 0]
click at [462, 369] on button "PRE CHECK-IN" at bounding box center [470, 366] width 58 height 17
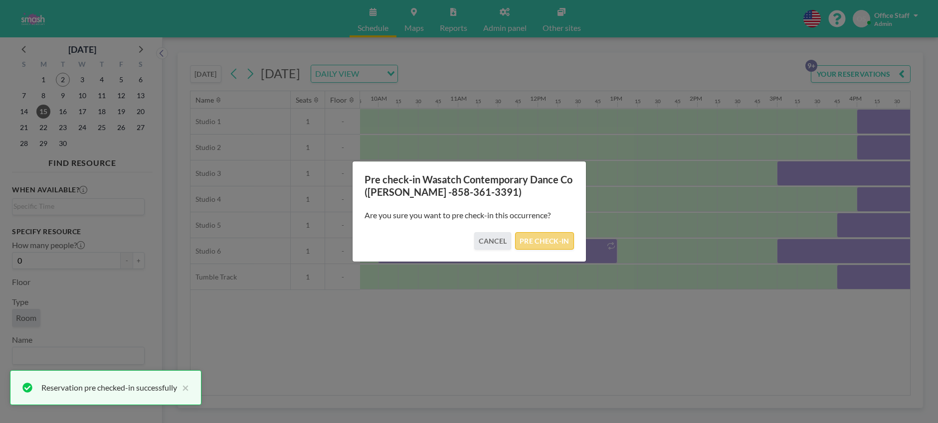
click at [550, 239] on button "PRE CHECK-IN" at bounding box center [544, 240] width 58 height 17
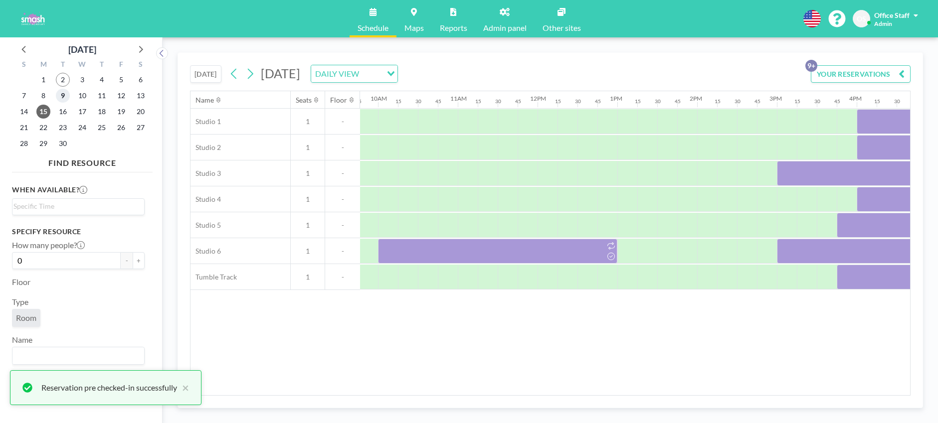
click at [63, 92] on span "9" at bounding box center [63, 96] width 14 height 14
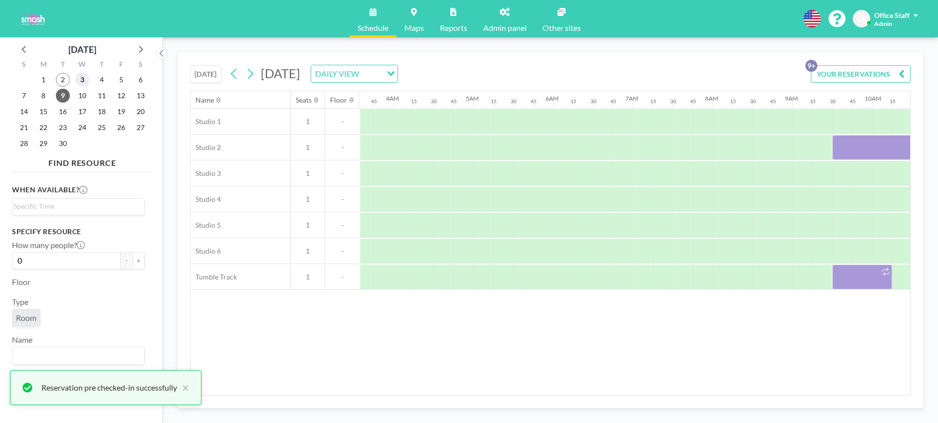
click at [81, 77] on span "3" at bounding box center [82, 80] width 14 height 14
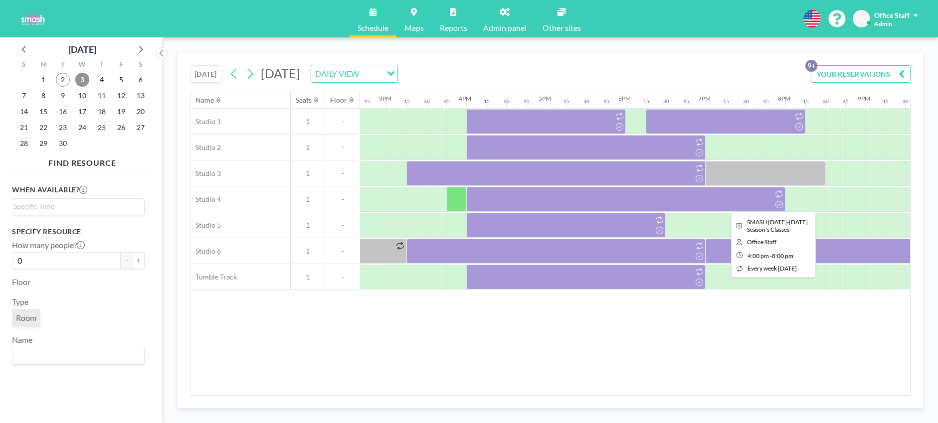
scroll to position [0, 1160]
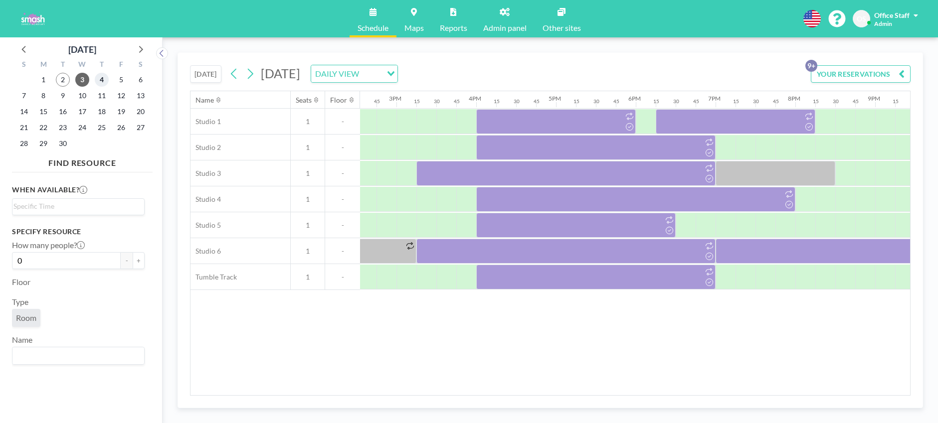
click at [104, 81] on span "4" at bounding box center [102, 80] width 14 height 14
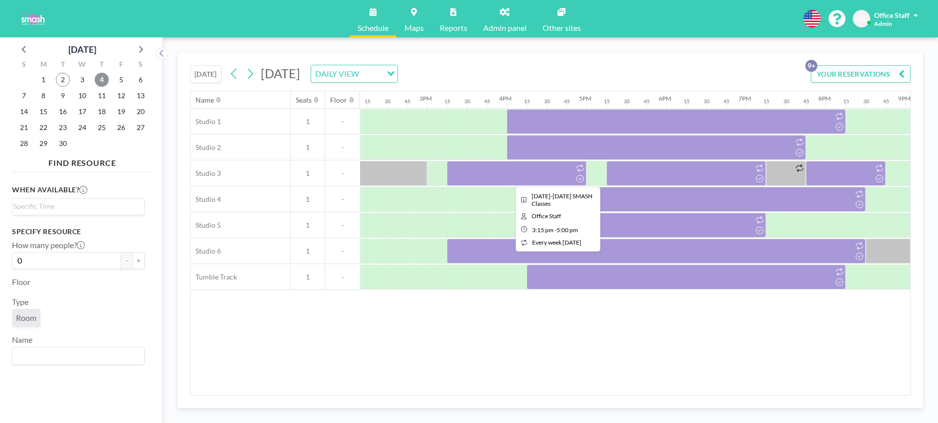
scroll to position [0, 1131]
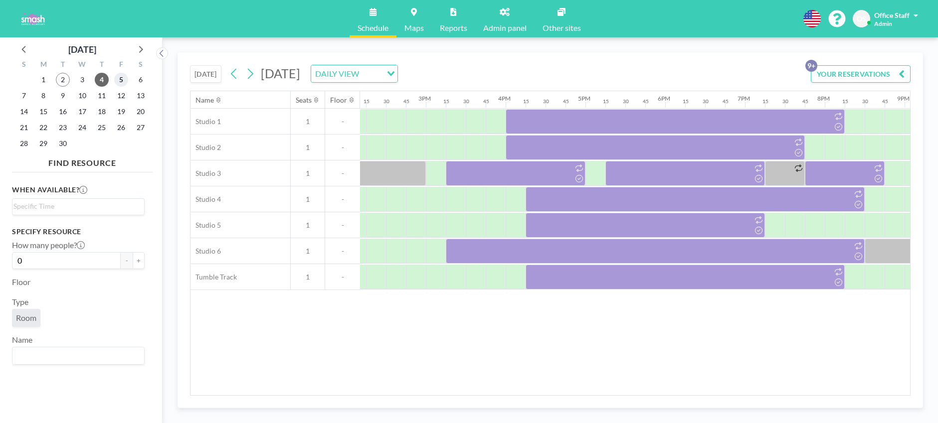
click at [121, 77] on span "5" at bounding box center [121, 80] width 14 height 14
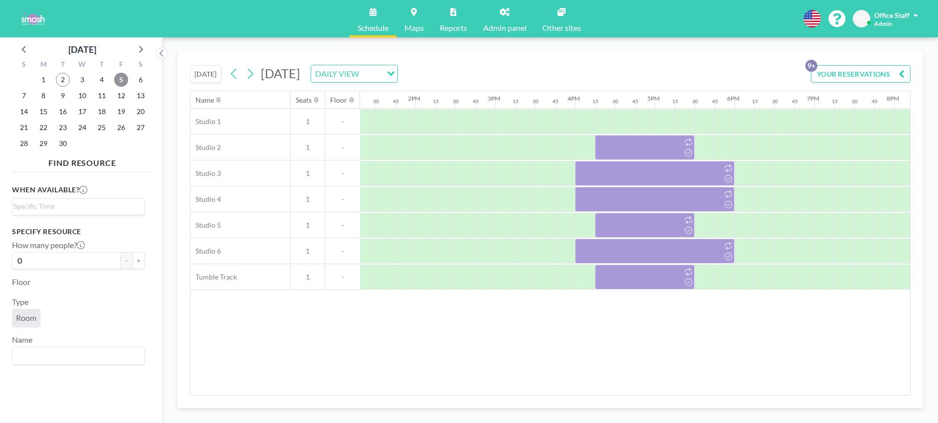
scroll to position [0, 1074]
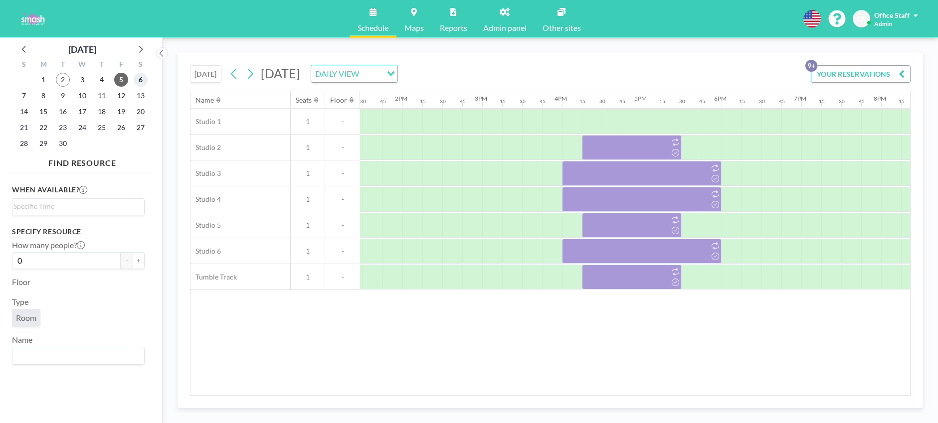
click at [144, 79] on span "6" at bounding box center [141, 80] width 14 height 14
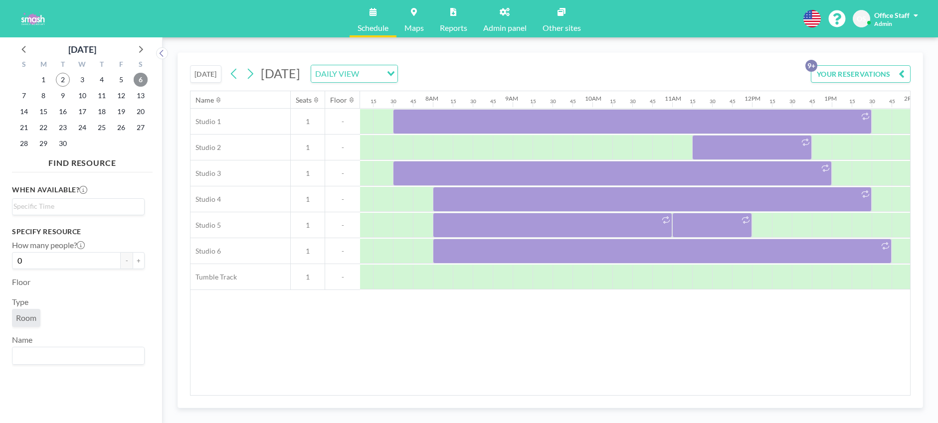
scroll to position [0, 618]
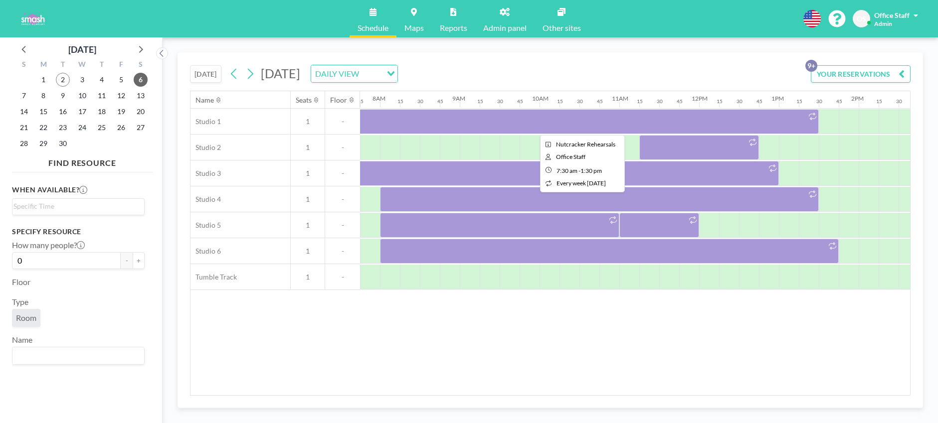
click at [490, 128] on div at bounding box center [579, 121] width 479 height 25
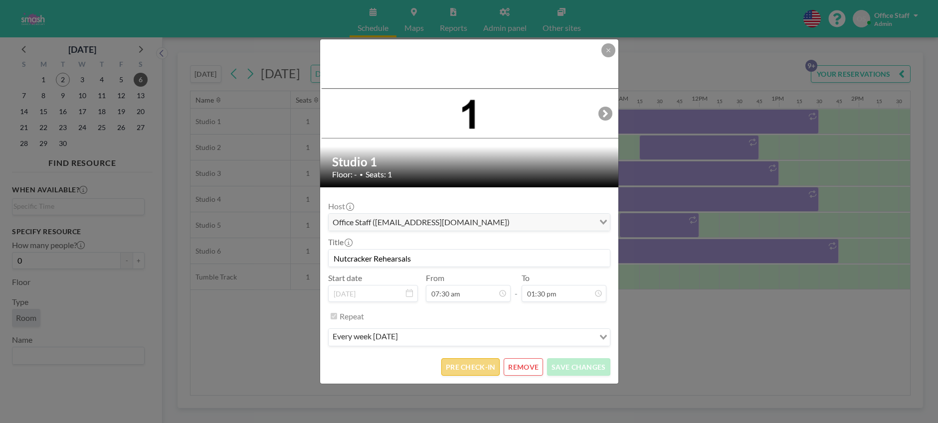
scroll to position [0, 0]
click at [484, 370] on button "PRE CHECK-IN" at bounding box center [470, 366] width 58 height 17
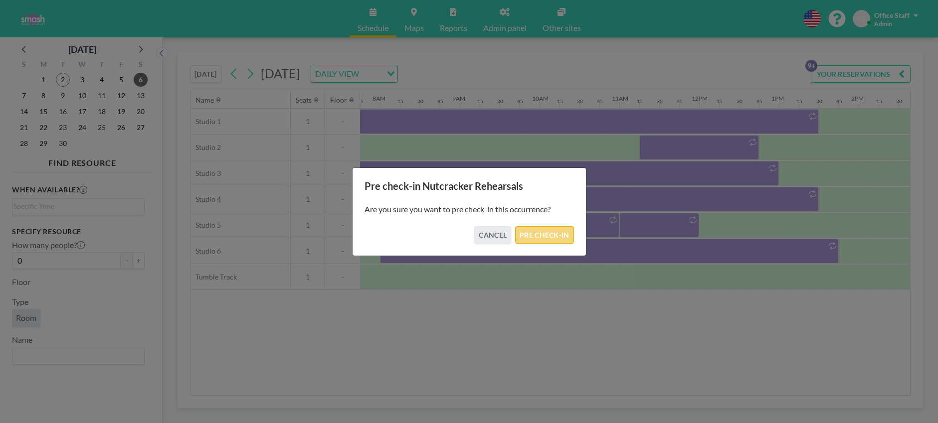
click at [547, 232] on button "PRE CHECK-IN" at bounding box center [544, 234] width 58 height 17
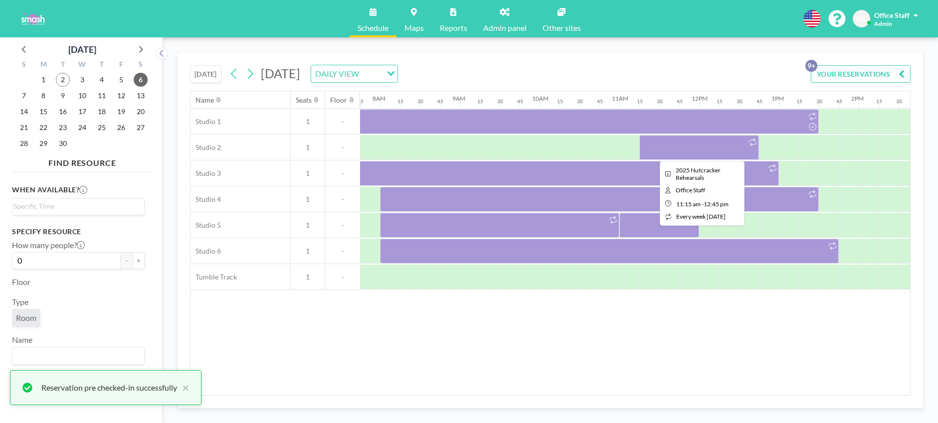
click at [717, 146] on div at bounding box center [699, 147] width 120 height 25
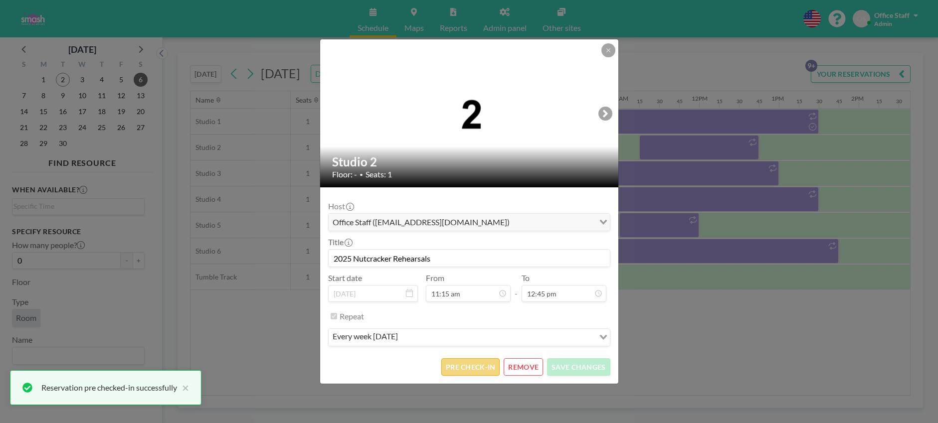
click at [483, 370] on button "PRE CHECK-IN" at bounding box center [470, 366] width 58 height 17
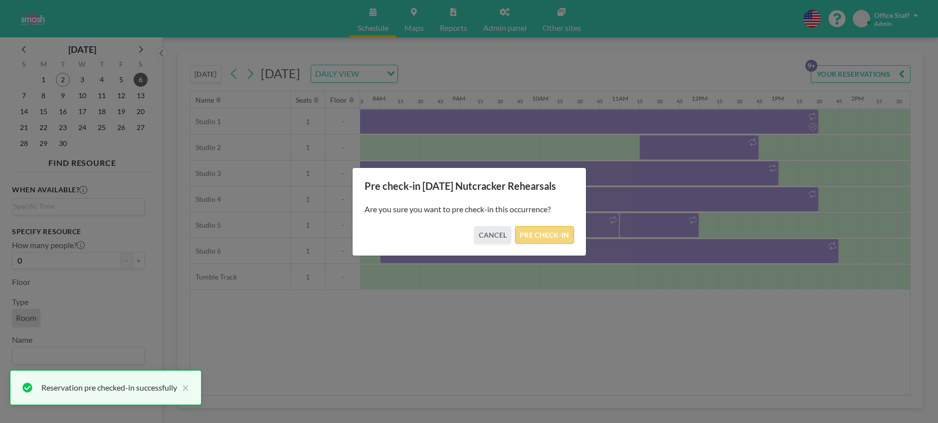
click at [561, 226] on button "PRE CHECK-IN" at bounding box center [544, 234] width 58 height 17
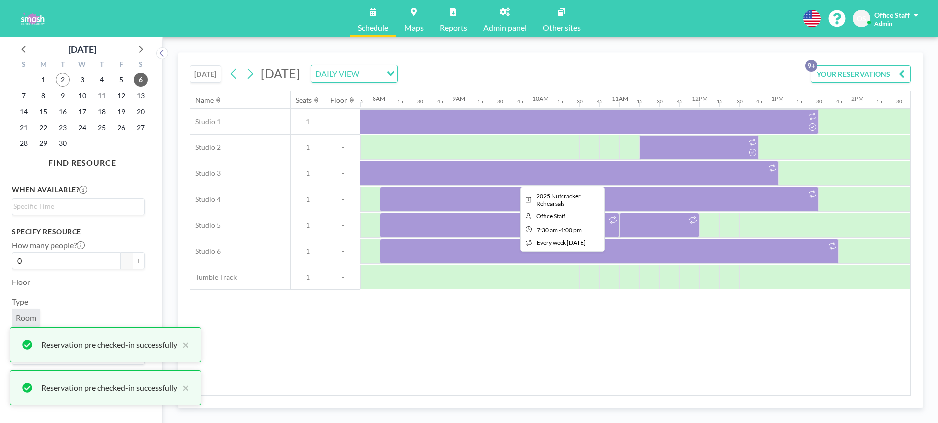
click at [554, 181] on div at bounding box center [559, 173] width 439 height 25
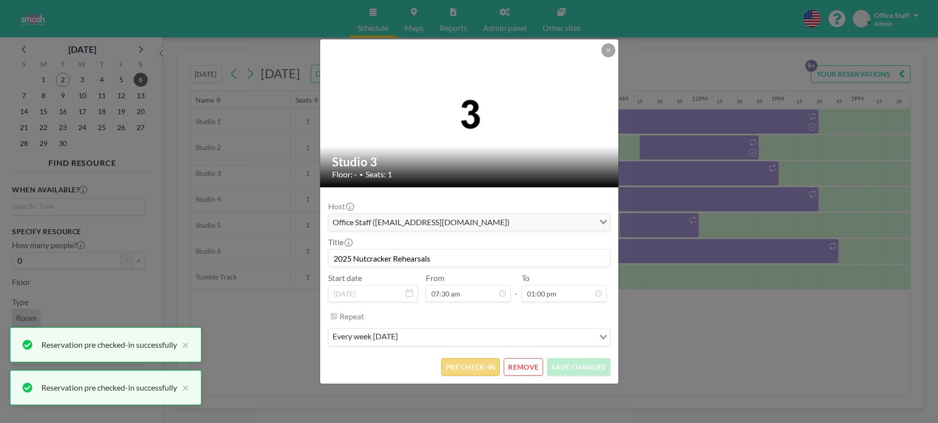
scroll to position [923, 0]
click at [468, 365] on button "PRE CHECK-IN" at bounding box center [470, 366] width 58 height 17
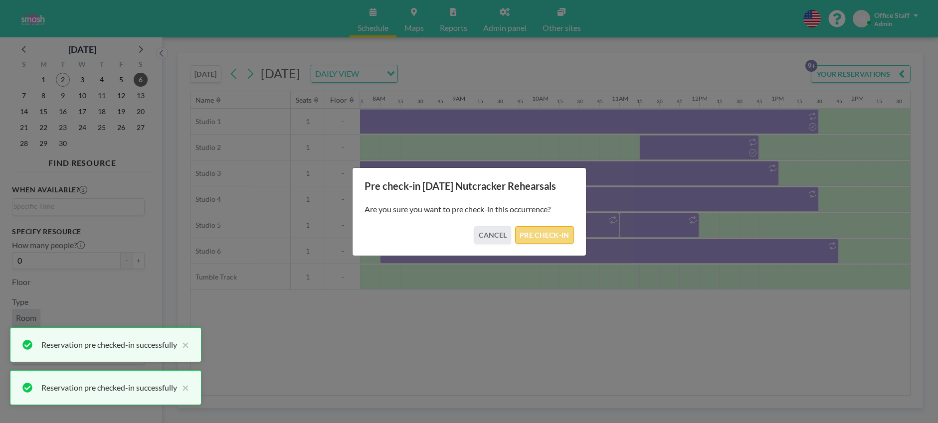
click at [551, 232] on button "PRE CHECK-IN" at bounding box center [544, 234] width 58 height 17
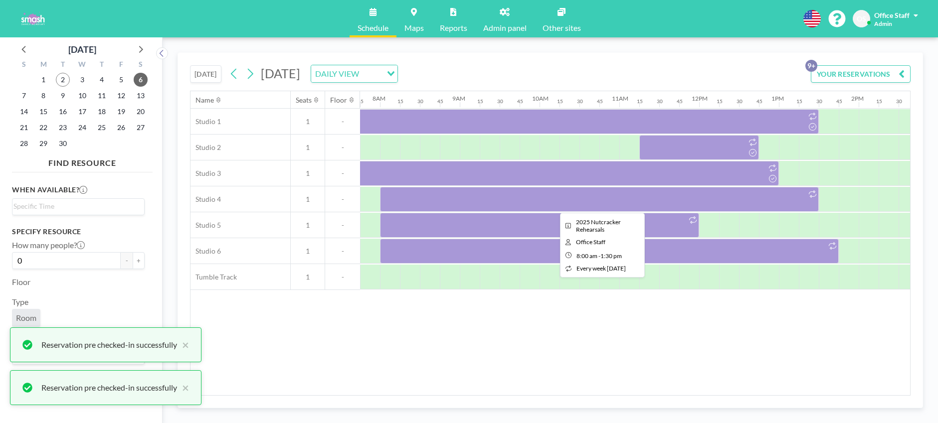
click at [689, 202] on div at bounding box center [599, 199] width 439 height 25
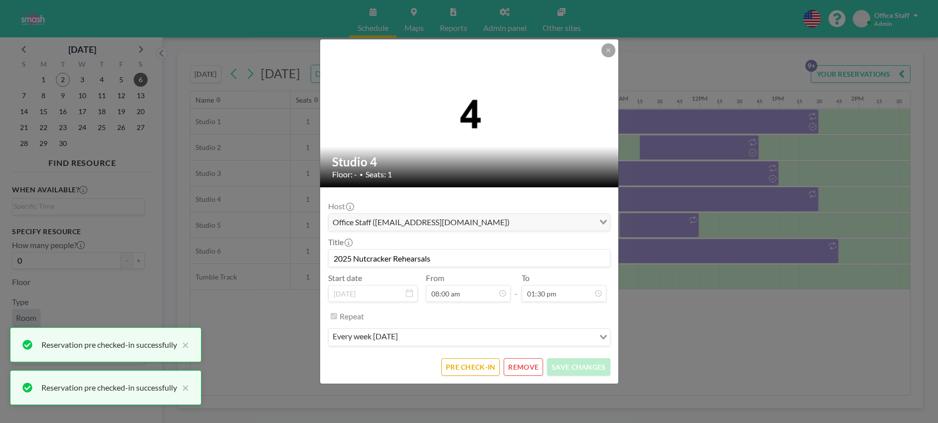
scroll to position [958, 0]
click at [467, 367] on button "PRE CHECK-IN" at bounding box center [470, 366] width 58 height 17
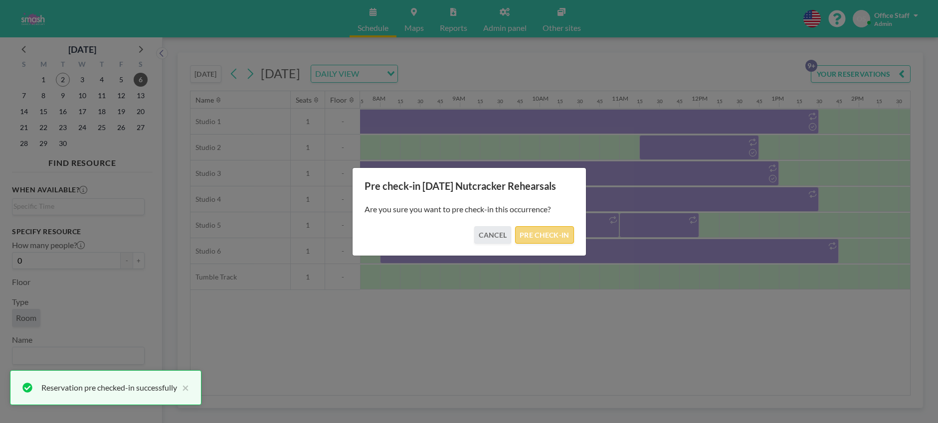
drag, startPoint x: 553, startPoint y: 234, endPoint x: 562, endPoint y: 233, distance: 9.1
click at [553, 235] on button "PRE CHECK-IN" at bounding box center [544, 234] width 58 height 17
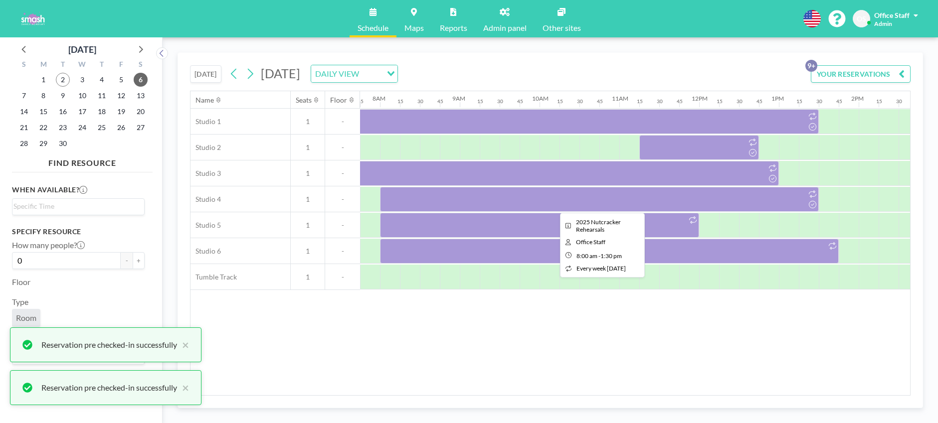
click at [664, 203] on div at bounding box center [599, 199] width 439 height 25
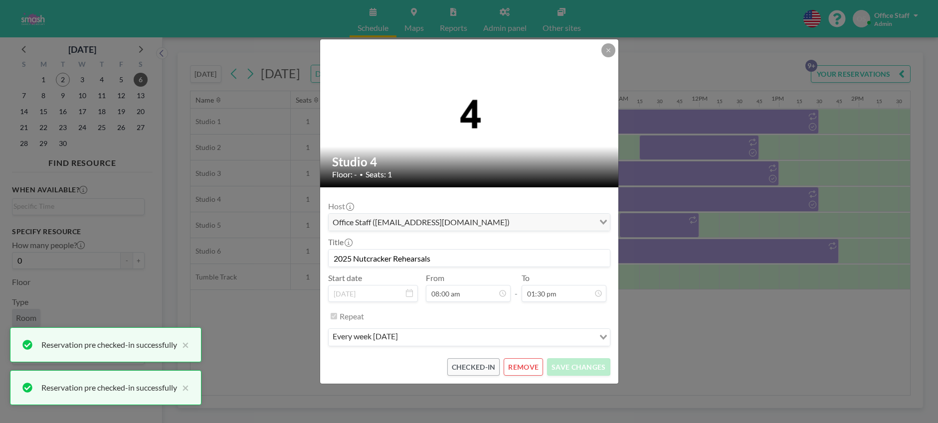
scroll to position [568, 0]
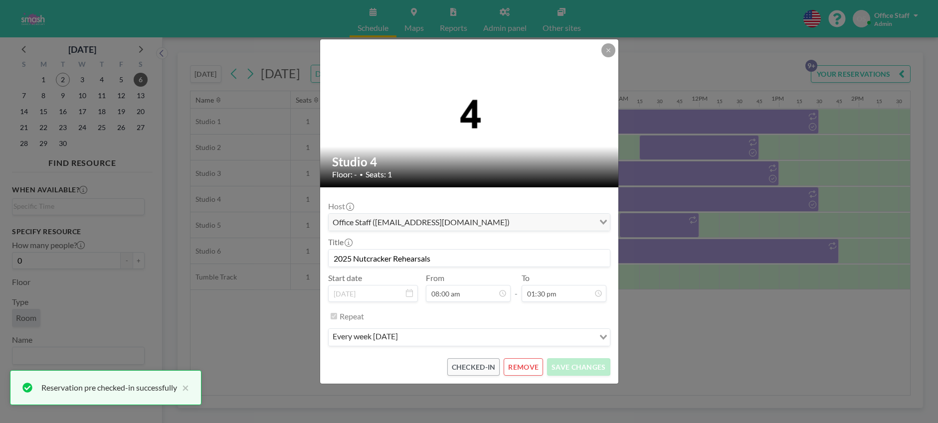
drag, startPoint x: 744, startPoint y: 225, endPoint x: 729, endPoint y: 222, distance: 15.2
click at [744, 225] on div "Studio 4 Floor: - • Seats: 1 Host Office Staff ([EMAIL_ADDRESS][DOMAIN_NAME]) L…" at bounding box center [469, 211] width 938 height 423
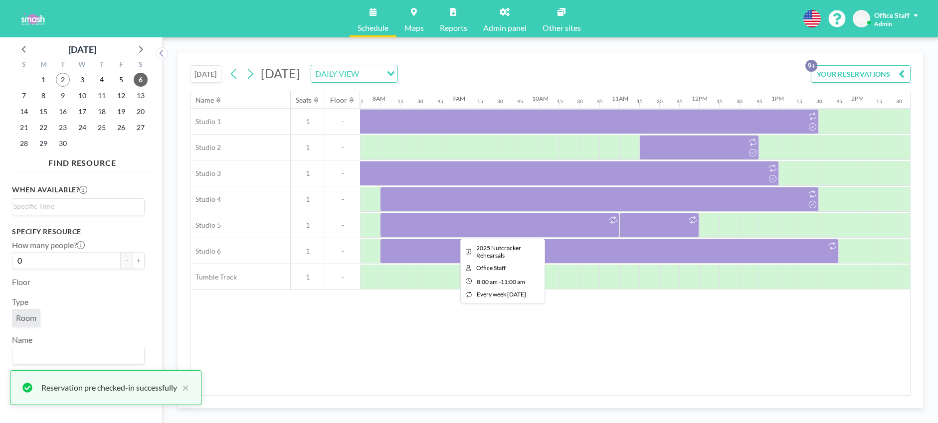
click at [535, 232] on div at bounding box center [499, 225] width 239 height 25
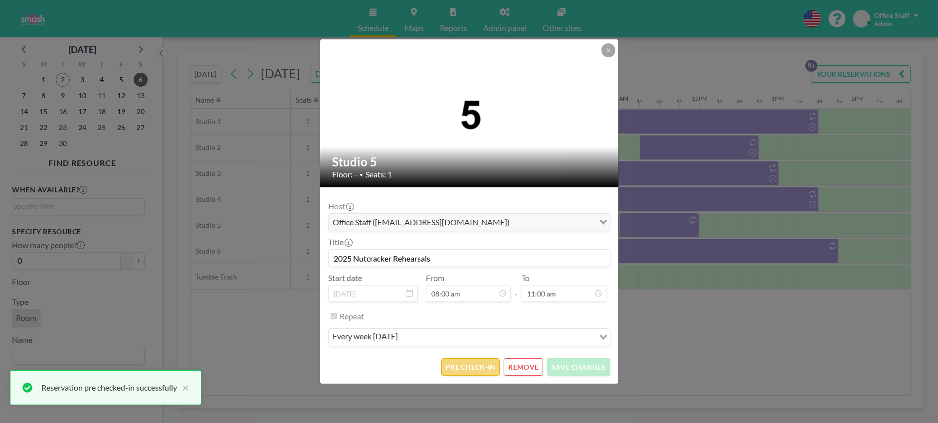
click at [463, 369] on button "PRE CHECK-IN" at bounding box center [470, 366] width 58 height 17
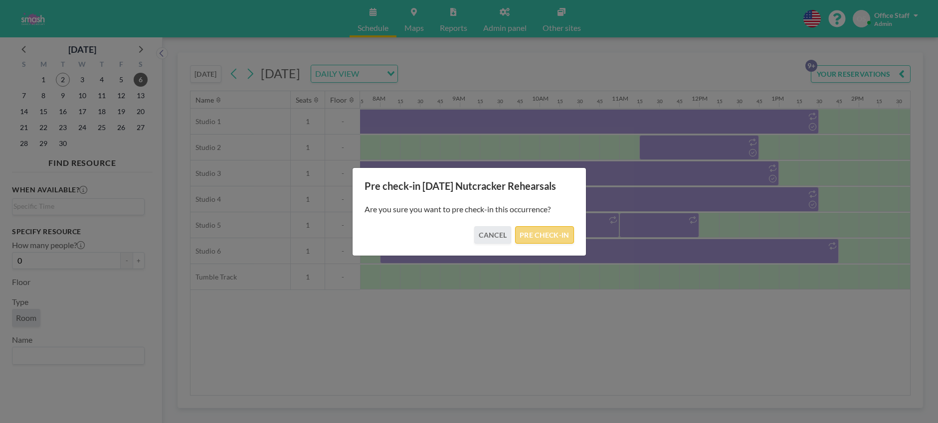
click at [546, 227] on button "PRE CHECK-IN" at bounding box center [544, 234] width 58 height 17
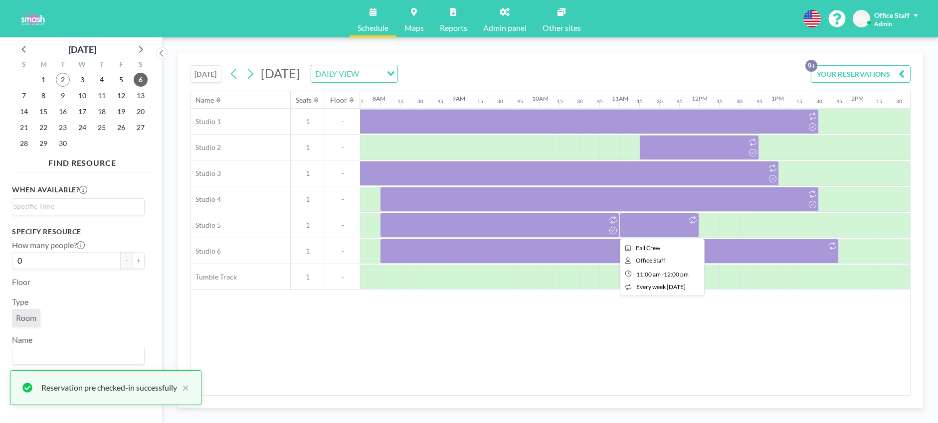
click at [664, 224] on div at bounding box center [659, 225] width 80 height 25
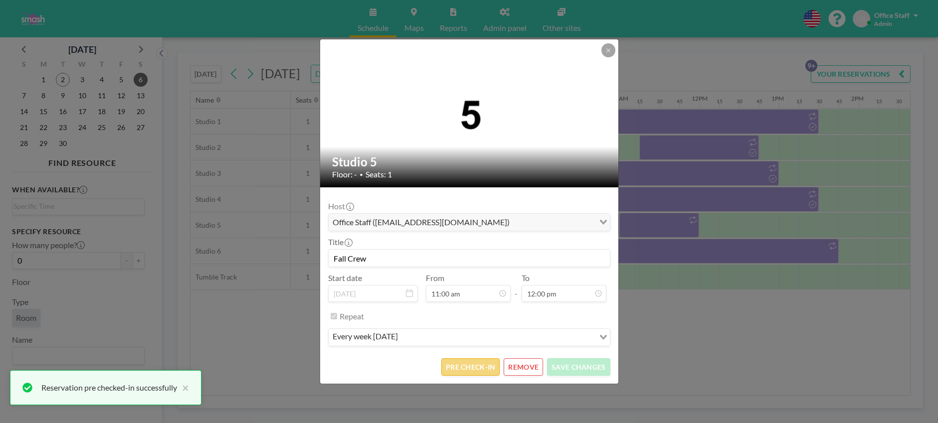
click at [462, 365] on button "PRE CHECK-IN" at bounding box center [470, 366] width 58 height 17
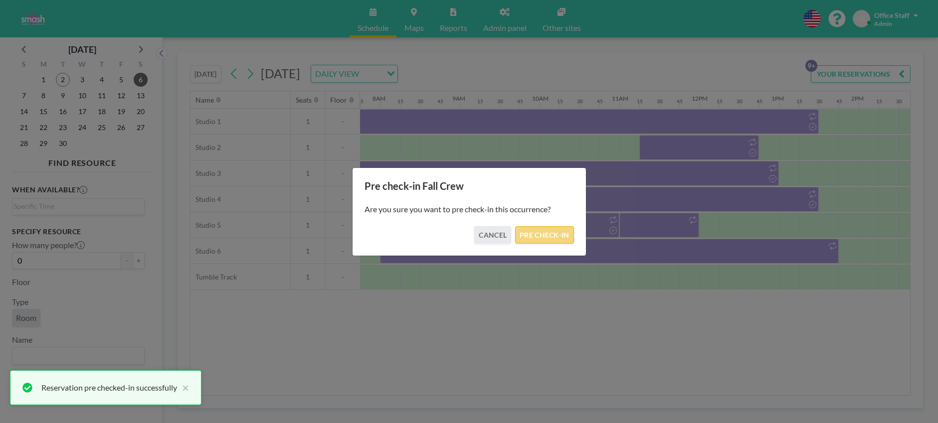
click at [545, 236] on button "PRE CHECK-IN" at bounding box center [544, 234] width 58 height 17
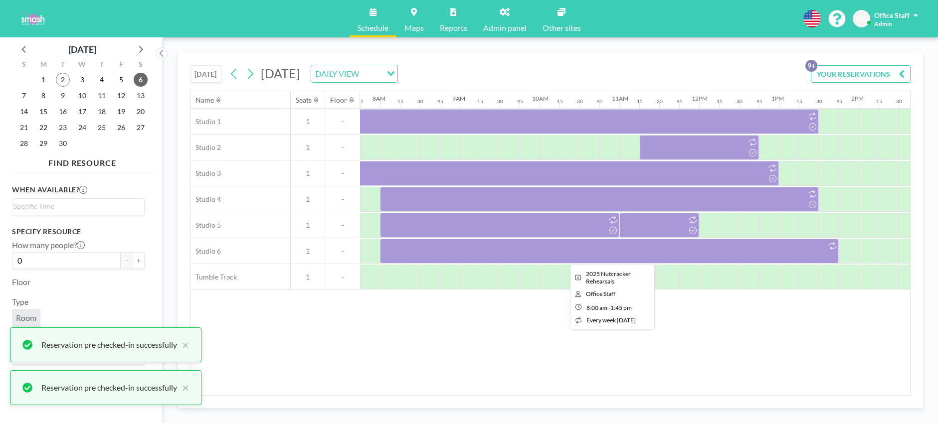
click at [584, 254] on div at bounding box center [609, 251] width 459 height 25
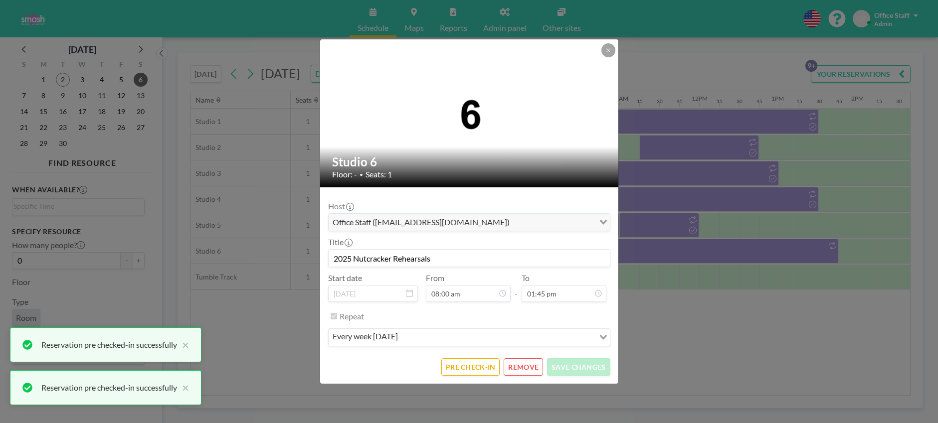
scroll to position [976, 0]
click at [471, 367] on button "PRE CHECK-IN" at bounding box center [470, 366] width 58 height 17
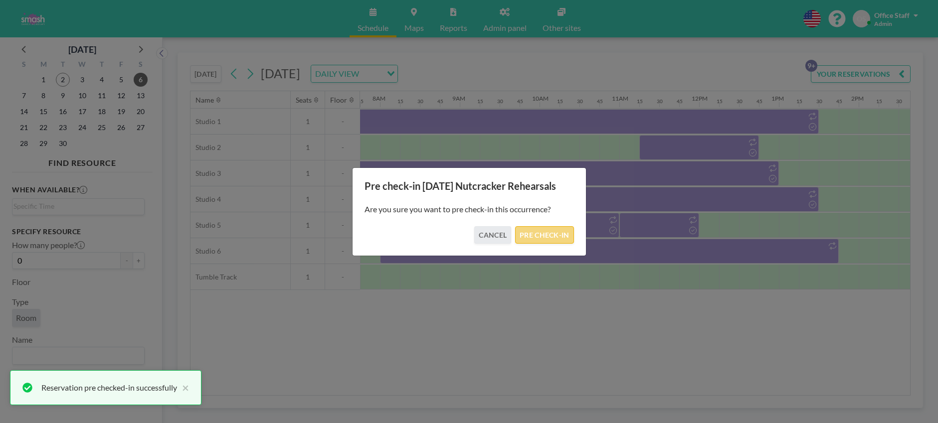
click at [559, 229] on button "PRE CHECK-IN" at bounding box center [544, 234] width 58 height 17
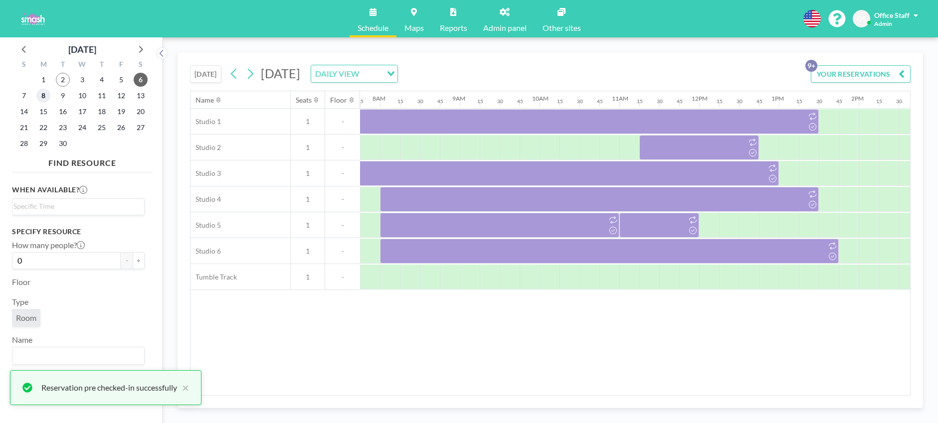
click at [45, 93] on span "8" at bounding box center [43, 96] width 14 height 14
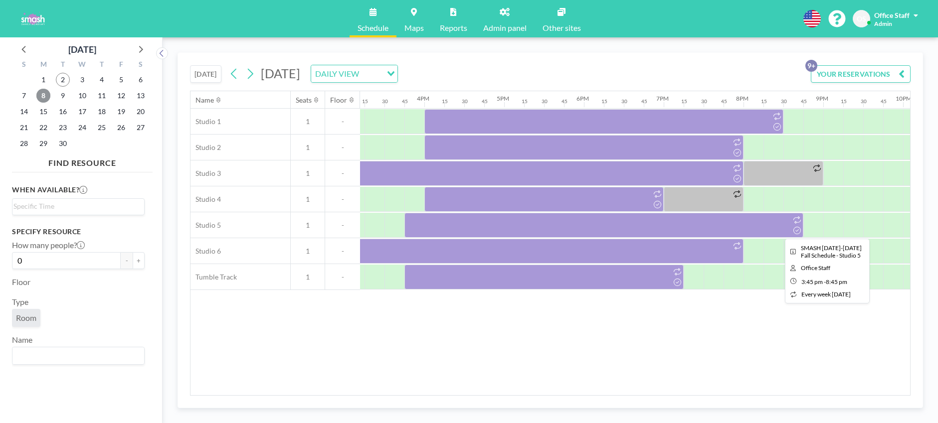
scroll to position [0, 1213]
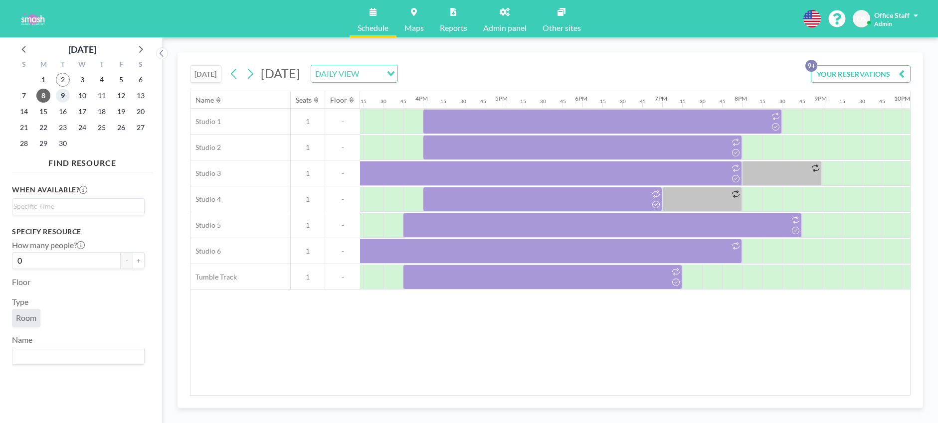
click at [62, 97] on span "9" at bounding box center [63, 96] width 14 height 14
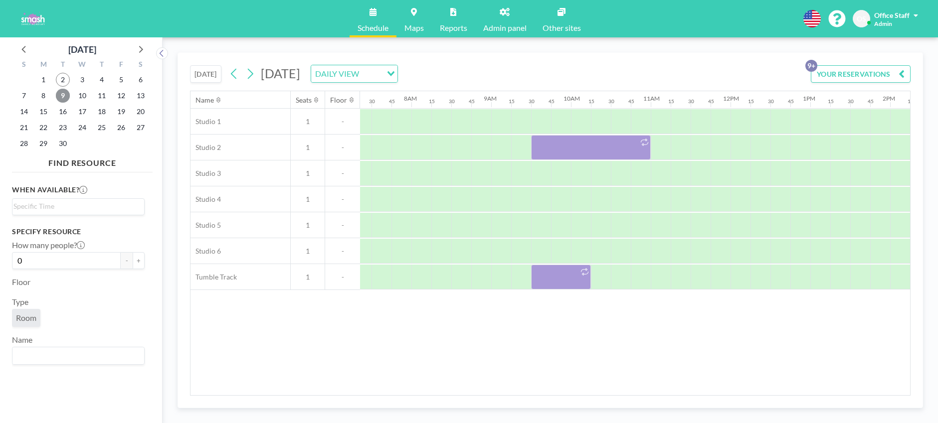
scroll to position [0, 618]
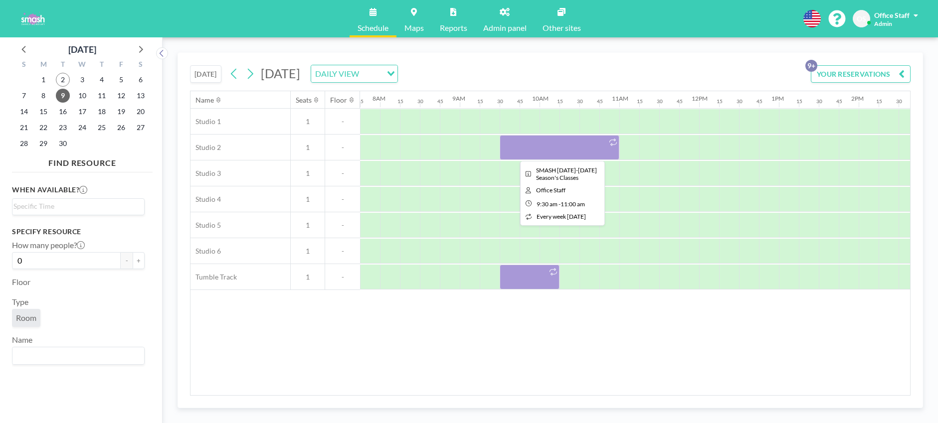
click at [558, 153] on div at bounding box center [560, 147] width 120 height 25
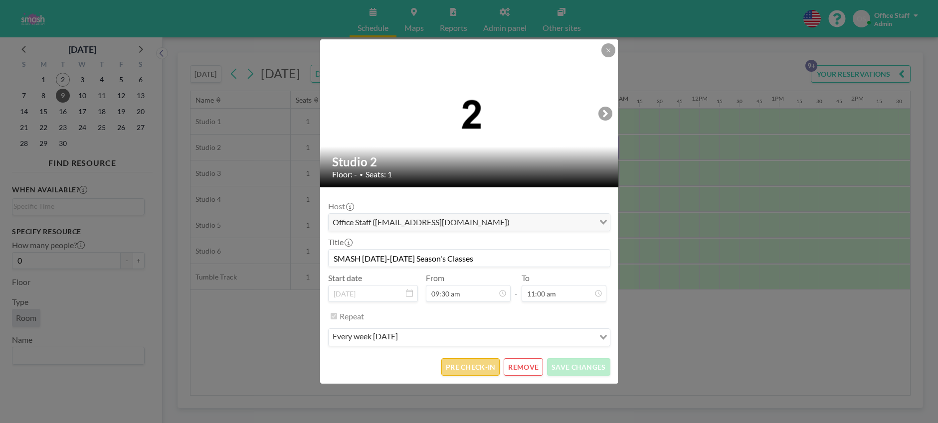
scroll to position [781, 0]
click at [486, 368] on button "PRE CHECK-IN" at bounding box center [470, 366] width 58 height 17
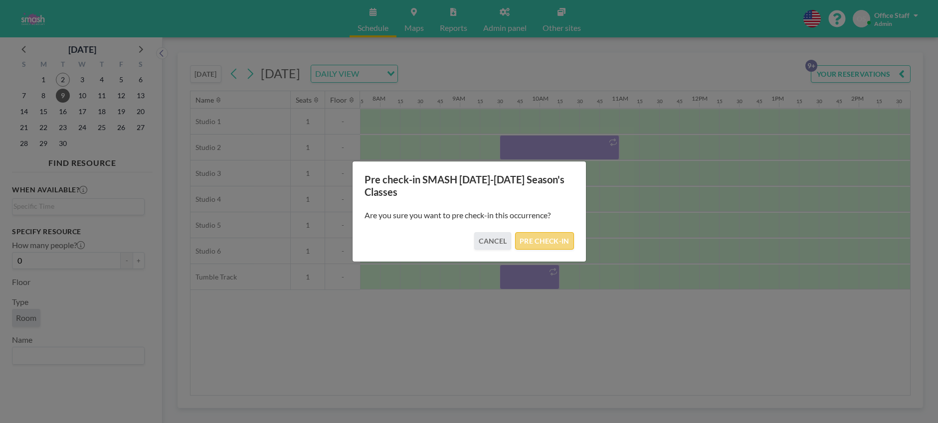
click at [558, 240] on button "PRE CHECK-IN" at bounding box center [544, 240] width 58 height 17
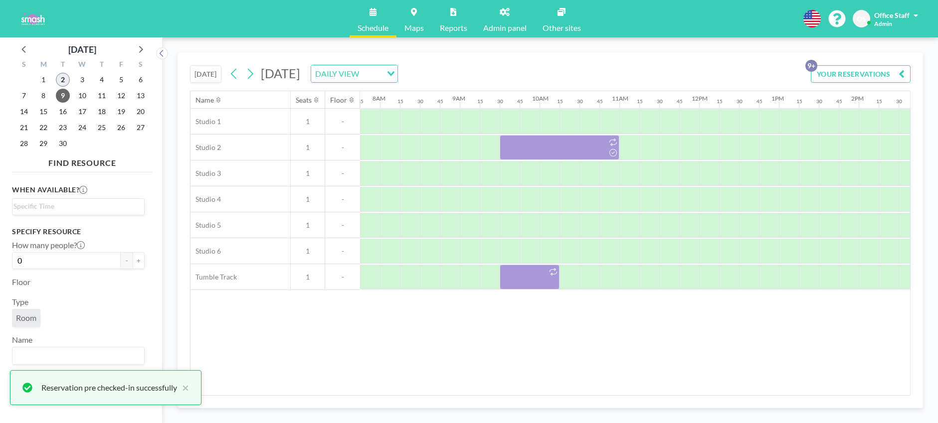
click at [65, 78] on span "2" at bounding box center [63, 80] width 14 height 14
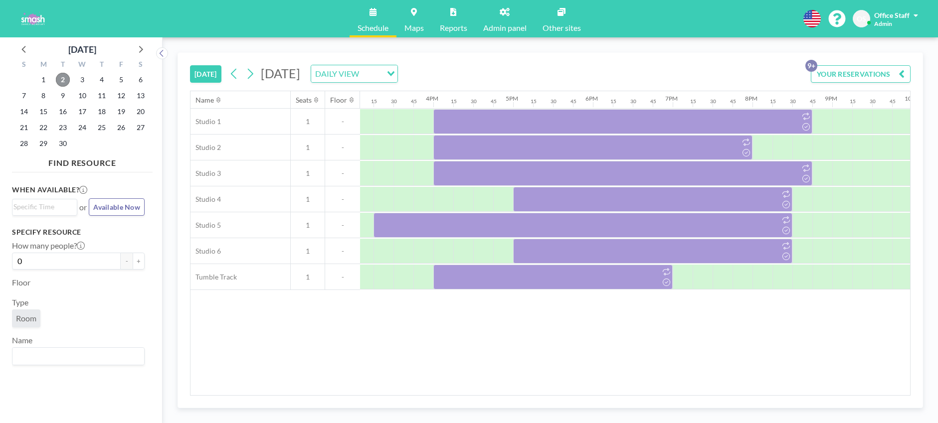
scroll to position [0, 1198]
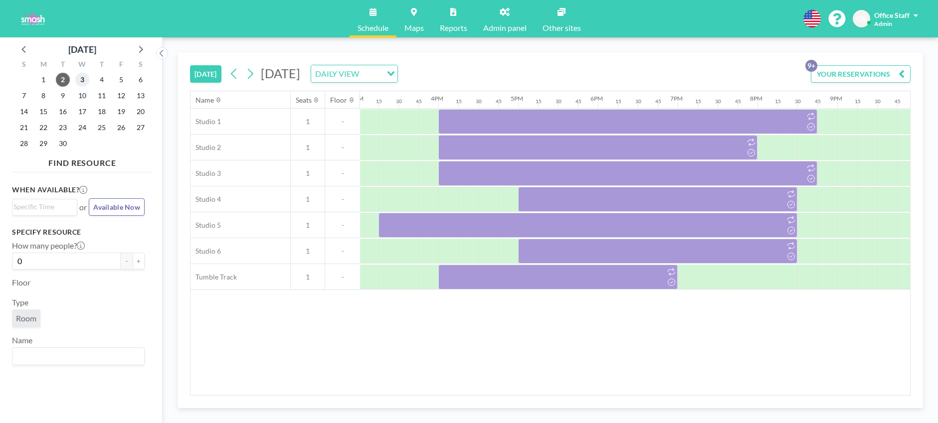
click at [85, 80] on span "3" at bounding box center [82, 80] width 14 height 14
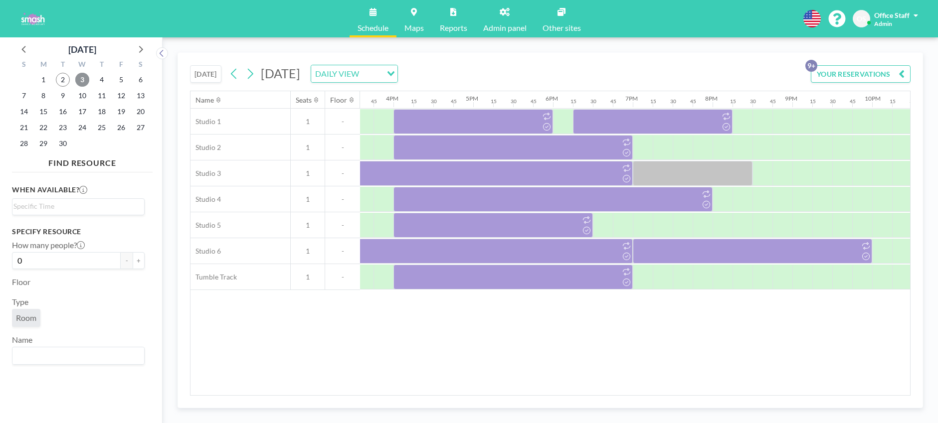
scroll to position [0, 1365]
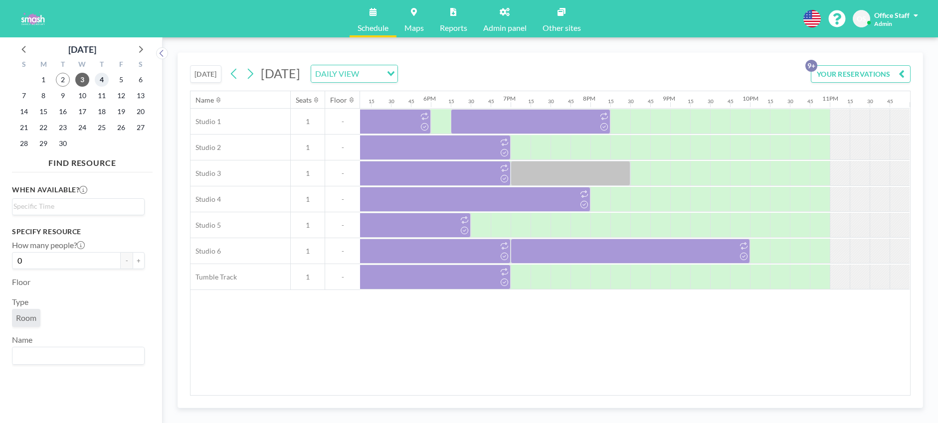
click at [103, 75] on span "4" at bounding box center [102, 80] width 14 height 14
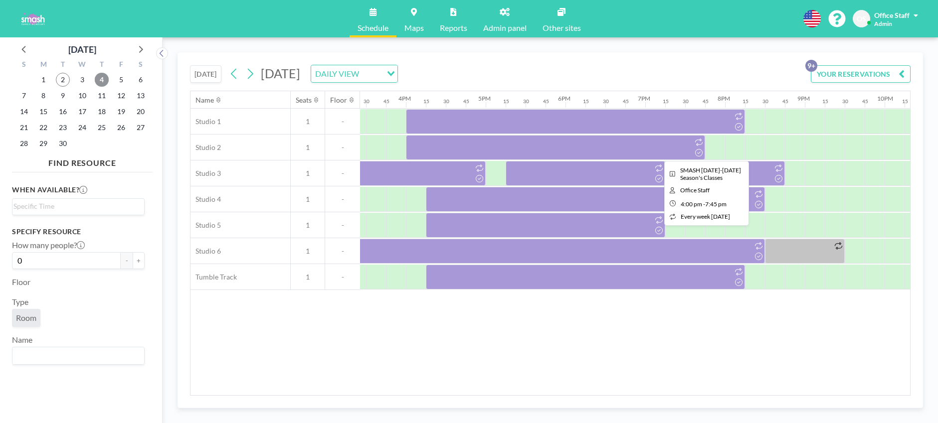
scroll to position [0, 1235]
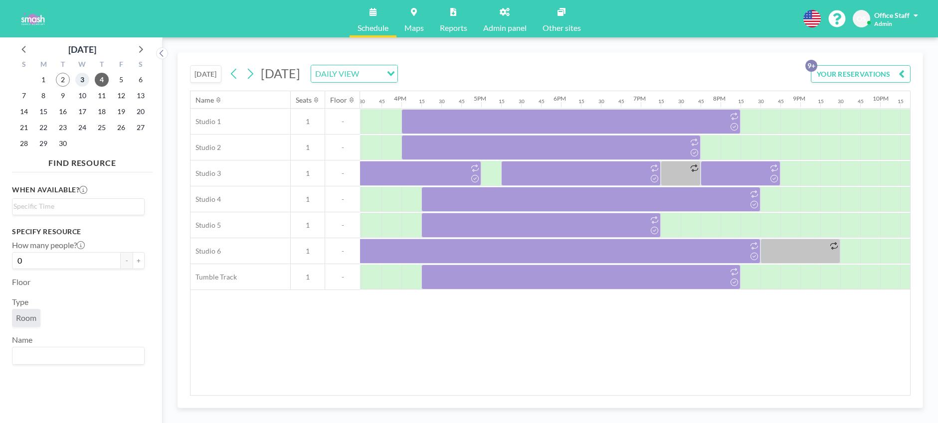
click at [81, 80] on span "3" at bounding box center [82, 80] width 14 height 14
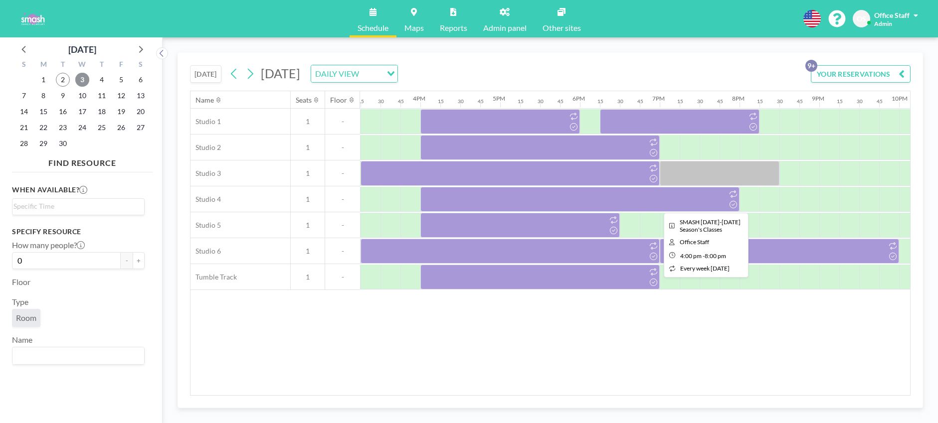
scroll to position [0, 1223]
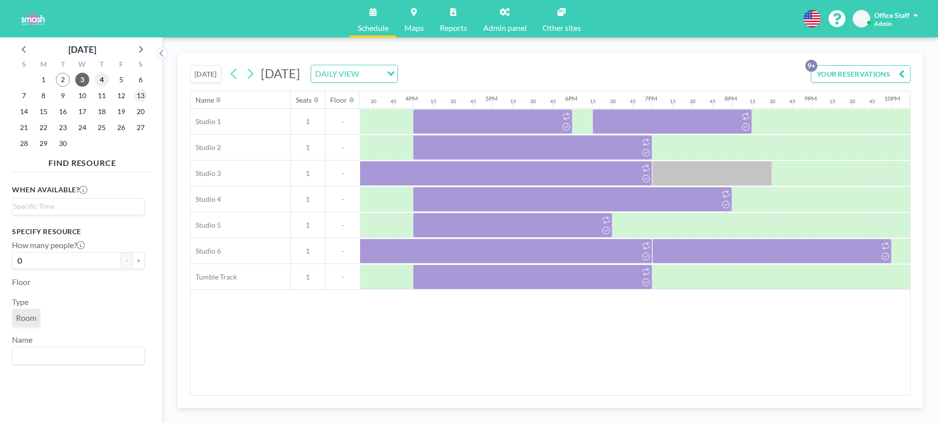
drag, startPoint x: 103, startPoint y: 82, endPoint x: 144, endPoint y: 91, distance: 41.9
click at [103, 82] on span "4" at bounding box center [102, 80] width 14 height 14
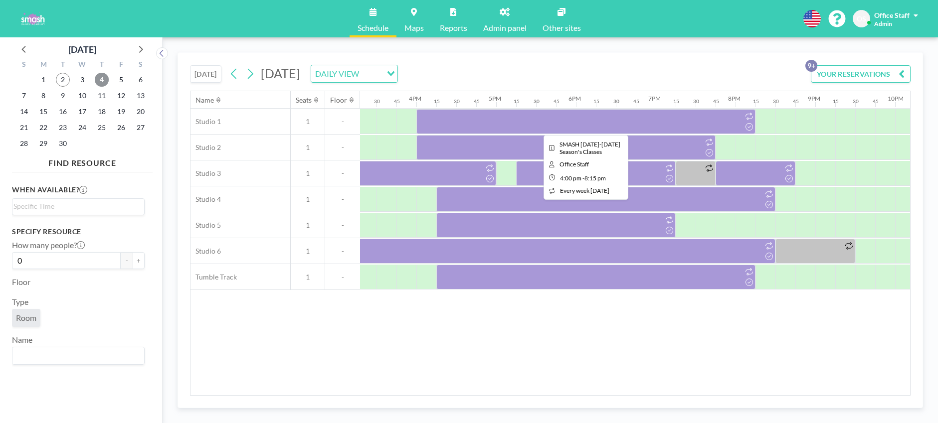
scroll to position [0, 1223]
click at [579, 126] on div at bounding box center [582, 121] width 339 height 25
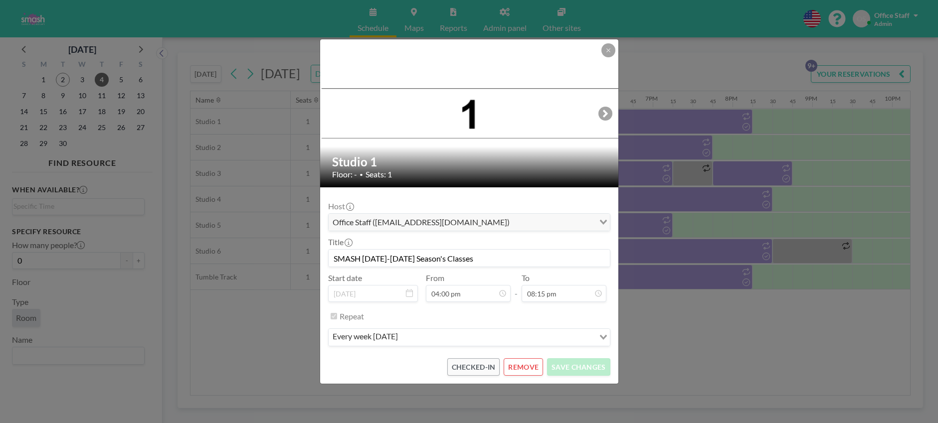
click at [668, 156] on div "Studio 1 Floor: - • Seats: 1 Host Office Staff ([EMAIL_ADDRESS][DOMAIN_NAME]) L…" at bounding box center [469, 211] width 938 height 423
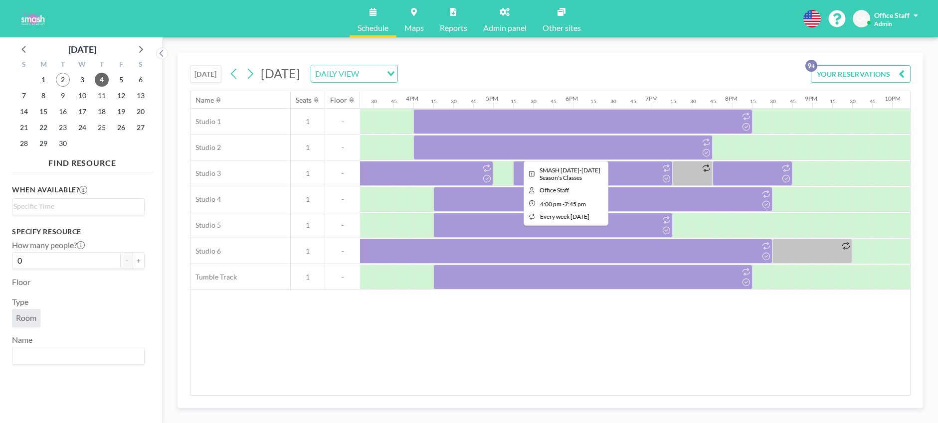
click at [626, 150] on div at bounding box center [562, 147] width 299 height 25
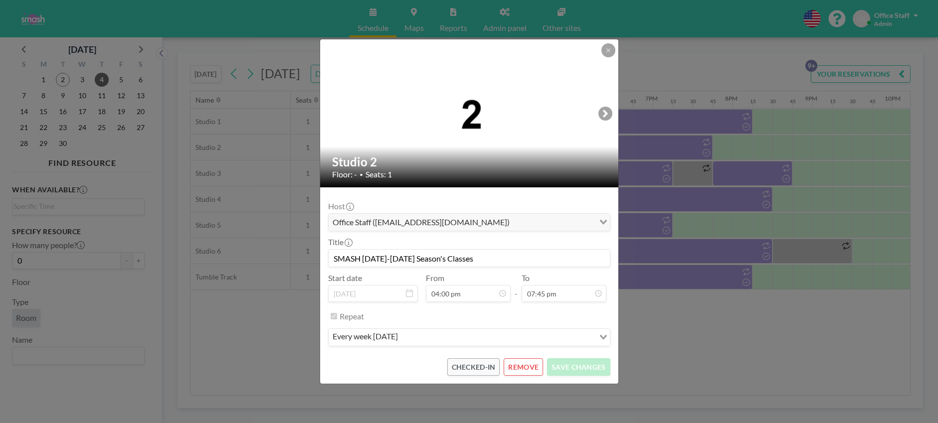
click at [633, 180] on div "Studio 2 Floor: - • Seats: 1 Host Office Staff ([EMAIL_ADDRESS][DOMAIN_NAME]) L…" at bounding box center [469, 211] width 938 height 423
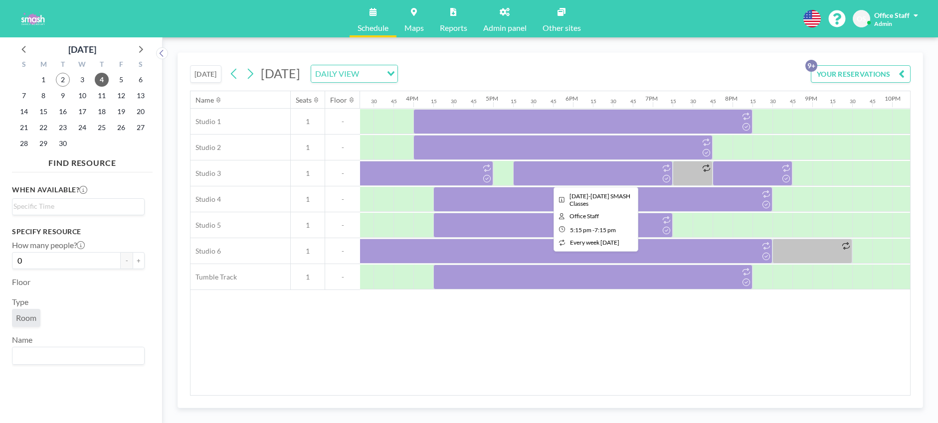
click at [645, 180] on div at bounding box center [593, 173] width 160 height 25
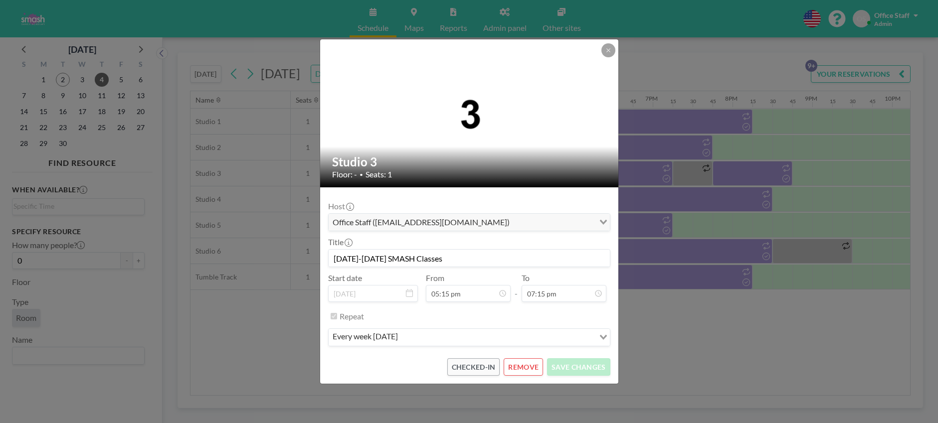
click at [764, 173] on div "Studio 3 Floor: - • Seats: 1 Host Office Staff ([EMAIL_ADDRESS][DOMAIN_NAME]) L…" at bounding box center [469, 211] width 938 height 423
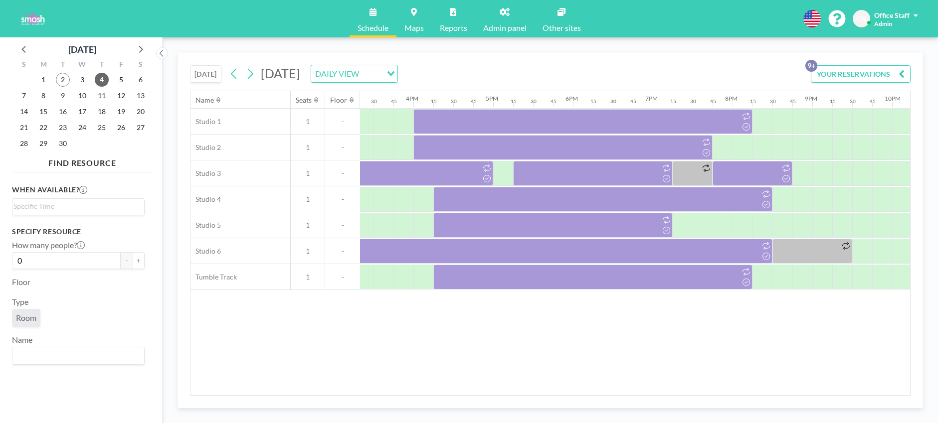
click at [129, 80] on div "5" at bounding box center [120, 80] width 19 height 16
click at [44, 96] on span "8" at bounding box center [43, 96] width 14 height 14
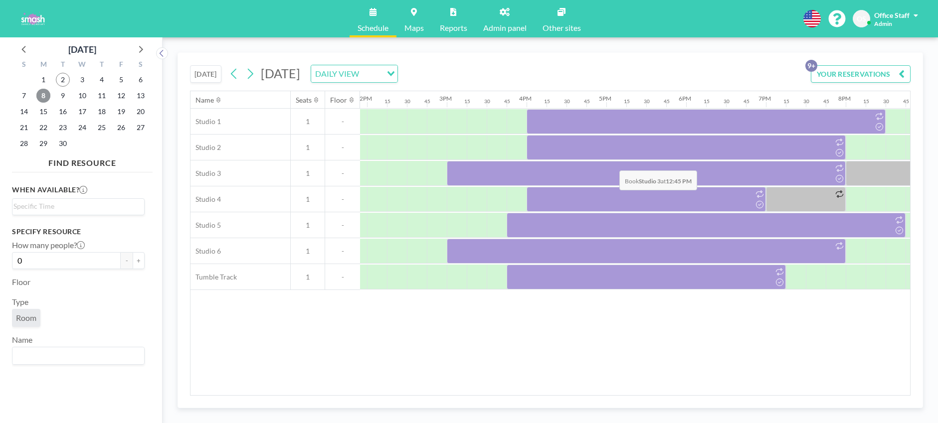
scroll to position [0, 1245]
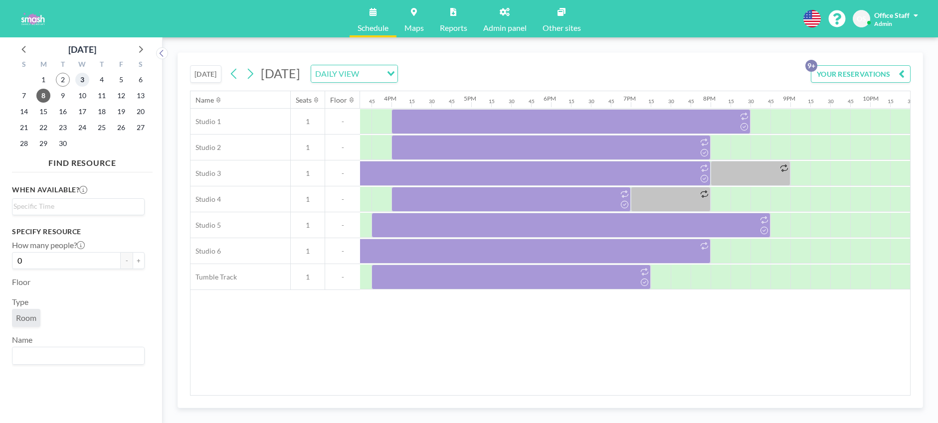
click at [80, 80] on span "3" at bounding box center [82, 80] width 14 height 14
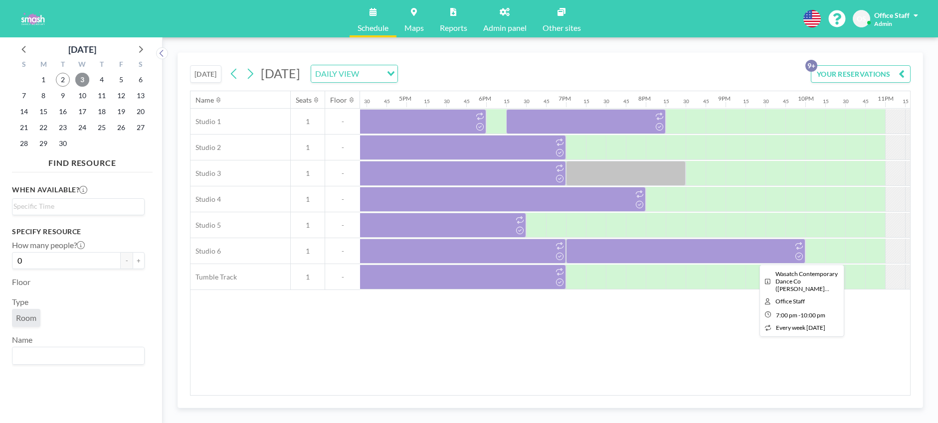
scroll to position [0, 1365]
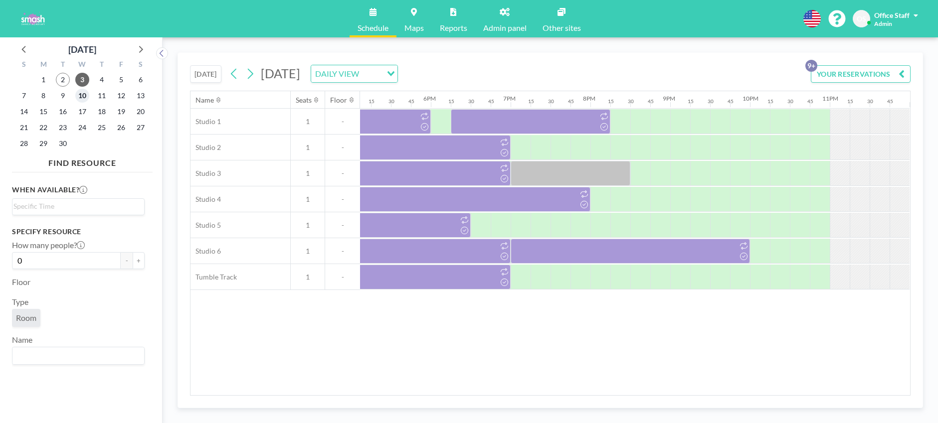
click at [85, 98] on span "10" at bounding box center [82, 96] width 14 height 14
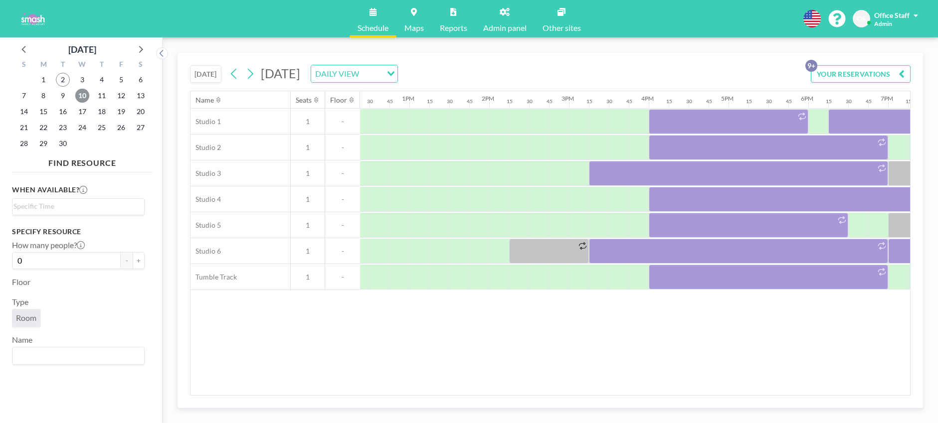
scroll to position [0, 1287]
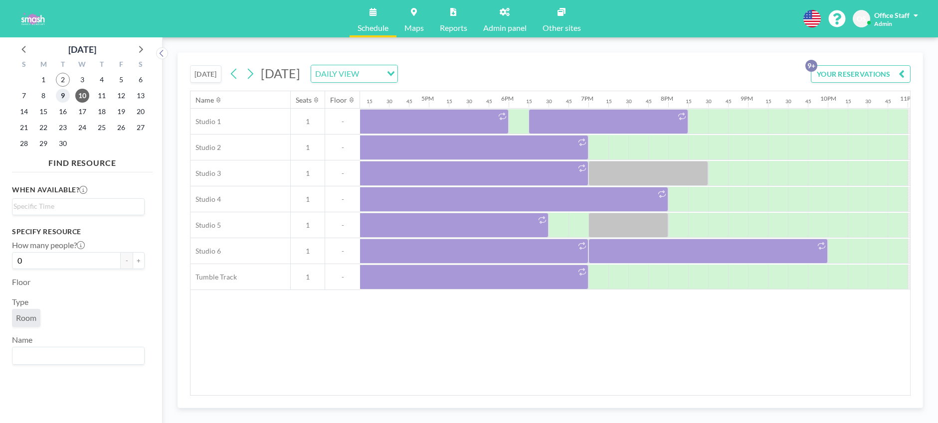
click at [66, 95] on span "9" at bounding box center [63, 96] width 14 height 14
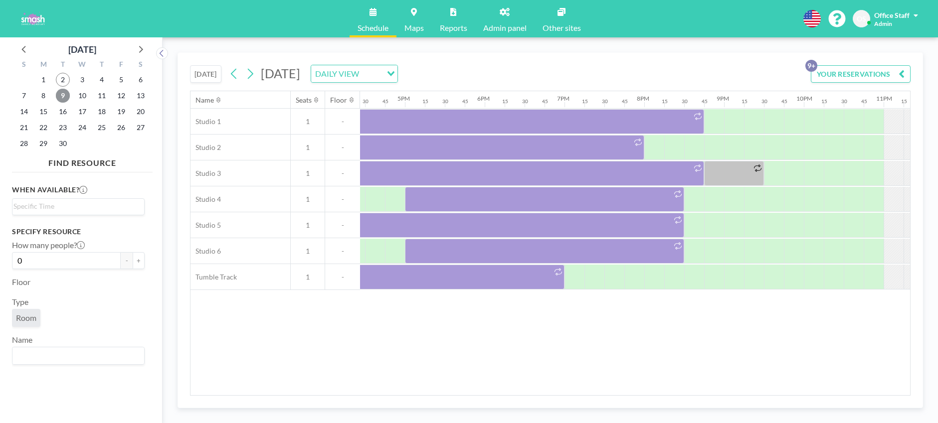
scroll to position [0, 1365]
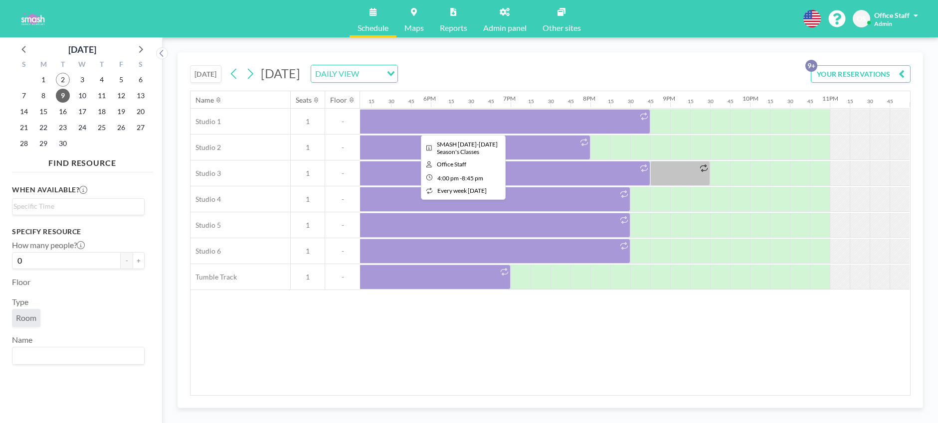
click at [499, 119] on div at bounding box center [460, 121] width 379 height 25
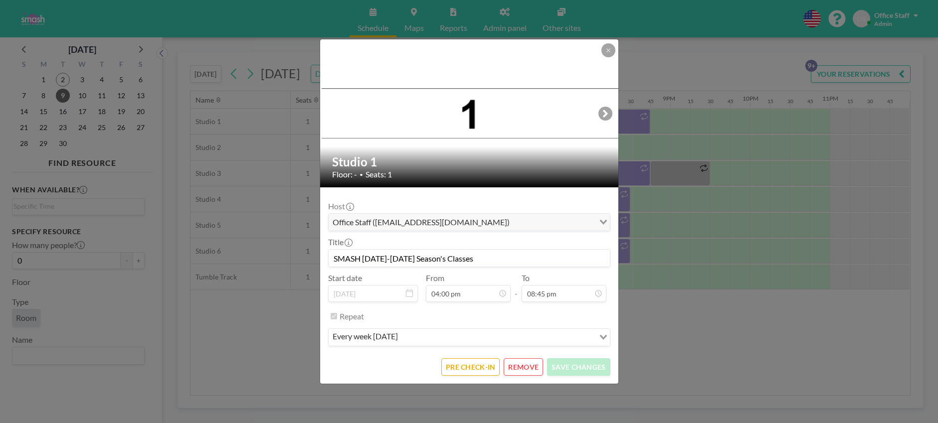
scroll to position [1136, 0]
click at [473, 368] on button "PRE CHECK-IN" at bounding box center [470, 366] width 58 height 17
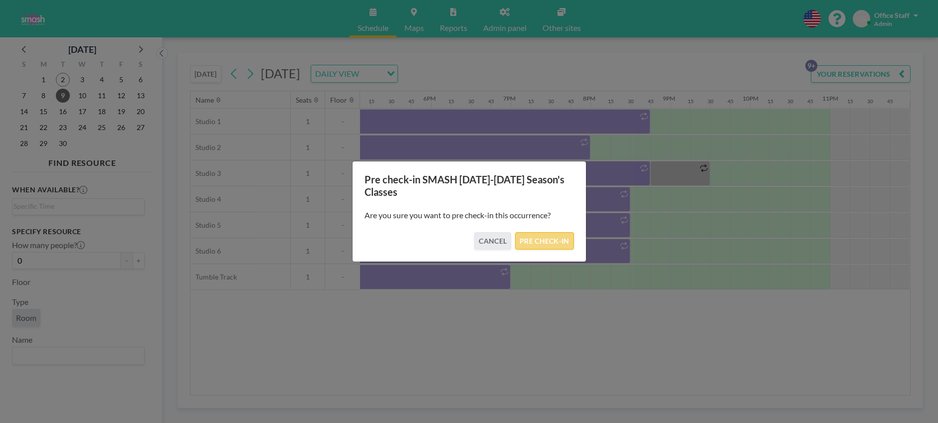
click at [561, 232] on button "PRE CHECK-IN" at bounding box center [544, 240] width 58 height 17
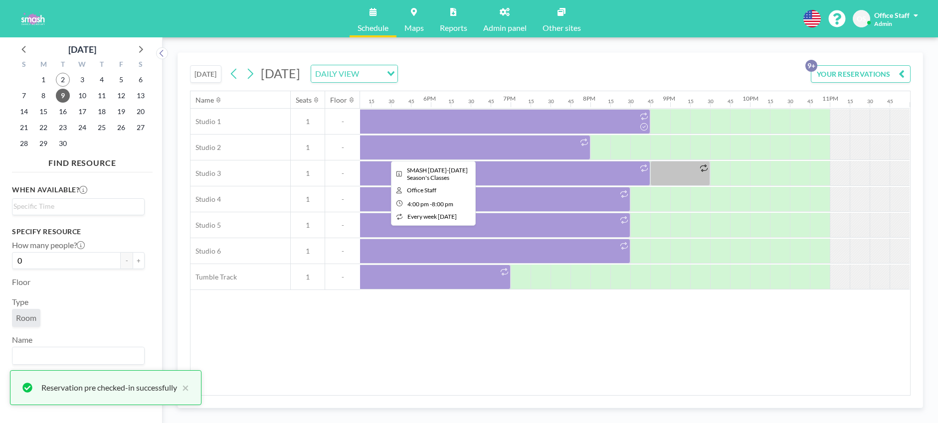
click at [520, 143] on div at bounding box center [430, 147] width 319 height 25
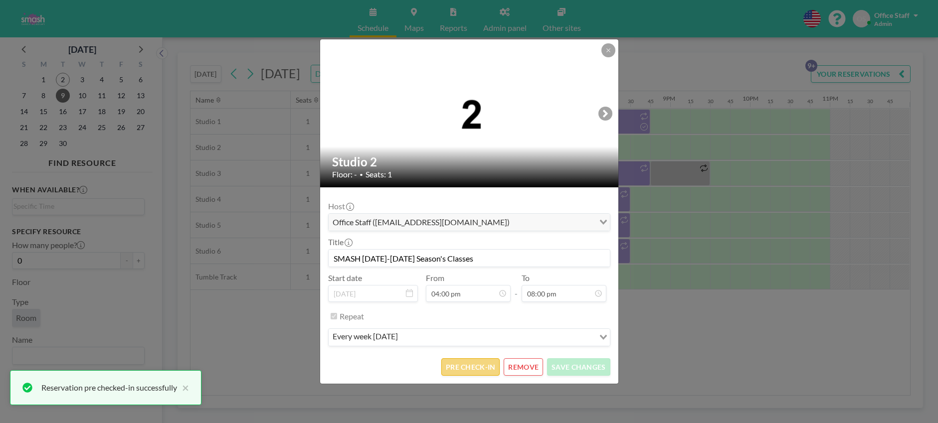
click at [488, 367] on button "PRE CHECK-IN" at bounding box center [470, 366] width 58 height 17
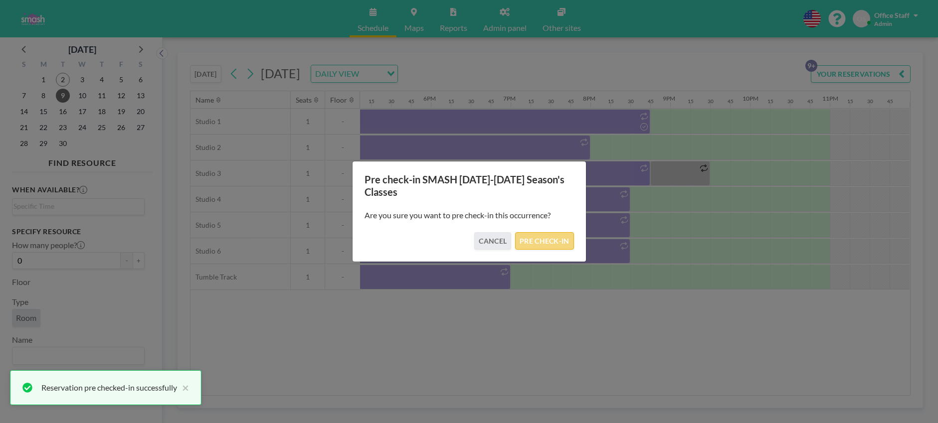
drag, startPoint x: 545, startPoint y: 241, endPoint x: 540, endPoint y: 241, distance: 5.0
click at [545, 241] on button "PRE CHECK-IN" at bounding box center [544, 240] width 58 height 17
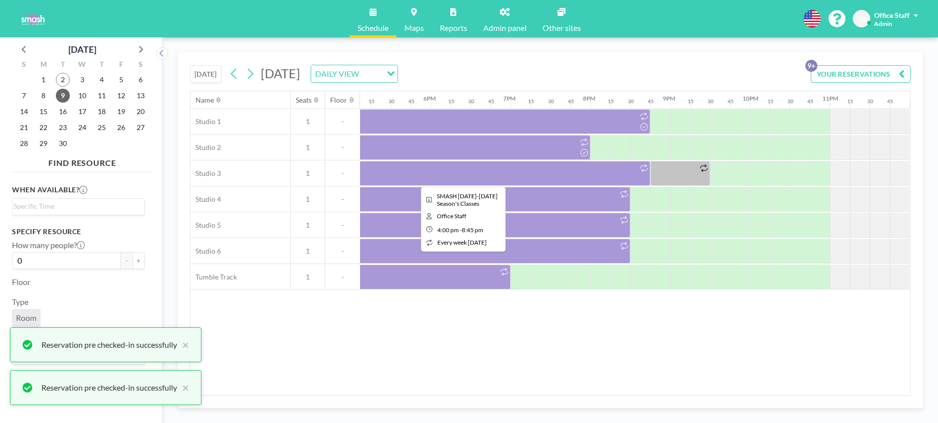
click at [578, 178] on div at bounding box center [460, 173] width 379 height 25
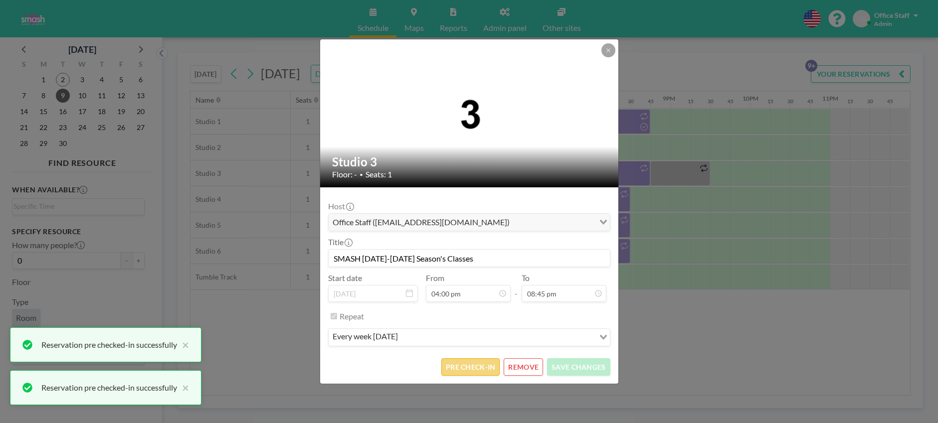
drag, startPoint x: 467, startPoint y: 378, endPoint x: 468, endPoint y: 372, distance: 6.2
click at [467, 378] on form "Host Office Staff ([EMAIL_ADDRESS][DOMAIN_NAME]) Loading... Title SMASH [DATE]-…" at bounding box center [469, 285] width 298 height 196
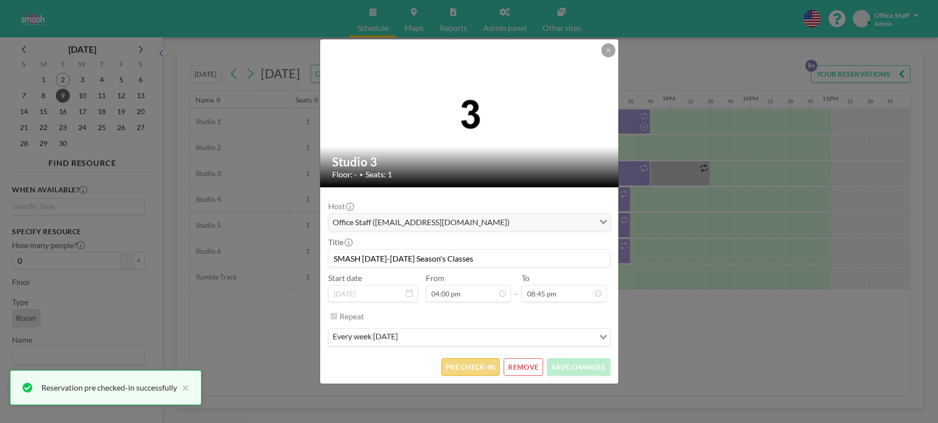
click at [470, 368] on button "PRE CHECK-IN" at bounding box center [470, 366] width 58 height 17
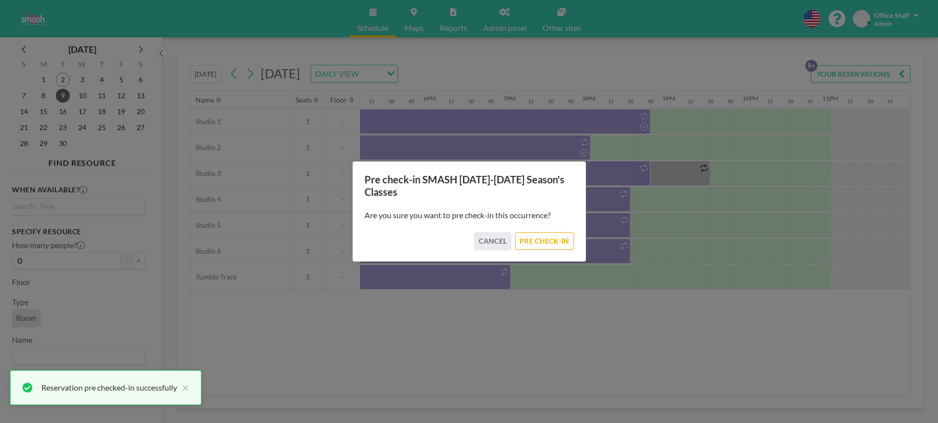
drag, startPoint x: 545, startPoint y: 242, endPoint x: 561, endPoint y: 224, distance: 23.6
click at [545, 242] on button "PRE CHECK-IN" at bounding box center [544, 240] width 58 height 17
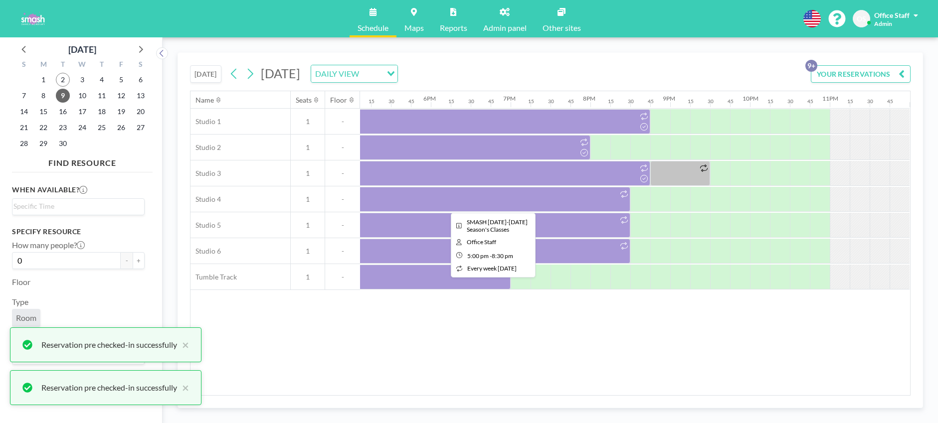
click at [588, 209] on div at bounding box center [490, 199] width 279 height 25
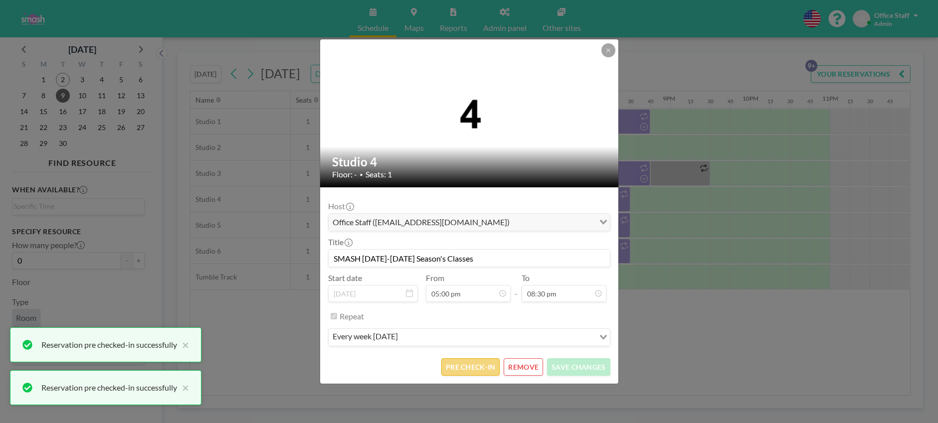
scroll to position [1455, 0]
click at [471, 363] on button "PRE CHECK-IN" at bounding box center [470, 366] width 58 height 17
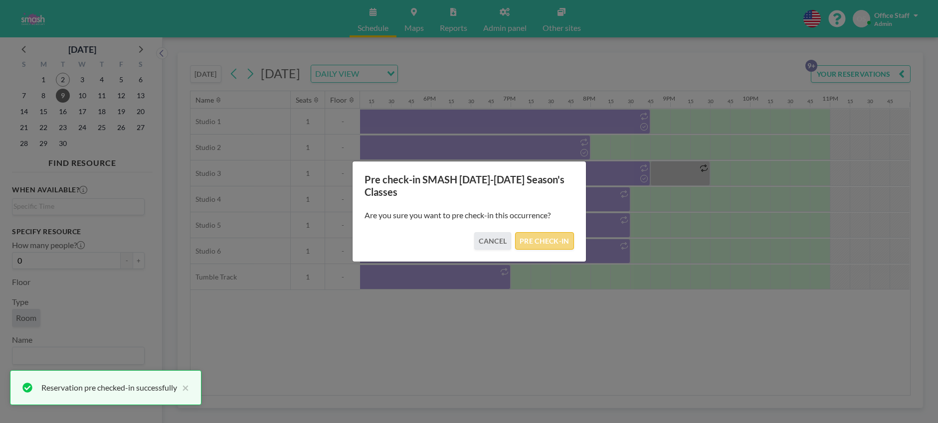
drag, startPoint x: 550, startPoint y: 242, endPoint x: 537, endPoint y: 242, distance: 13.0
click at [549, 242] on button "PRE CHECK-IN" at bounding box center [544, 240] width 58 height 17
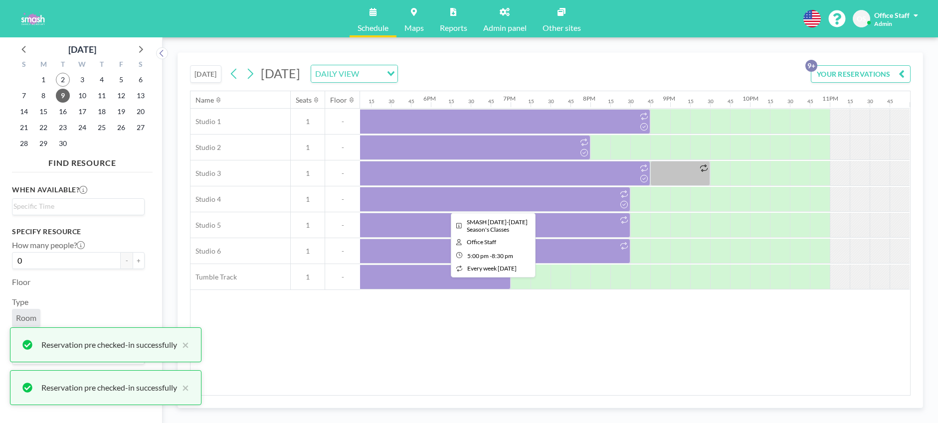
click at [575, 203] on div at bounding box center [490, 199] width 279 height 25
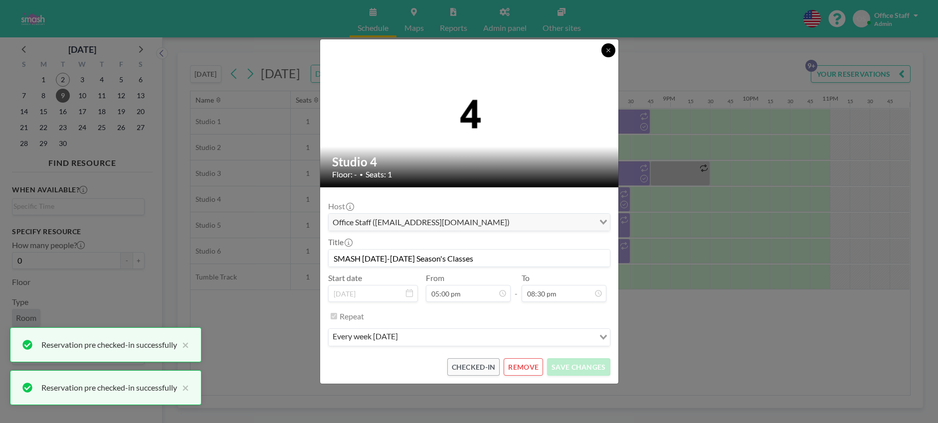
click at [607, 51] on icon at bounding box center [608, 50] width 6 height 6
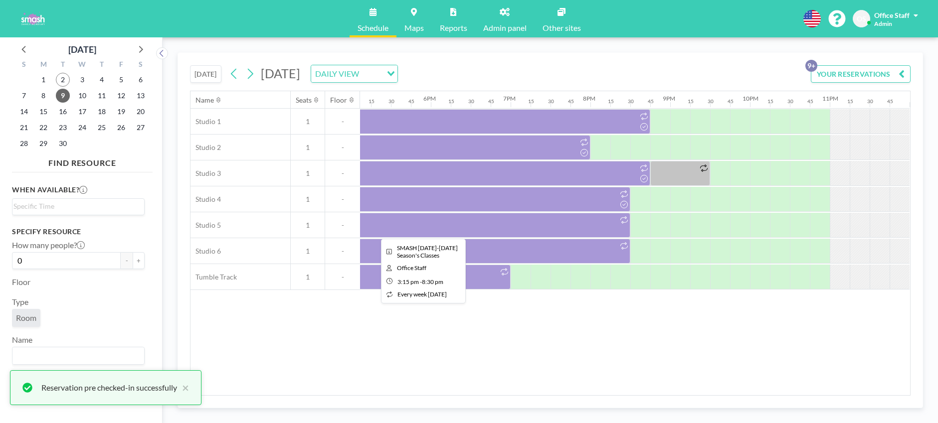
click at [565, 225] on div at bounding box center [420, 225] width 419 height 25
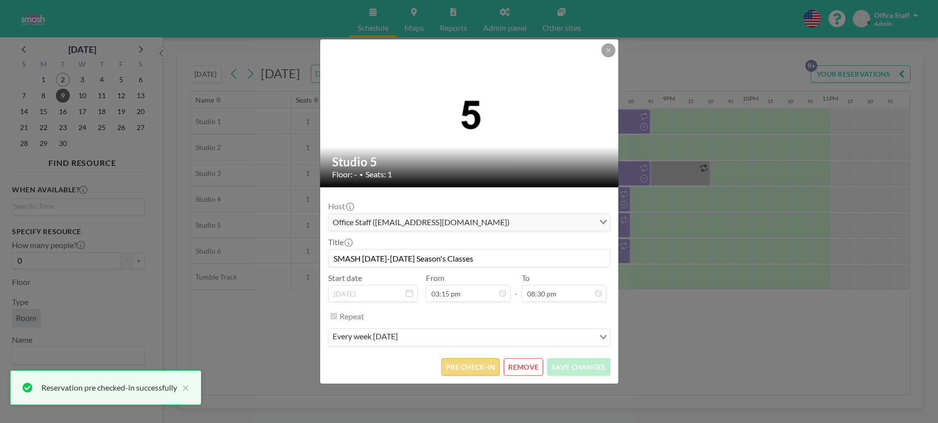
click at [465, 370] on button "PRE CHECK-IN" at bounding box center [470, 366] width 58 height 17
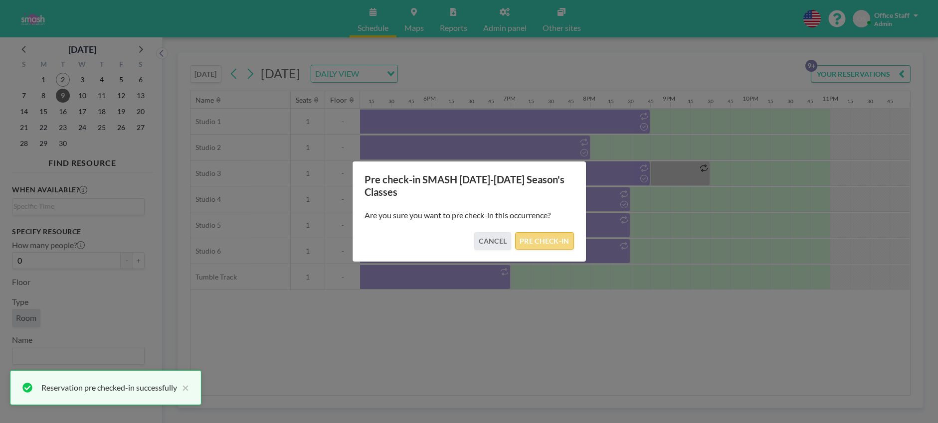
click at [536, 239] on button "PRE CHECK-IN" at bounding box center [544, 240] width 58 height 17
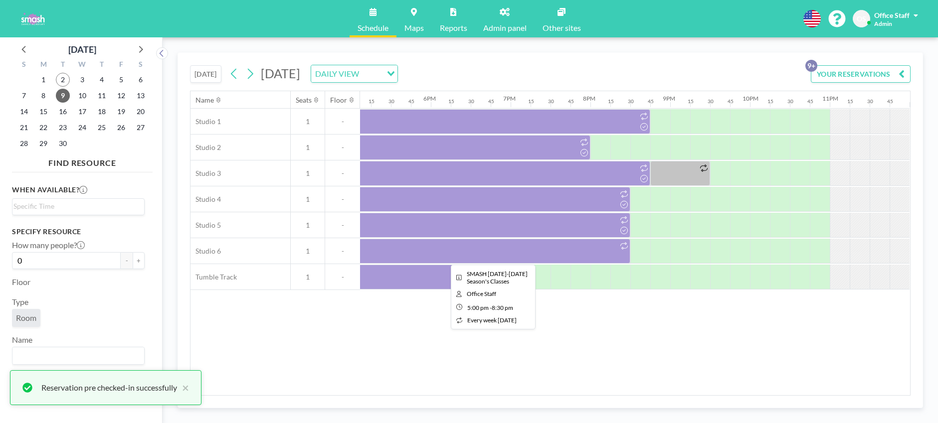
click at [517, 254] on div at bounding box center [490, 251] width 279 height 25
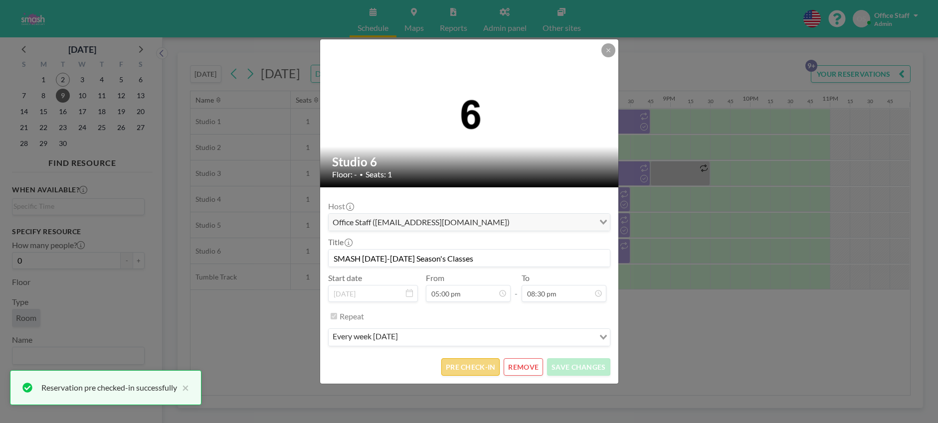
scroll to position [1206, 0]
click at [465, 371] on button "PRE CHECK-IN" at bounding box center [470, 366] width 58 height 17
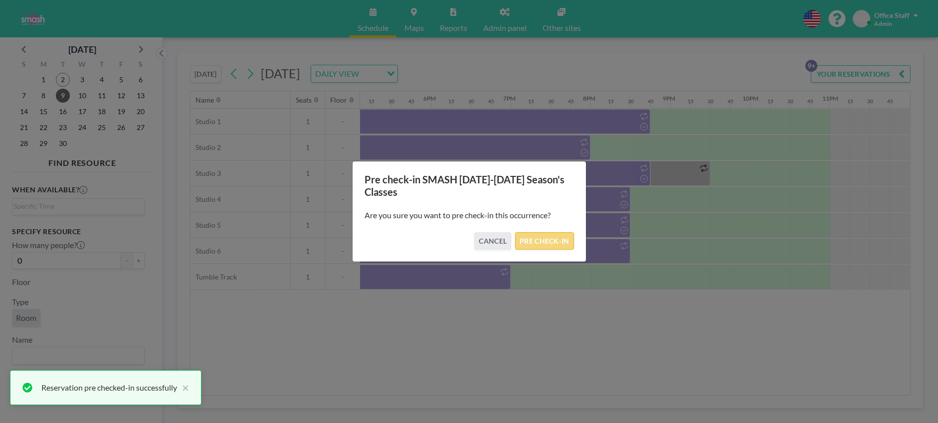
click at [540, 240] on button "PRE CHECK-IN" at bounding box center [544, 240] width 58 height 17
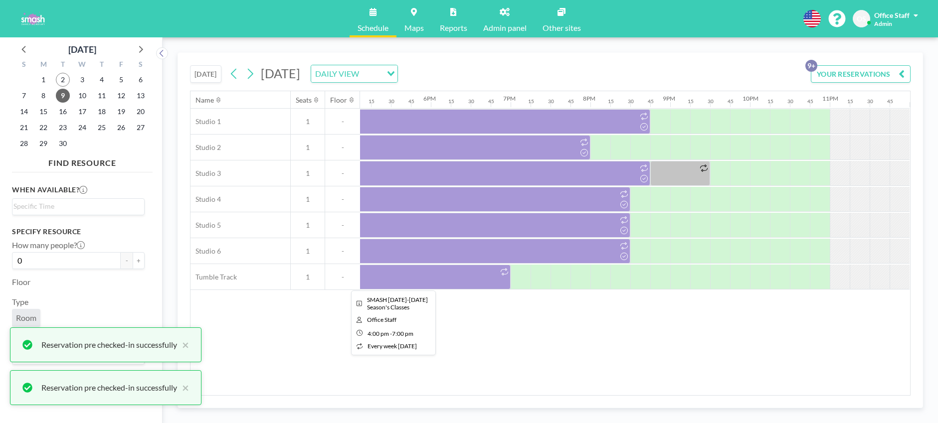
click at [476, 283] on div at bounding box center [390, 277] width 239 height 25
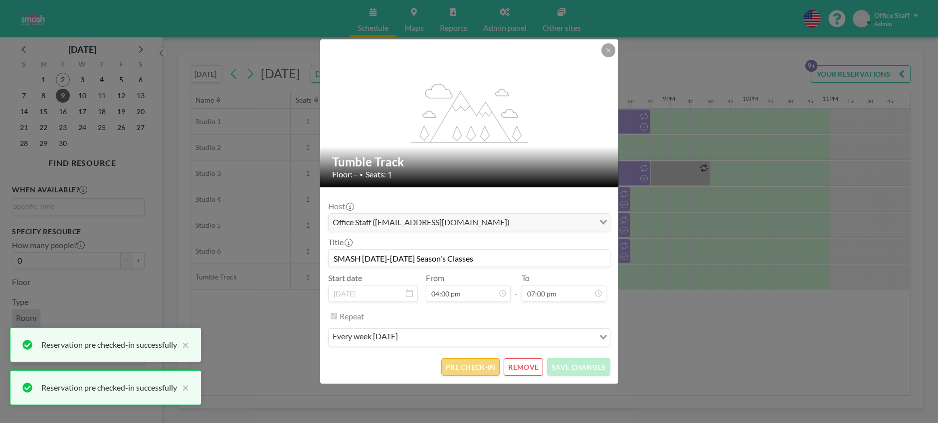
scroll to position [1136, 0]
click at [484, 365] on button "PRE CHECK-IN" at bounding box center [470, 366] width 58 height 17
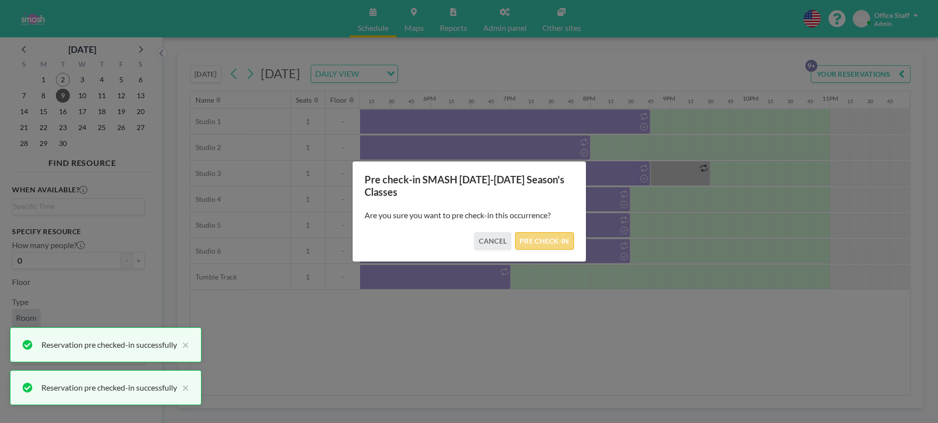
click at [556, 239] on button "PRE CHECK-IN" at bounding box center [544, 240] width 58 height 17
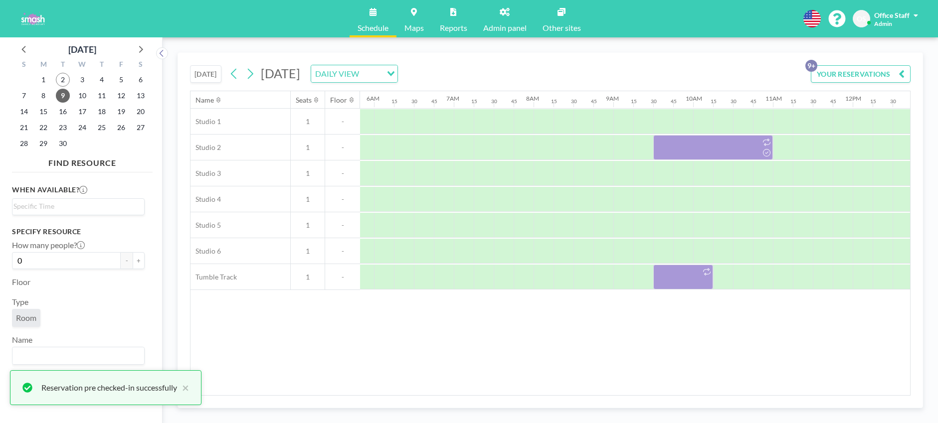
scroll to position [0, 415]
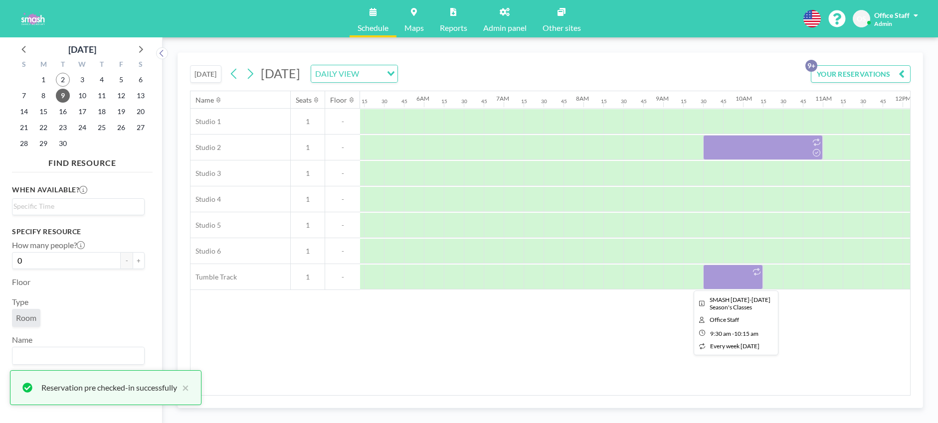
click at [724, 278] on div at bounding box center [733, 277] width 60 height 25
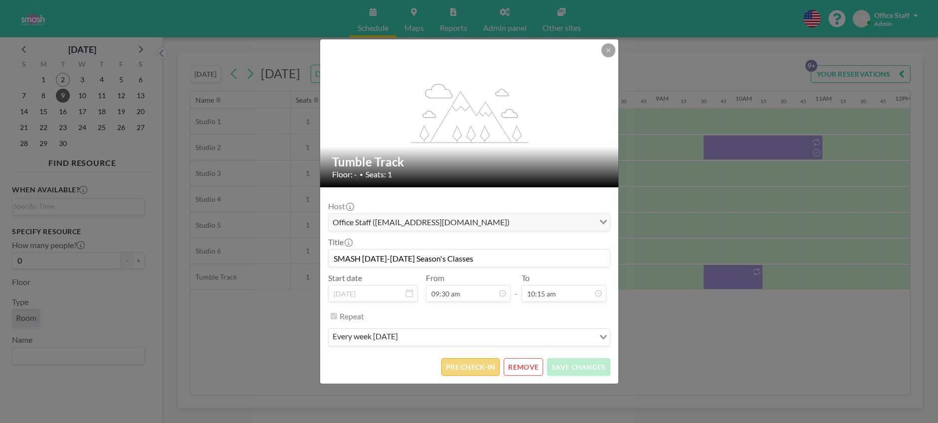
click at [464, 371] on button "PRE CHECK-IN" at bounding box center [470, 366] width 58 height 17
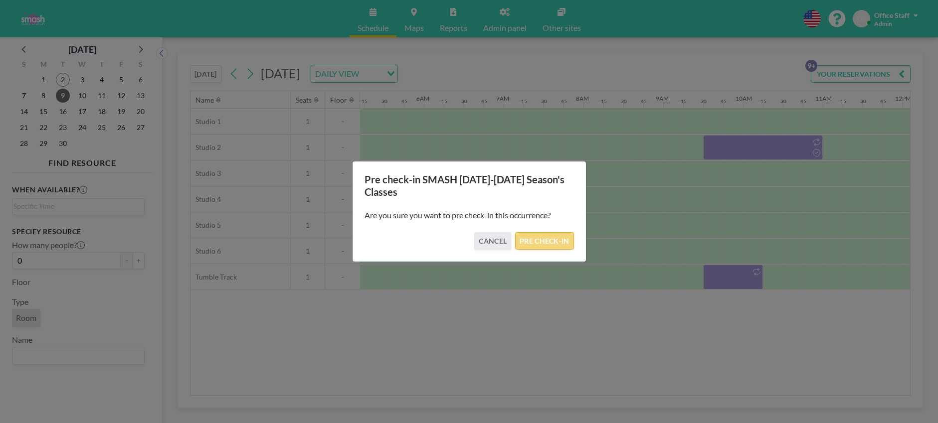
click at [546, 239] on button "PRE CHECK-IN" at bounding box center [544, 240] width 58 height 17
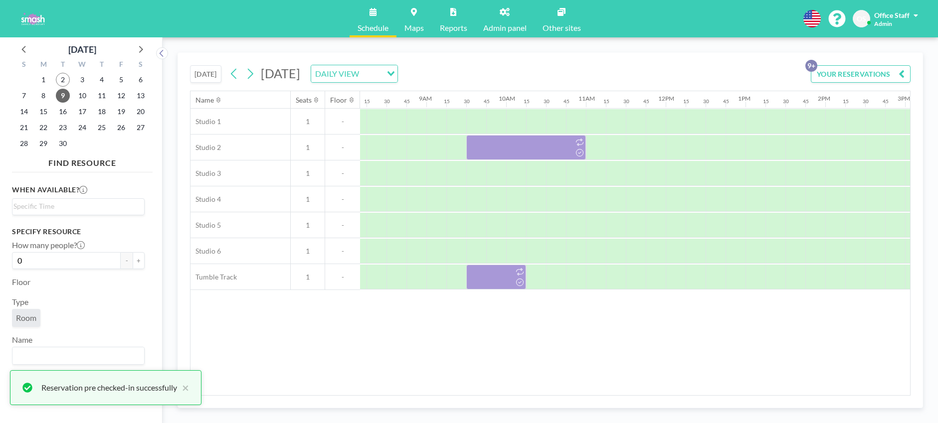
scroll to position [0, 629]
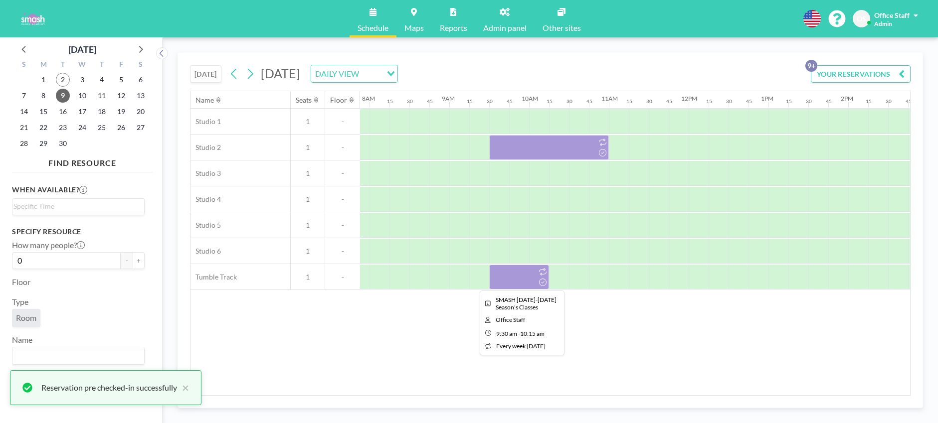
click at [521, 282] on div at bounding box center [519, 277] width 60 height 25
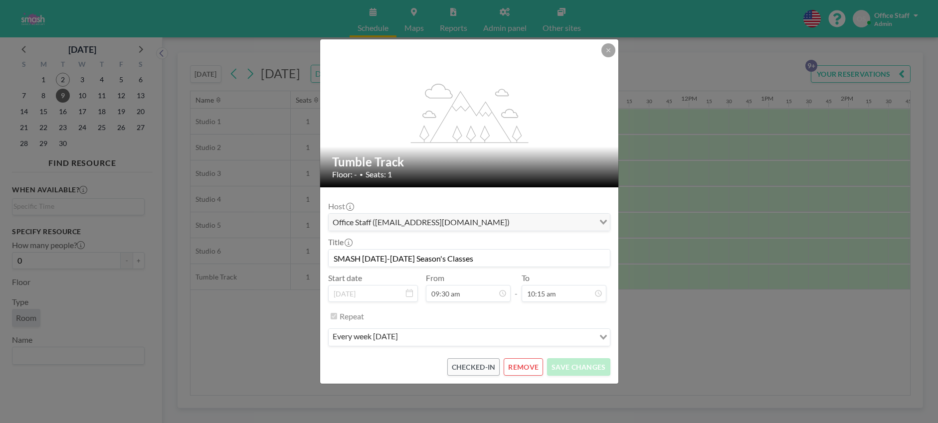
click at [473, 258] on input "SMASH [DATE]-[DATE] Season's Classes" at bounding box center [469, 258] width 281 height 17
type input "SMASH [DATE]-[DATE] Season's Classes ([PERSON_NAME] Teach)"
click at [576, 369] on button "SAVE CHANGES" at bounding box center [578, 366] width 63 height 17
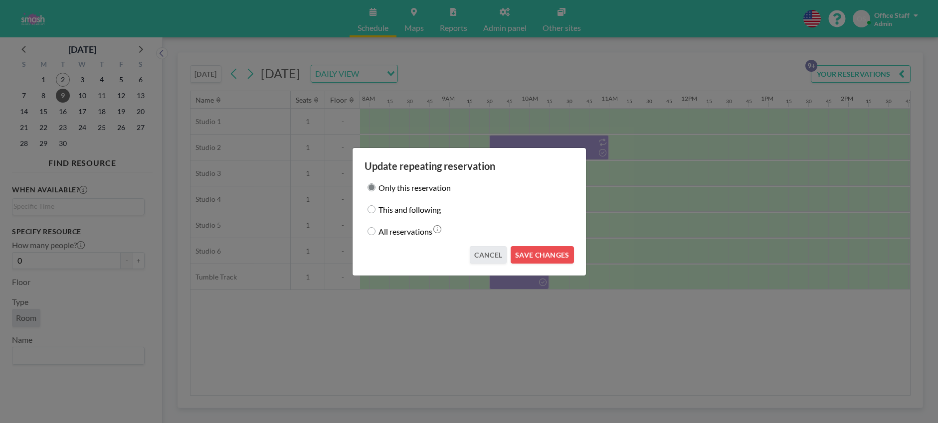
drag, startPoint x: 405, startPoint y: 213, endPoint x: 423, endPoint y: 214, distance: 18.5
click at [405, 213] on label "This and following" at bounding box center [409, 209] width 62 height 14
click at [375, 213] on input "This and following" at bounding box center [371, 209] width 8 height 8
radio input "true"
click at [535, 253] on button "SAVE CHANGES" at bounding box center [541, 254] width 63 height 17
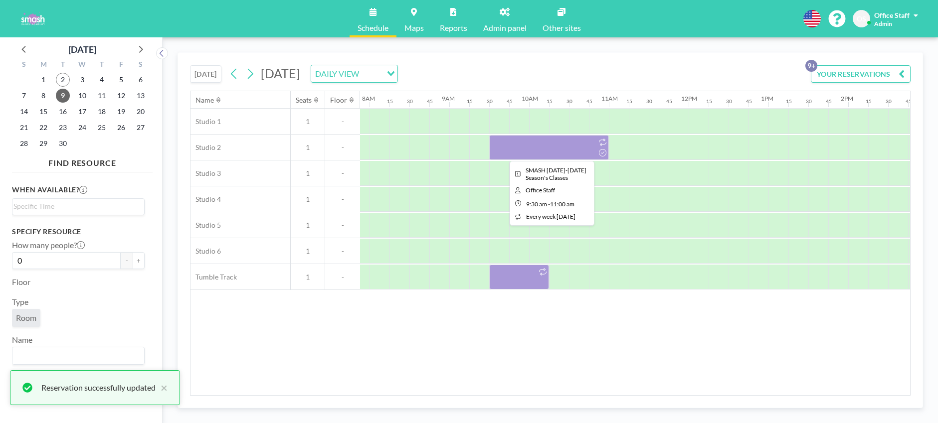
click at [538, 145] on div at bounding box center [549, 147] width 120 height 25
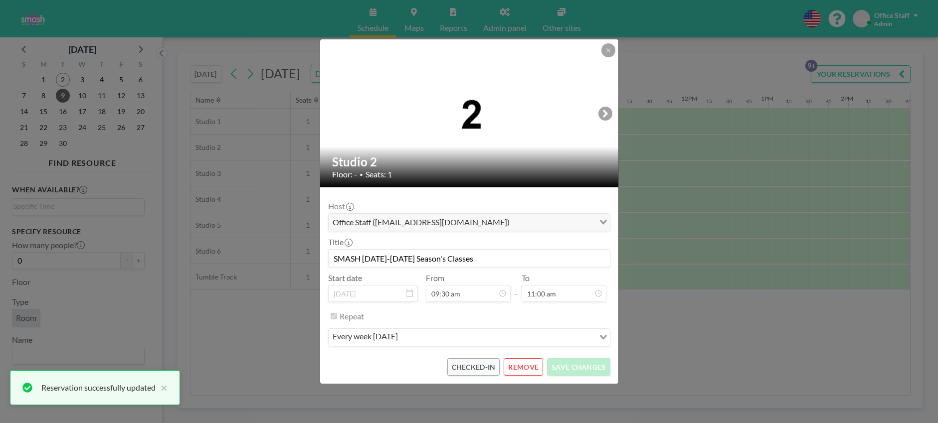
click at [497, 257] on input "SMASH [DATE]-[DATE] Season's Classes" at bounding box center [469, 258] width 281 height 17
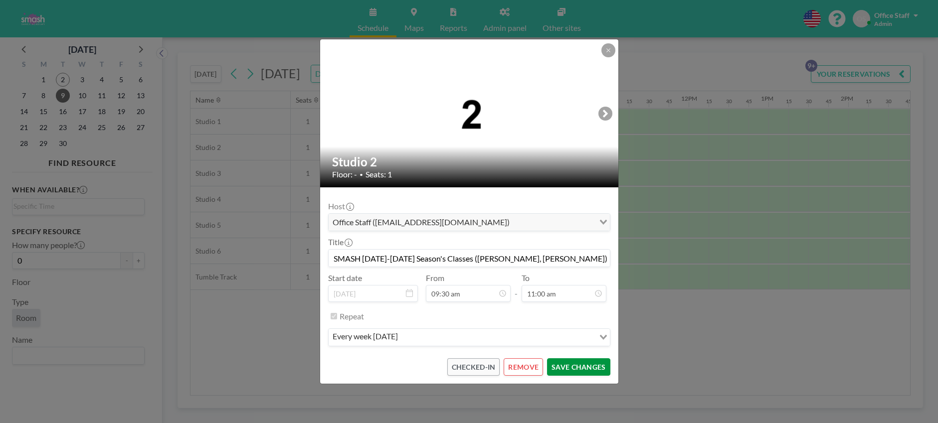
scroll to position [0, 0]
type input "SMASH [DATE]-[DATE] Season's Classes ([PERSON_NAME], [PERSON_NAME])"
click at [580, 364] on button "SAVE CHANGES" at bounding box center [578, 366] width 63 height 17
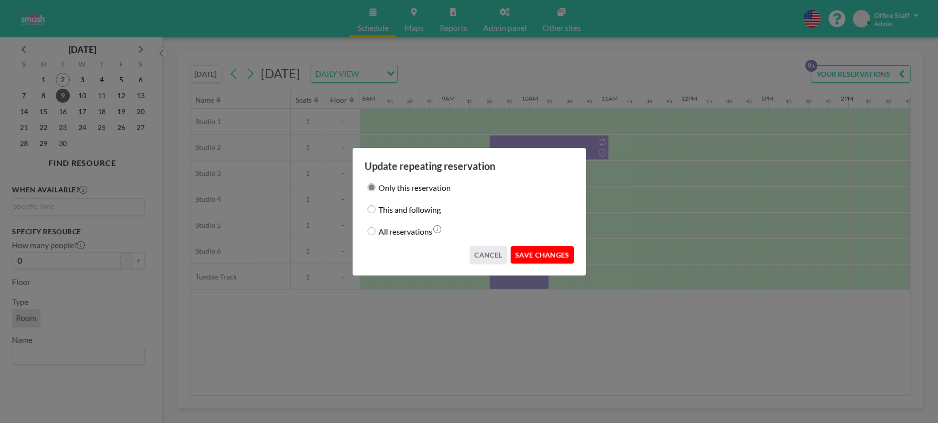
click at [548, 256] on button "SAVE CHANGES" at bounding box center [541, 254] width 63 height 17
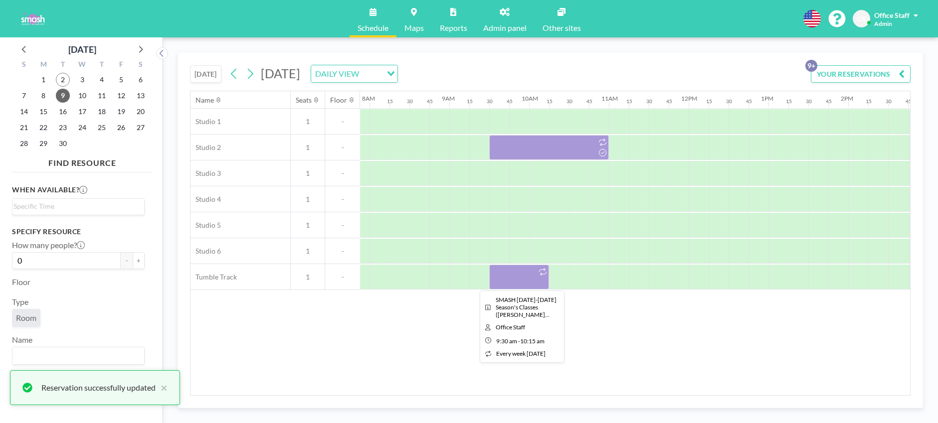
click at [514, 274] on div at bounding box center [519, 277] width 60 height 25
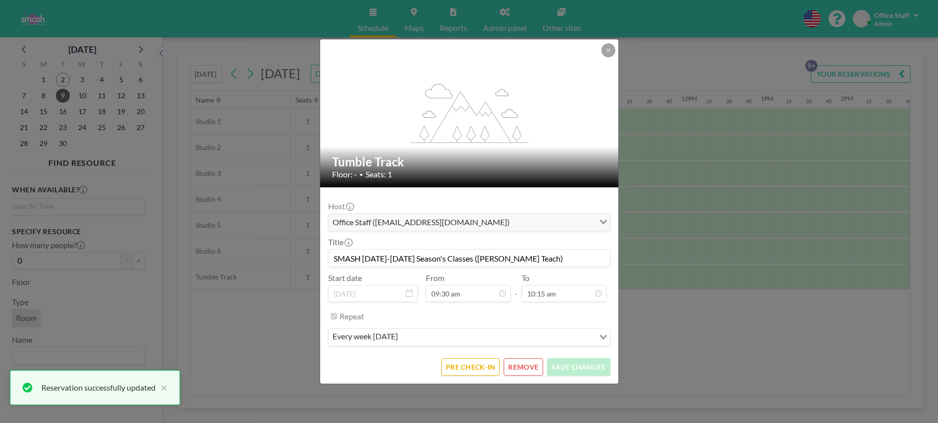
scroll to position [727, 0]
click at [462, 370] on button "PRE CHECK-IN" at bounding box center [470, 366] width 58 height 17
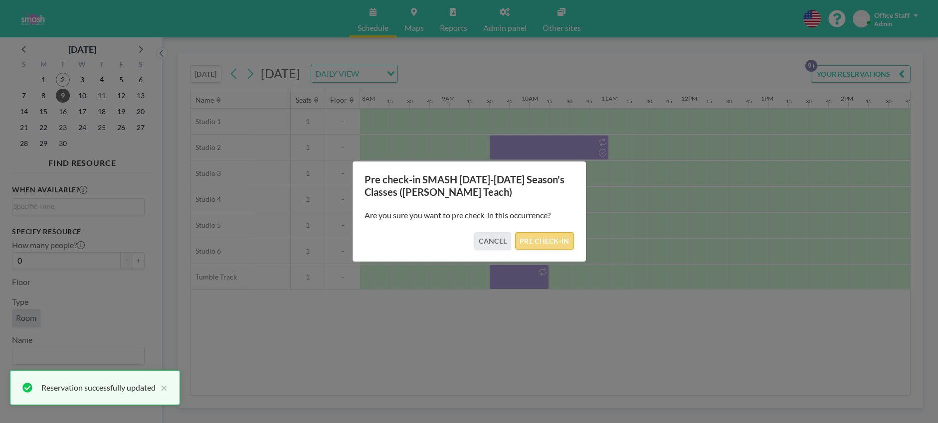
click at [552, 242] on button "PRE CHECK-IN" at bounding box center [544, 240] width 58 height 17
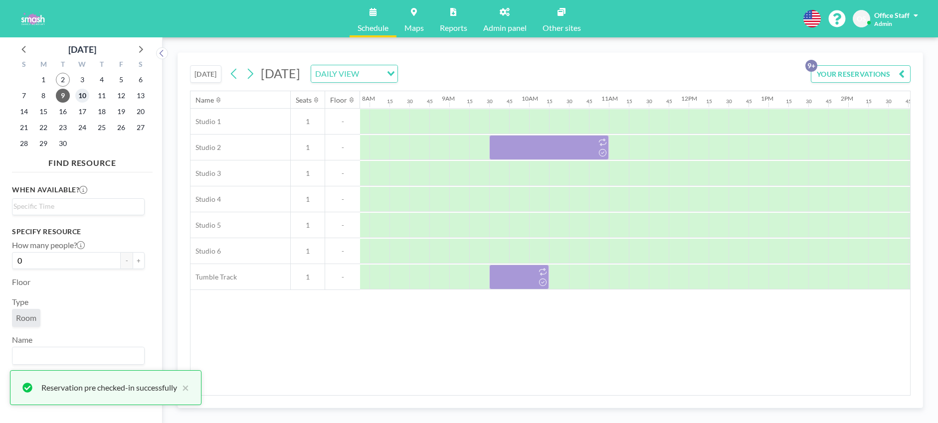
click at [78, 96] on span "10" at bounding box center [82, 96] width 14 height 14
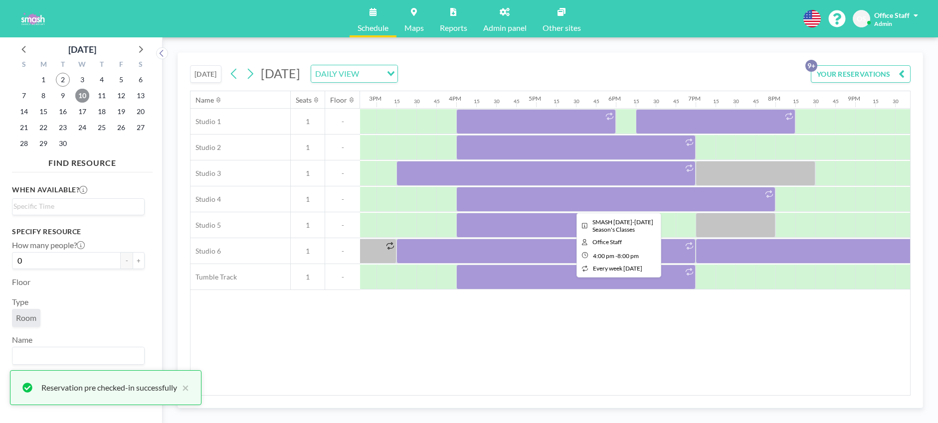
scroll to position [0, 1199]
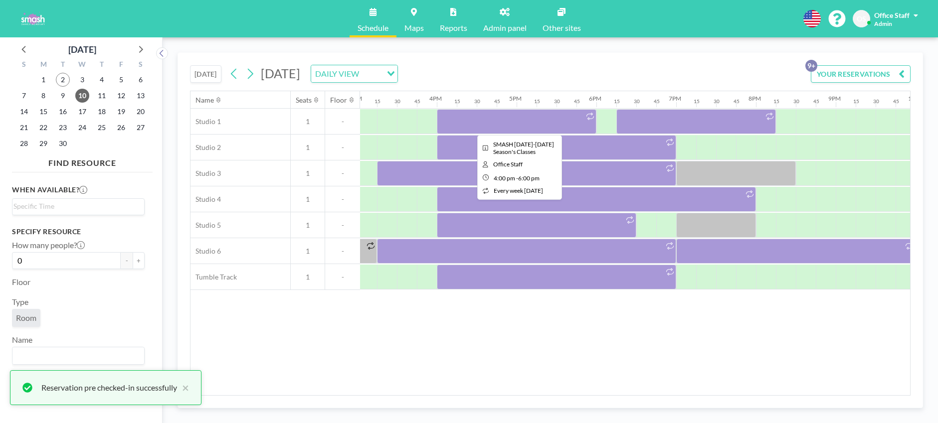
click at [575, 126] on div at bounding box center [517, 121] width 160 height 25
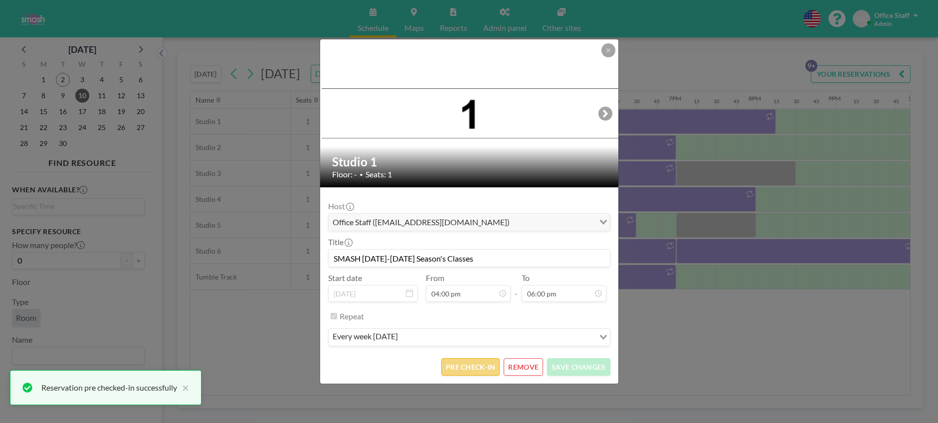
click at [475, 369] on button "PRE CHECK-IN" at bounding box center [470, 366] width 58 height 17
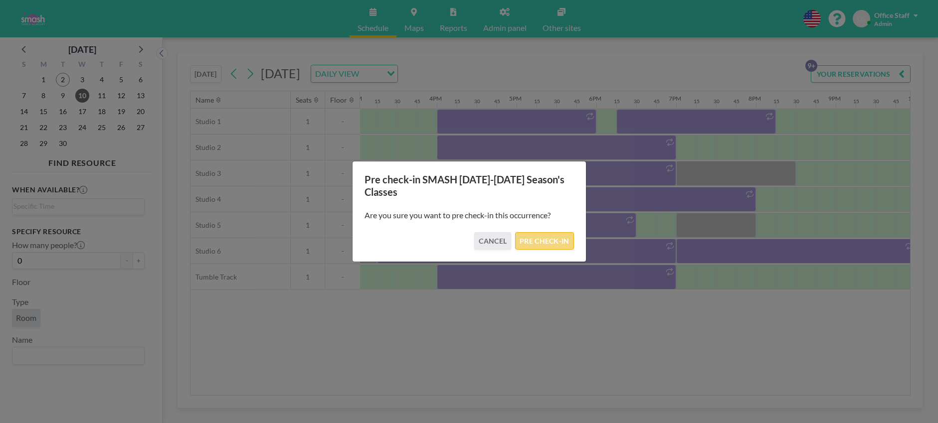
click at [567, 240] on button "PRE CHECK-IN" at bounding box center [544, 240] width 58 height 17
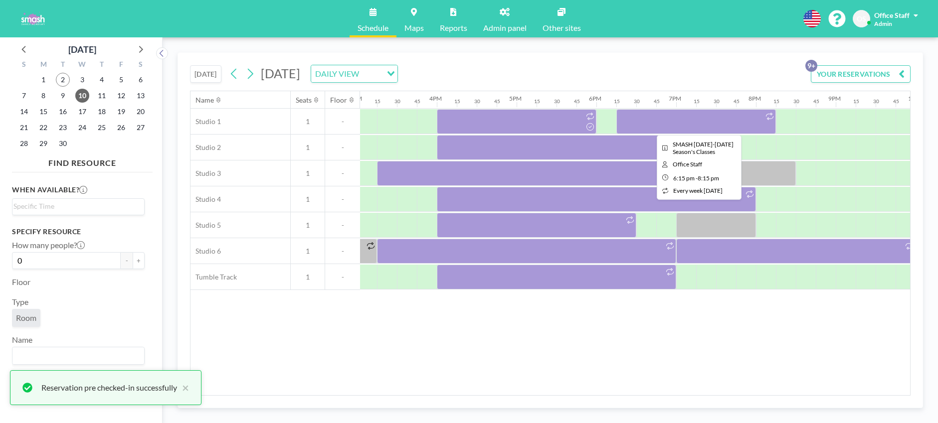
click at [657, 124] on div at bounding box center [696, 121] width 160 height 25
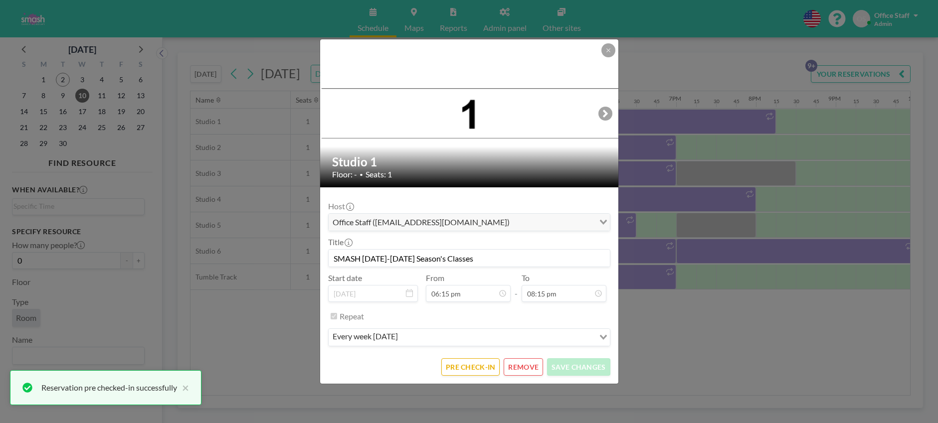
scroll to position [1437, 0]
click at [469, 368] on button "PRE CHECK-IN" at bounding box center [470, 366] width 58 height 17
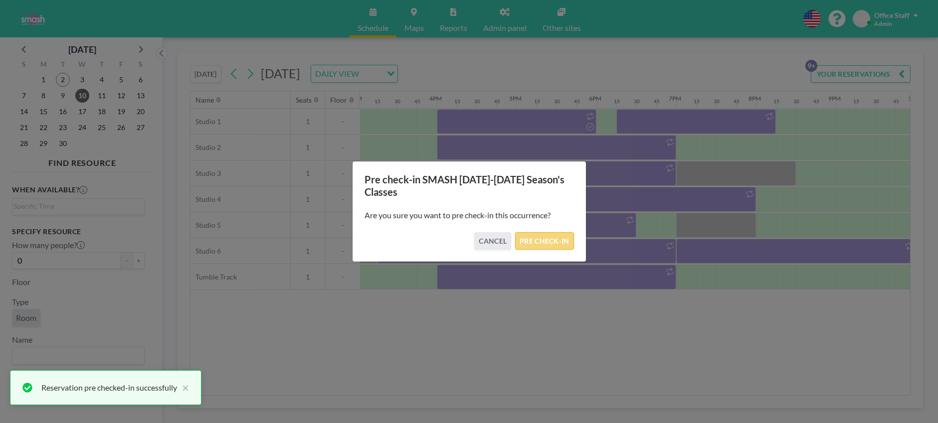
click at [548, 243] on button "PRE CHECK-IN" at bounding box center [544, 240] width 58 height 17
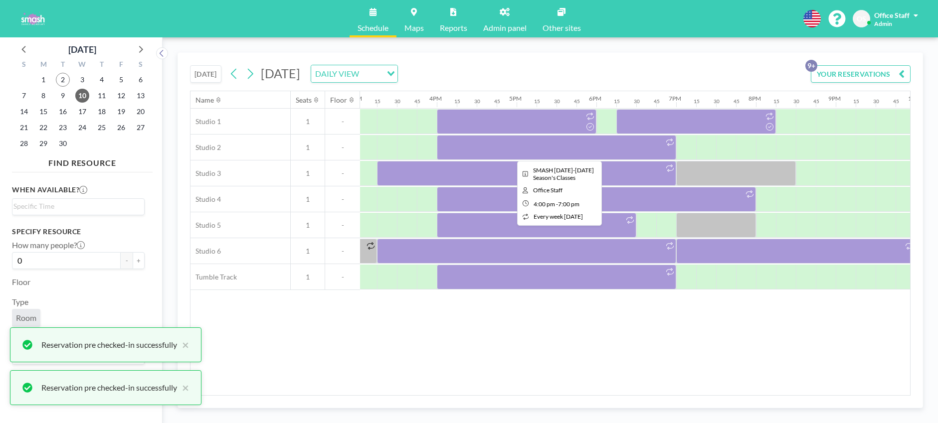
click at [562, 151] on div at bounding box center [556, 147] width 239 height 25
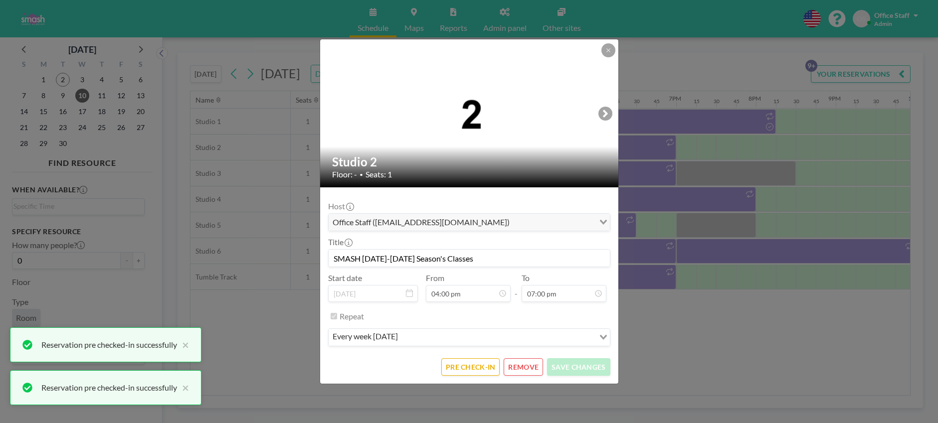
scroll to position [1136, 0]
click at [465, 366] on button "PRE CHECK-IN" at bounding box center [470, 366] width 58 height 17
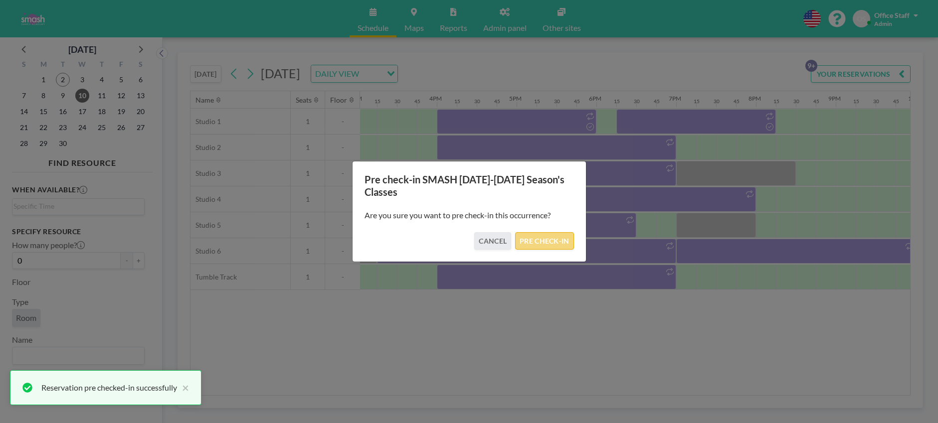
click at [534, 241] on button "PRE CHECK-IN" at bounding box center [544, 240] width 58 height 17
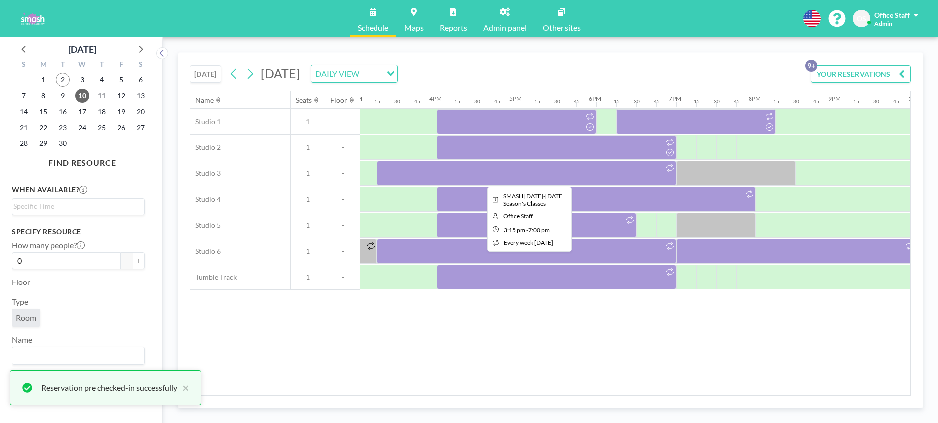
click at [534, 180] on div at bounding box center [526, 173] width 299 height 25
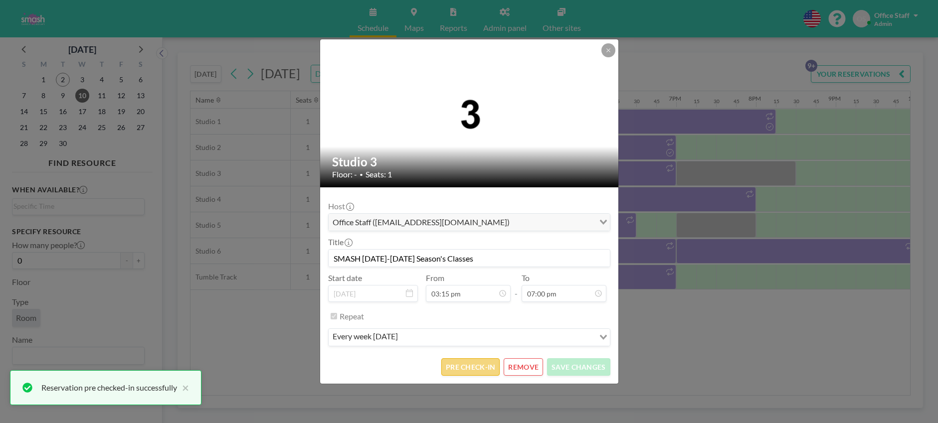
click at [480, 369] on button "PRE CHECK-IN" at bounding box center [470, 366] width 58 height 17
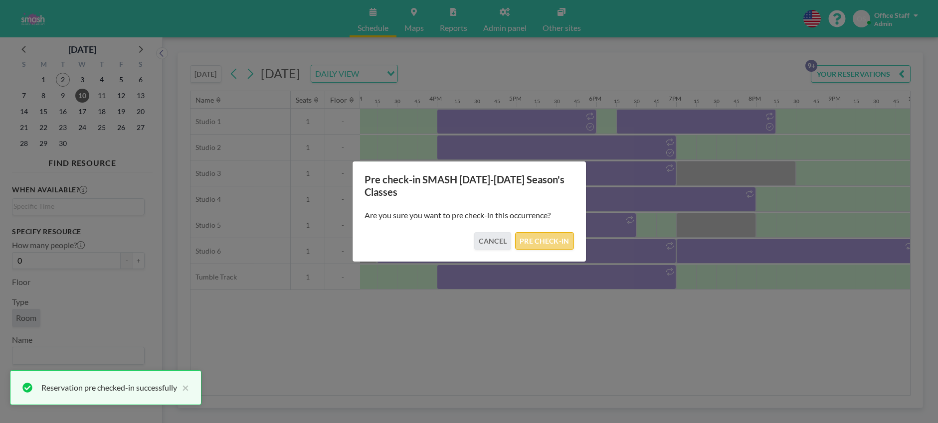
click at [557, 241] on button "PRE CHECK-IN" at bounding box center [544, 240] width 58 height 17
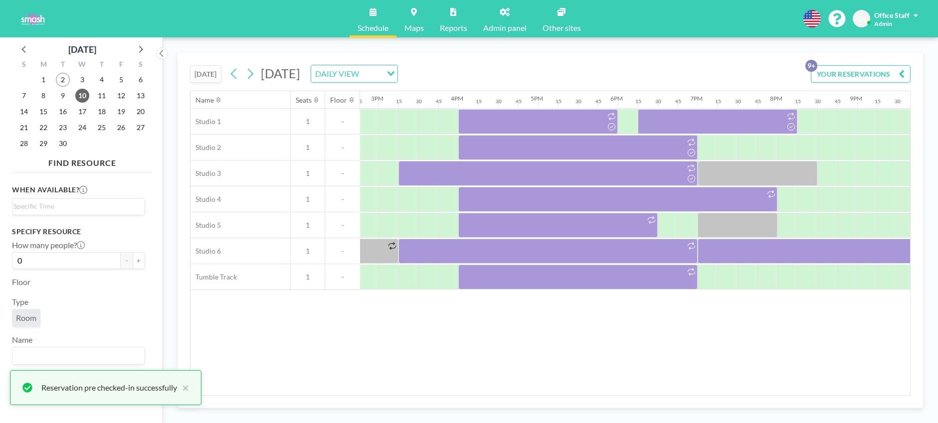
scroll to position [0, 1165]
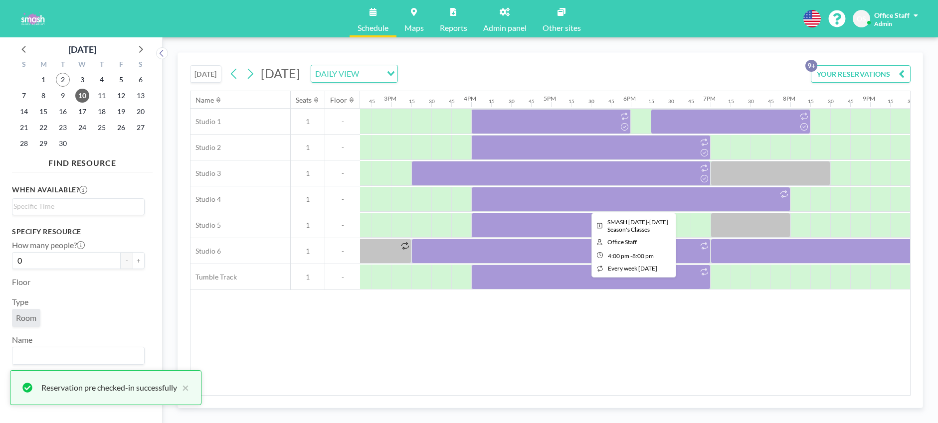
click at [673, 201] on div at bounding box center [630, 199] width 319 height 25
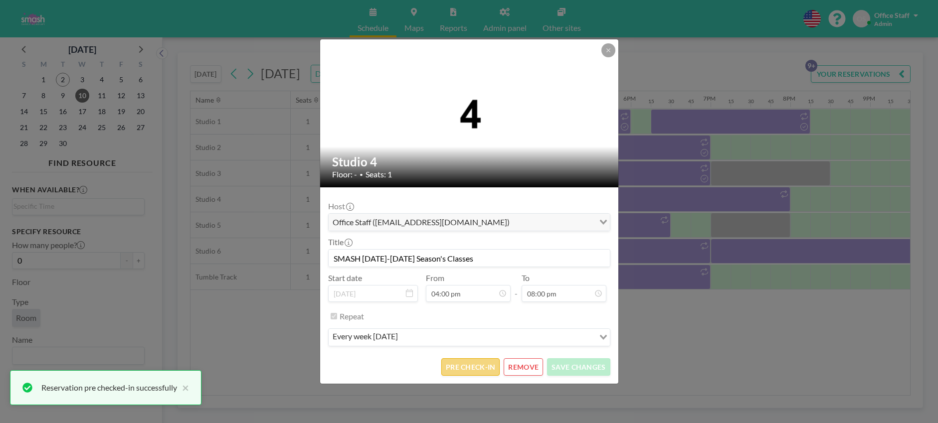
click at [468, 368] on button "PRE CHECK-IN" at bounding box center [470, 366] width 58 height 17
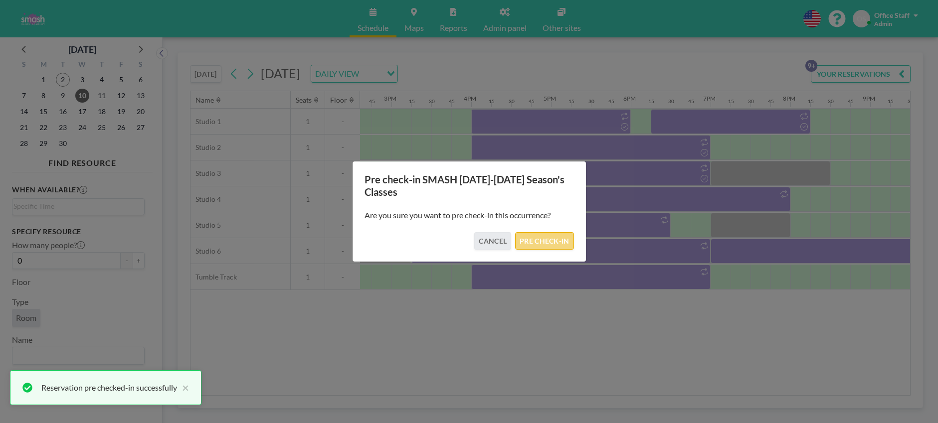
click at [542, 242] on button "PRE CHECK-IN" at bounding box center [544, 240] width 58 height 17
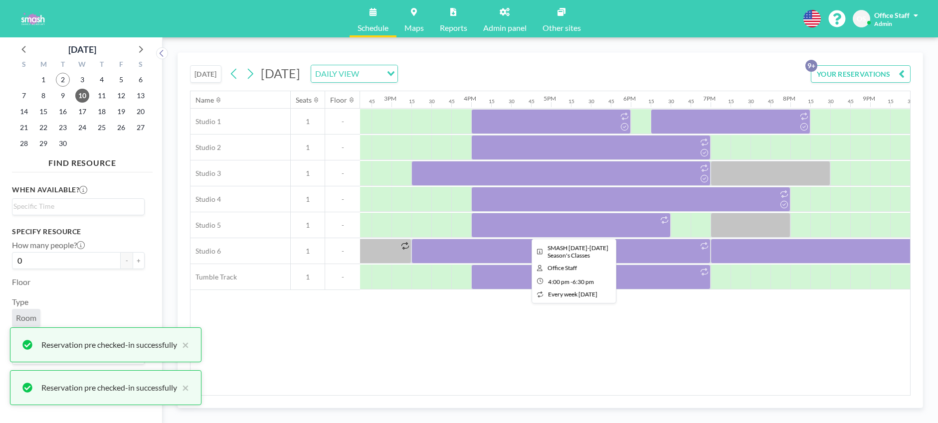
click at [598, 222] on div at bounding box center [570, 225] width 199 height 25
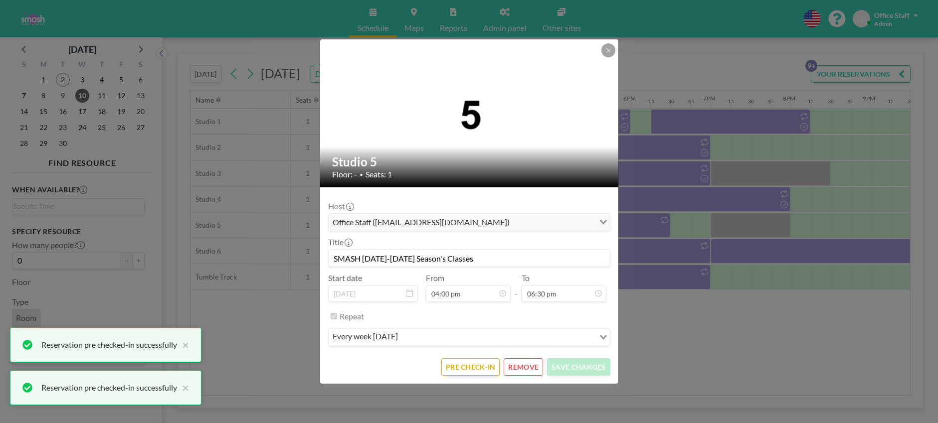
scroll to position [1313, 0]
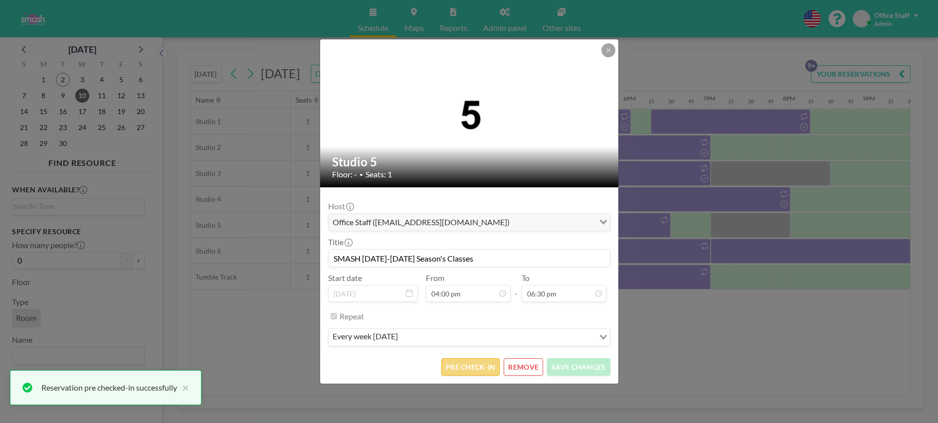
click at [477, 372] on button "PRE CHECK-IN" at bounding box center [470, 366] width 58 height 17
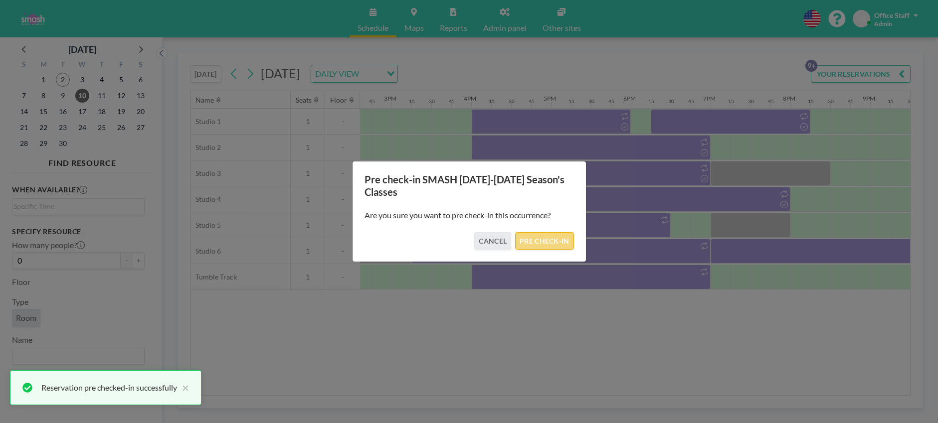
click at [545, 240] on button "PRE CHECK-IN" at bounding box center [544, 240] width 58 height 17
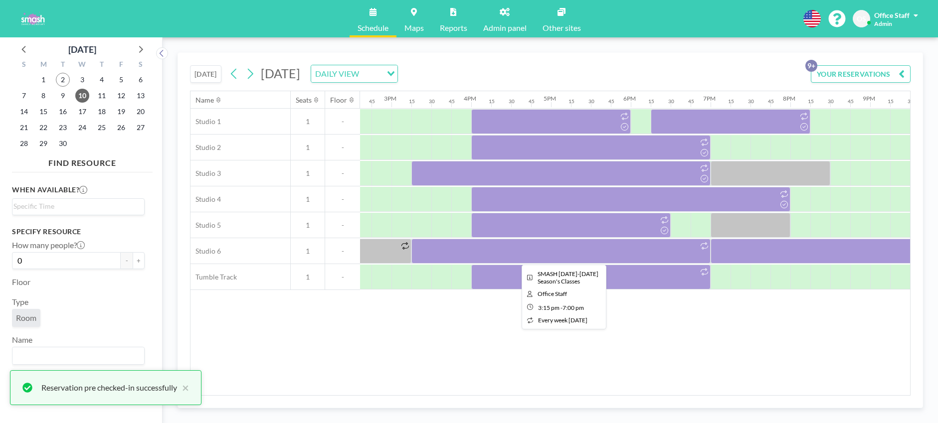
click at [524, 257] on div at bounding box center [560, 251] width 299 height 25
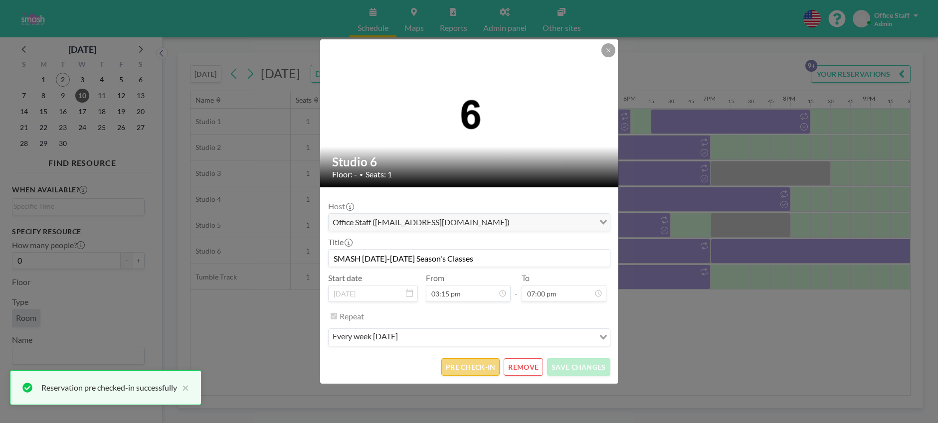
click at [475, 364] on button "PRE CHECK-IN" at bounding box center [470, 366] width 58 height 17
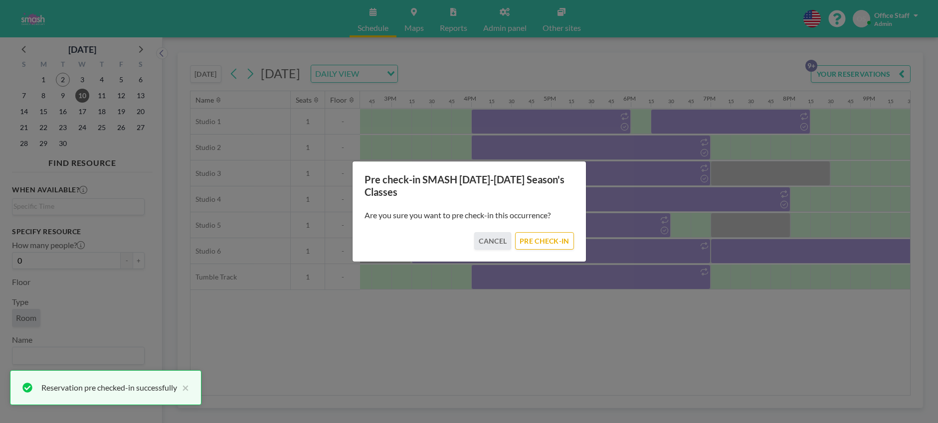
drag, startPoint x: 552, startPoint y: 242, endPoint x: 657, endPoint y: 244, distance: 104.2
click at [552, 242] on button "PRE CHECK-IN" at bounding box center [544, 240] width 58 height 17
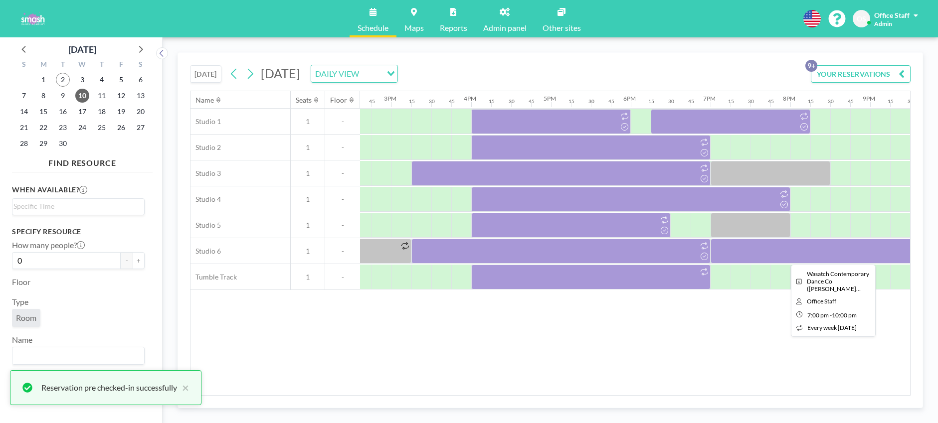
click at [766, 253] on div at bounding box center [829, 251] width 239 height 25
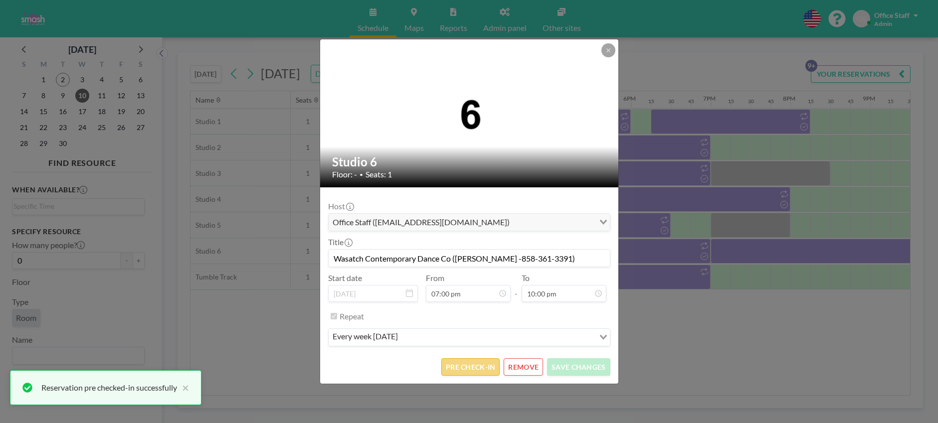
scroll to position [1348, 0]
click at [469, 368] on button "PRE CHECK-IN" at bounding box center [470, 366] width 58 height 17
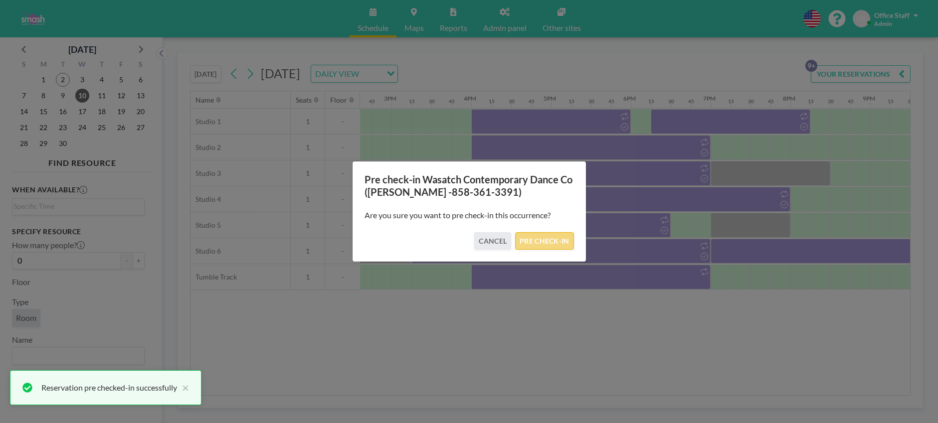
click at [548, 241] on button "PRE CHECK-IN" at bounding box center [544, 240] width 58 height 17
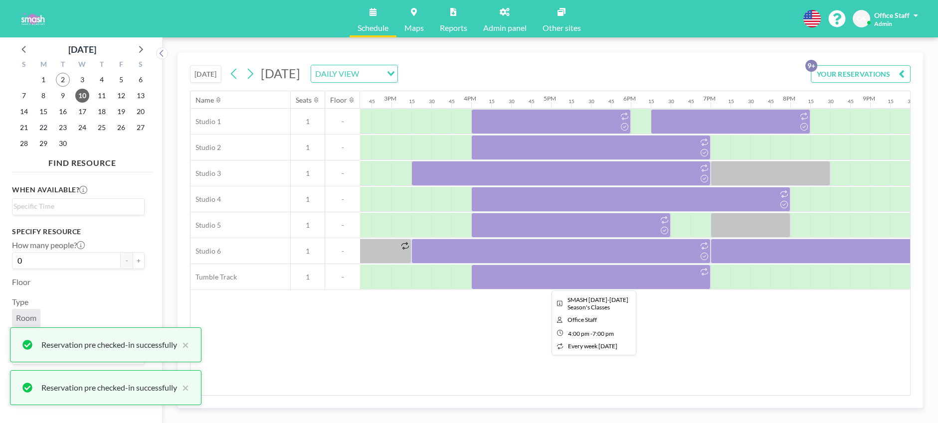
click at [619, 276] on div at bounding box center [590, 277] width 239 height 25
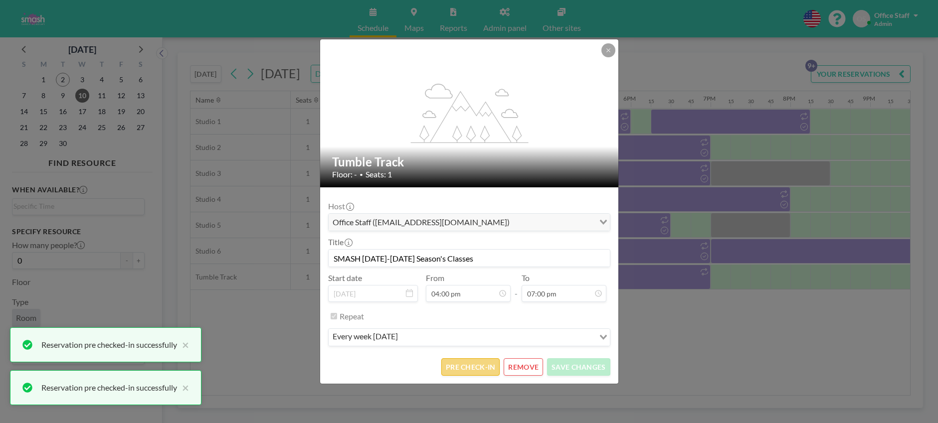
click at [464, 370] on button "PRE CHECK-IN" at bounding box center [470, 366] width 58 height 17
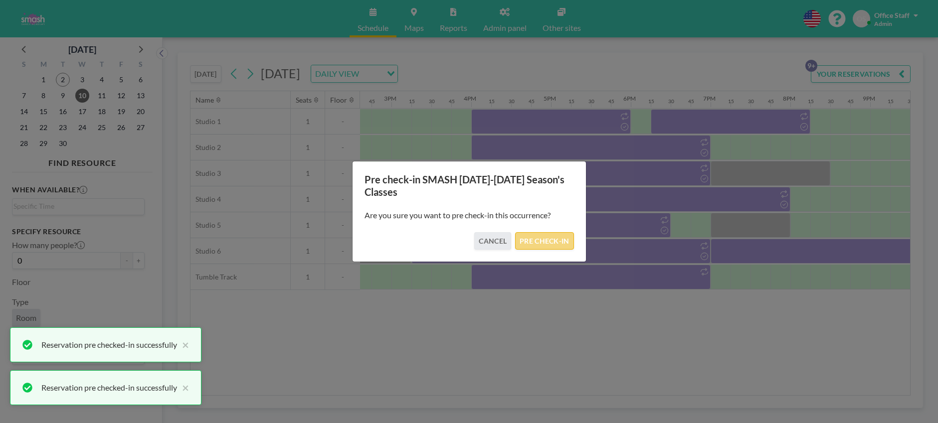
click at [558, 242] on button "PRE CHECK-IN" at bounding box center [544, 240] width 58 height 17
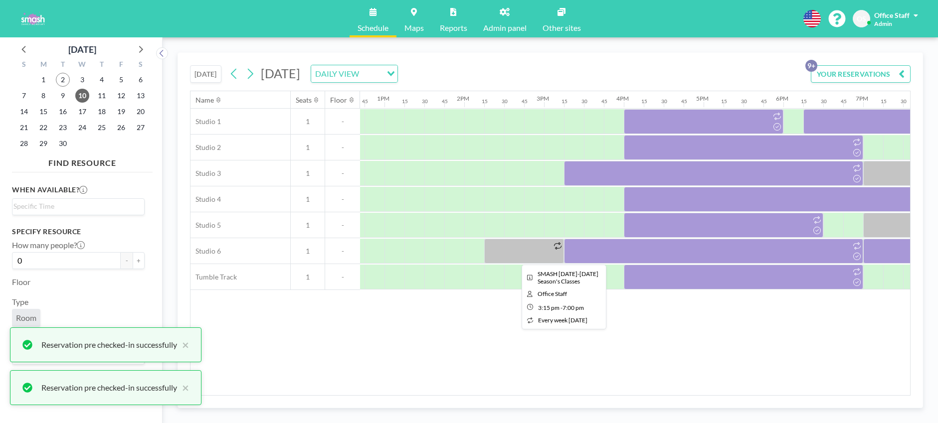
scroll to position [0, 1008]
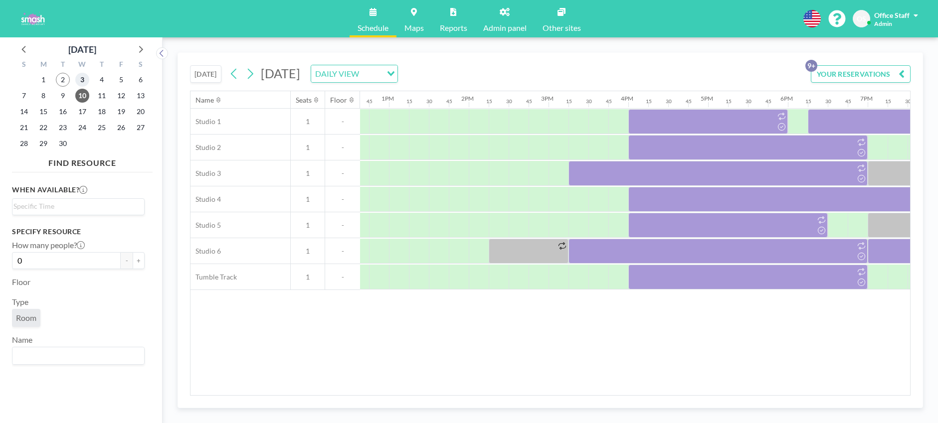
click at [82, 79] on span "3" at bounding box center [82, 80] width 14 height 14
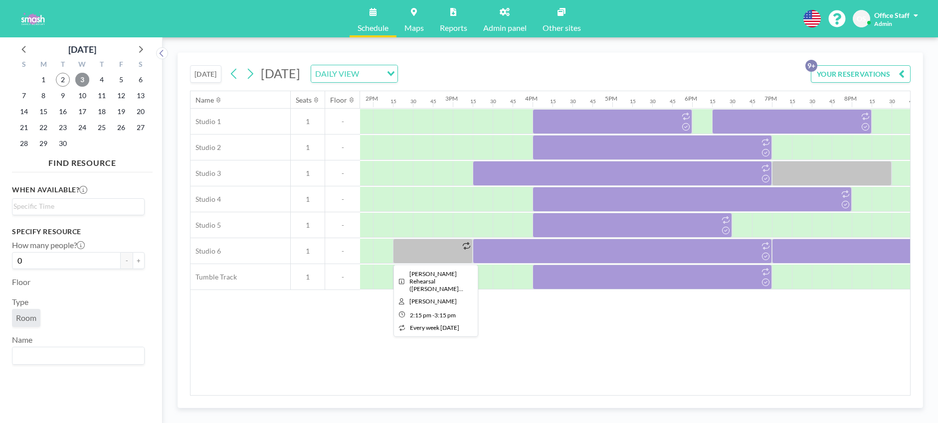
scroll to position [0, 1107]
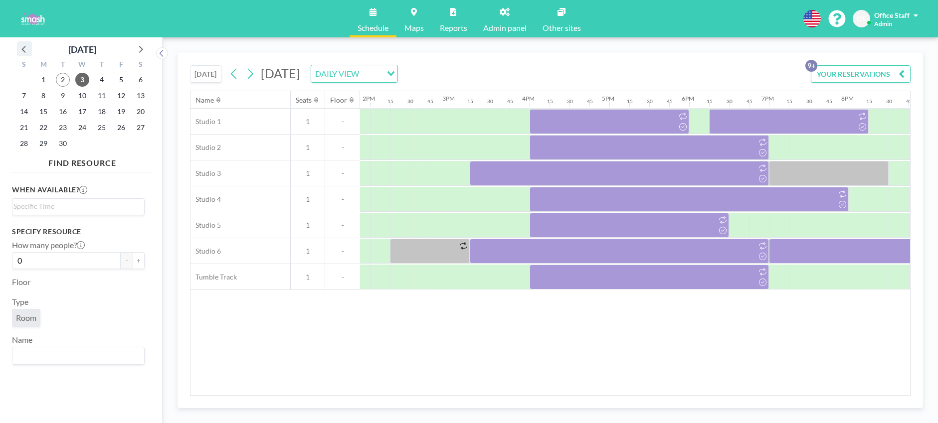
click at [25, 48] on icon at bounding box center [24, 48] width 13 height 13
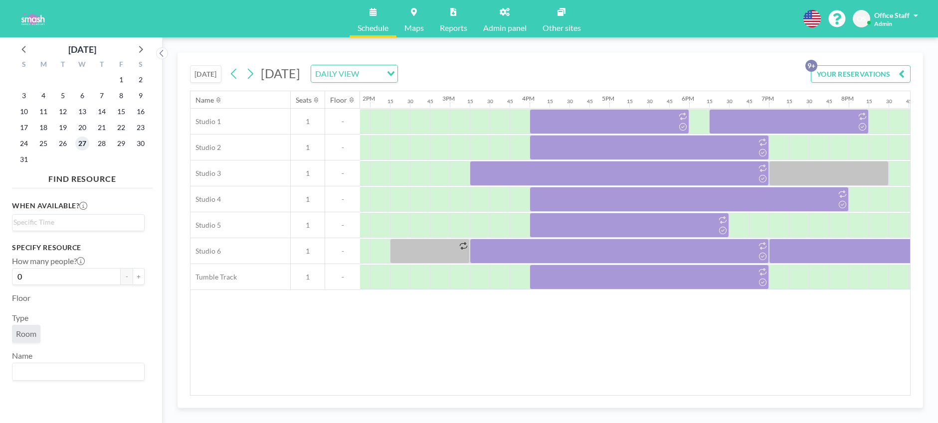
click at [84, 145] on span "27" at bounding box center [82, 144] width 14 height 14
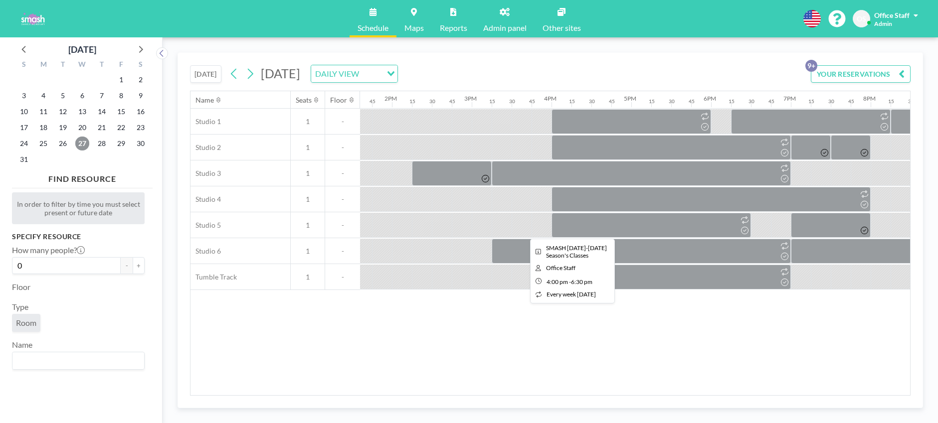
scroll to position [0, 1084]
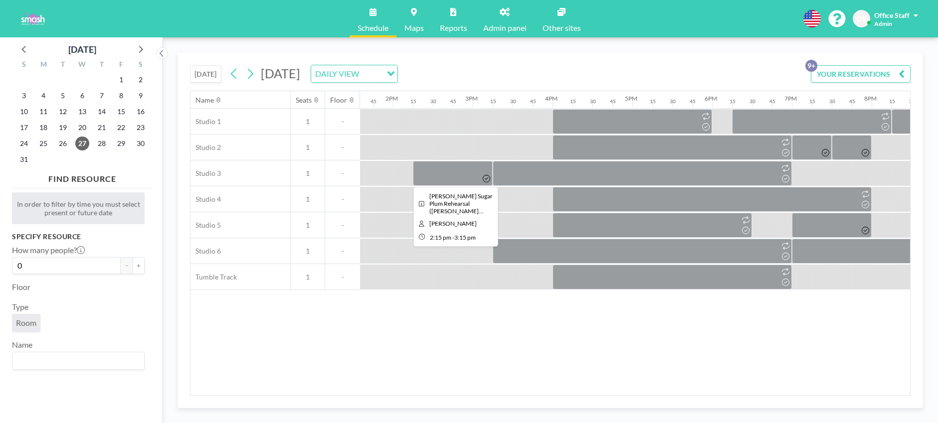
click at [463, 175] on div at bounding box center [453, 173] width 80 height 25
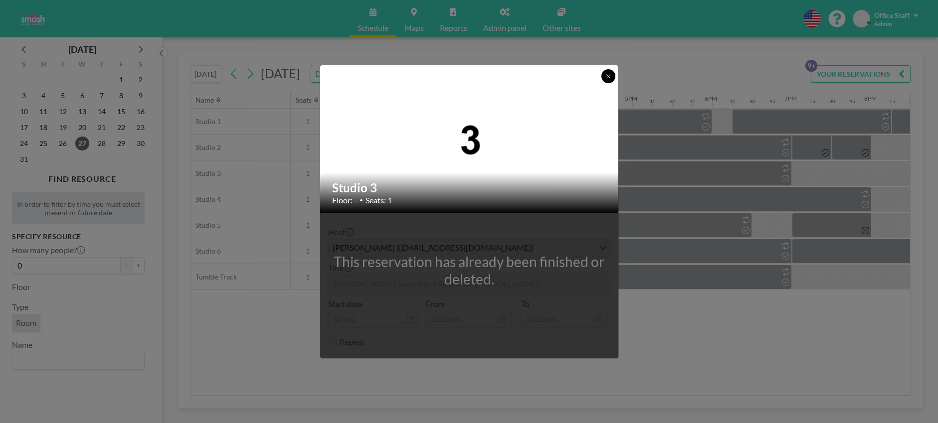
click at [607, 76] on icon at bounding box center [607, 75] width 3 height 3
